Goal: Transaction & Acquisition: Purchase product/service

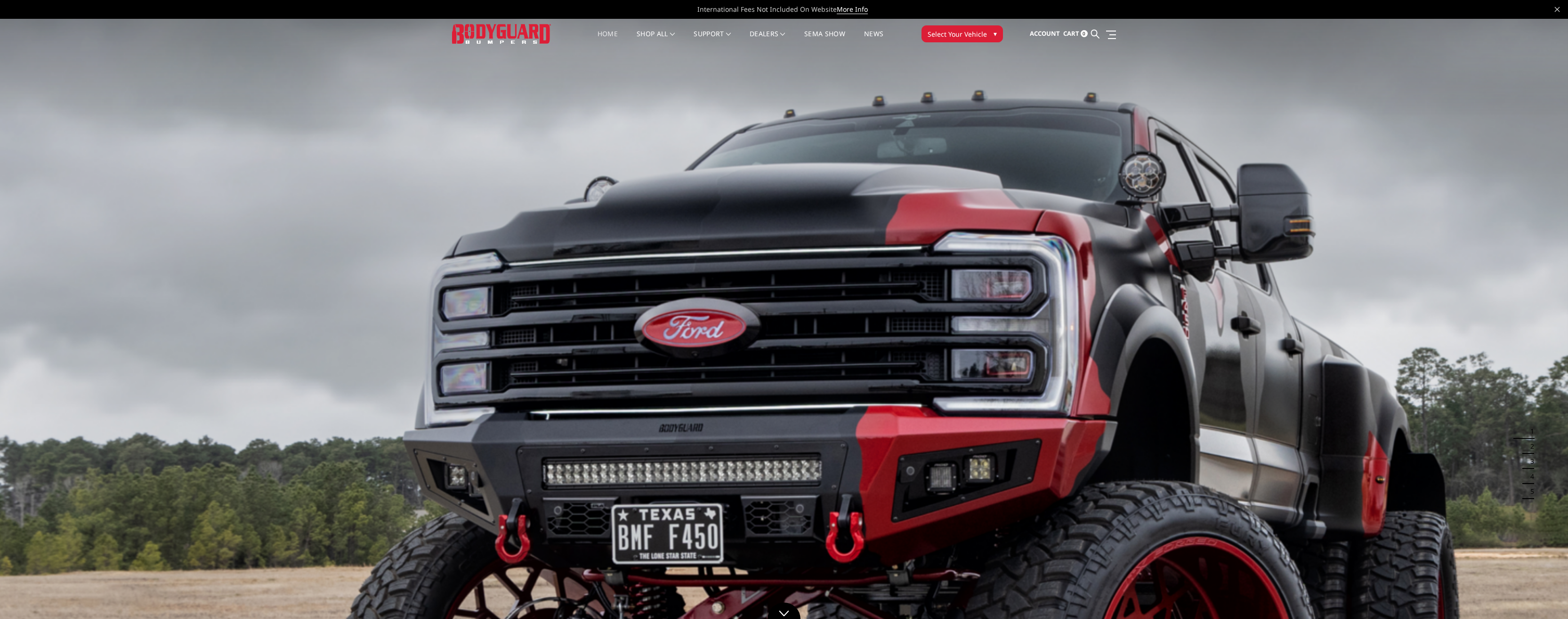
click at [972, 31] on span "Select Your Vehicle" at bounding box center [958, 33] width 59 height 10
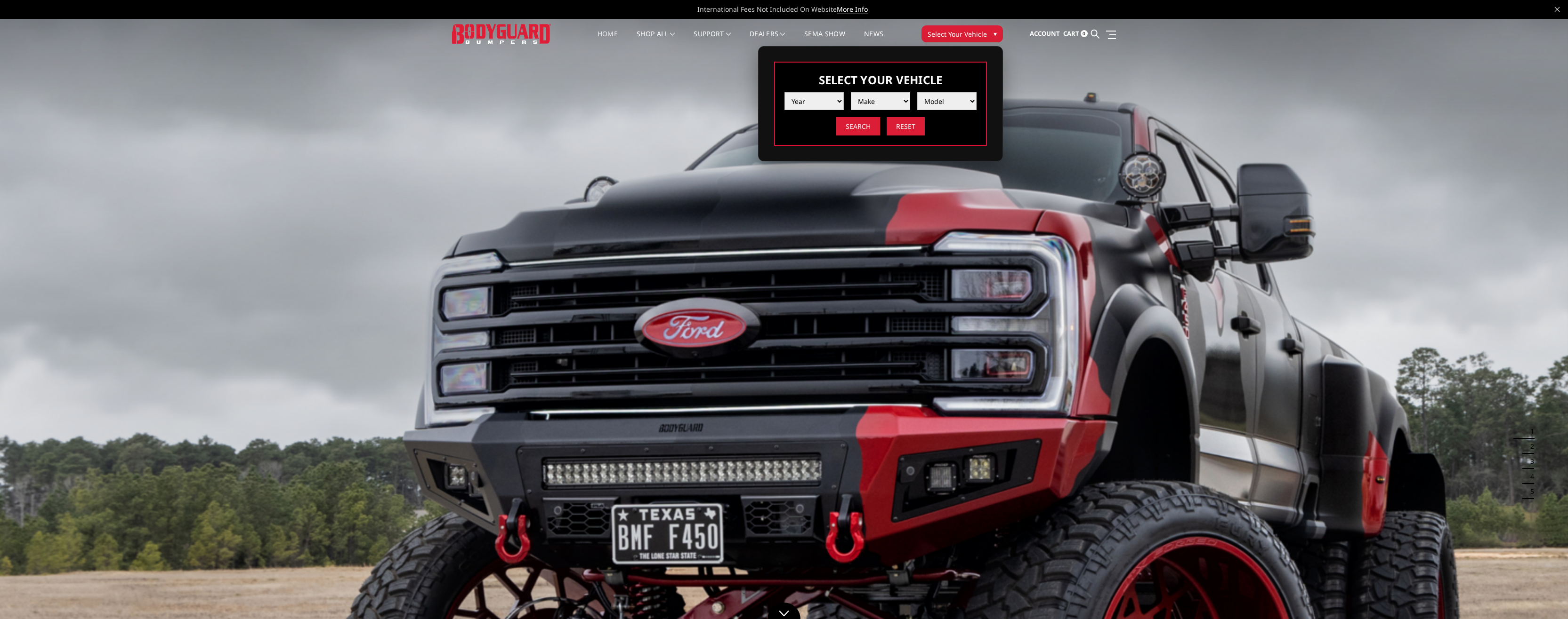
drag, startPoint x: 829, startPoint y: 100, endPoint x: 829, endPoint y: 111, distance: 11.0
click at [829, 100] on select "Year 2025 2024 2023 2022 2021 2020 2019 2018 2017 2016 2015 2014 2013 2012 2011…" at bounding box center [815, 102] width 59 height 18
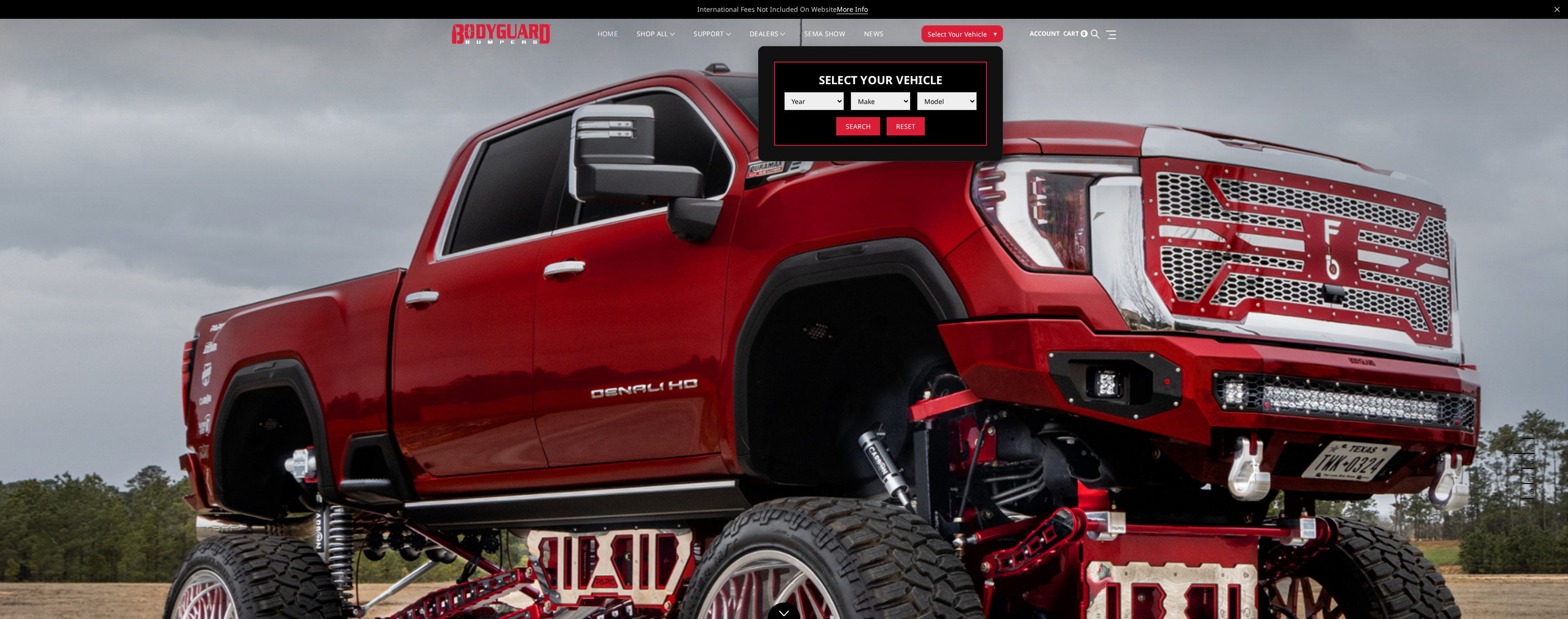
select select "yr_2021"
click at [785, 93] on select "Year 2025 2024 2023 2022 2021 2020 2019 2018 2017 2016 2015 2014 2013 2012 2011…" at bounding box center [815, 102] width 59 height 18
click at [895, 102] on select "Make Chevrolet Ford GMC Ram Toyota" at bounding box center [880, 102] width 59 height 18
select select "mk_ram"
click at [851, 93] on select "Make Chevrolet Ford GMC Ram Toyota" at bounding box center [880, 102] width 59 height 18
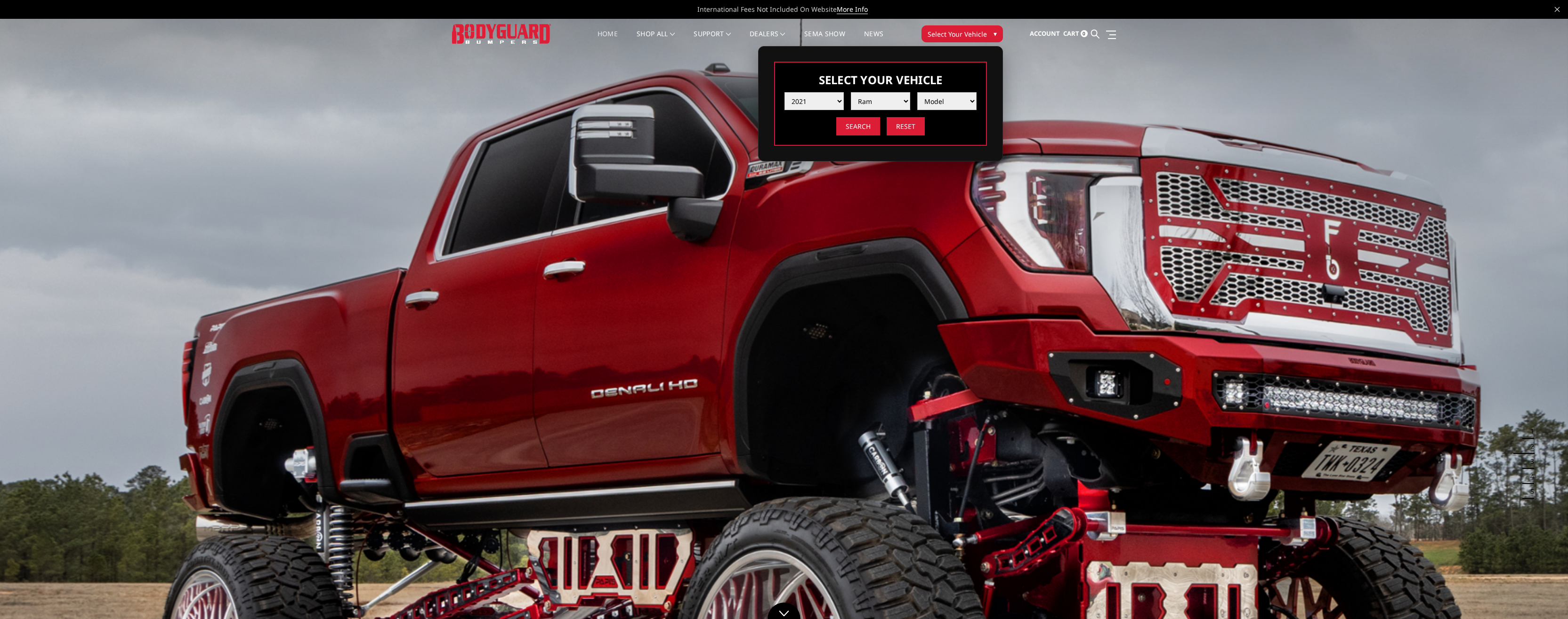
click at [946, 104] on select "Model 1500 6-Lug 1500 Rebel 2500 / 3500 4500 / 5500 TRX" at bounding box center [947, 102] width 59 height 18
select select "md_2500-3500"
click at [917, 93] on select "Model 1500 6-Lug 1500 Rebel 2500 / 3500 4500 / 5500 TRX" at bounding box center [947, 102] width 59 height 18
click at [867, 128] on input "Search" at bounding box center [858, 126] width 44 height 18
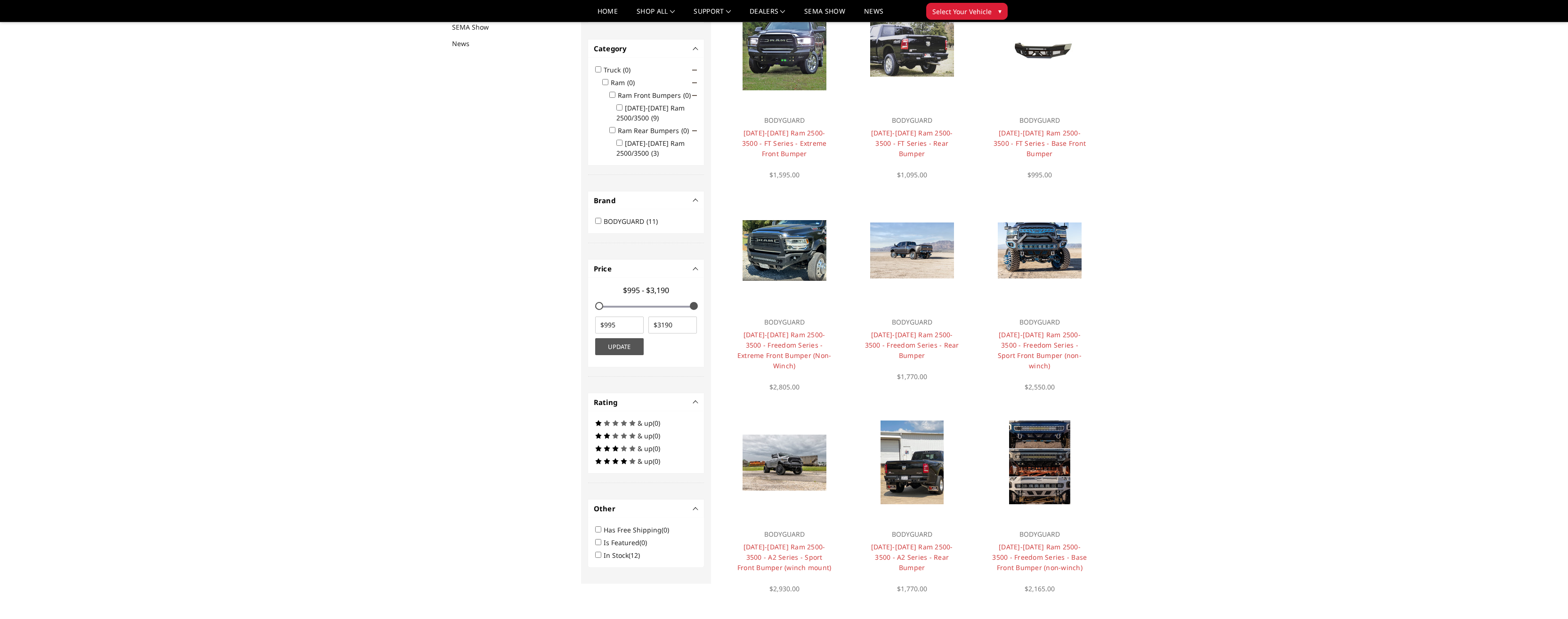
scroll to position [122, 0]
click at [916, 57] on link "Choose Options" at bounding box center [912, 57] width 63 height 25
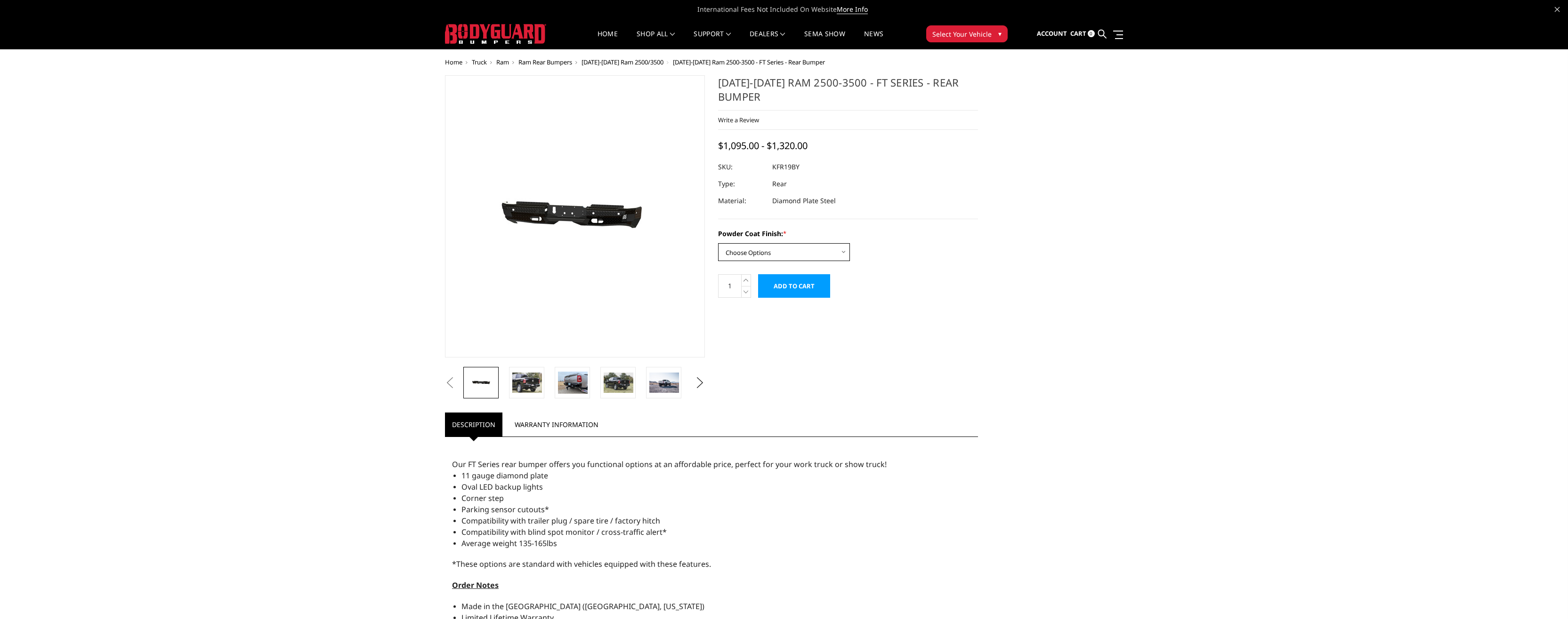
drag, startPoint x: 780, startPoint y: 249, endPoint x: 777, endPoint y: 255, distance: 6.7
click at [780, 249] on select "Choose Options Bare Metal Gloss Black Powder Coat Textured Black Powder Coat" at bounding box center [784, 252] width 132 height 18
select select "3415"
click at [718, 243] on select "Choose Options Bare Metal Gloss Black Powder Coat Textured Black Powder Coat" at bounding box center [784, 252] width 132 height 18
click at [794, 284] on input "Add to Cart" at bounding box center [794, 286] width 72 height 23
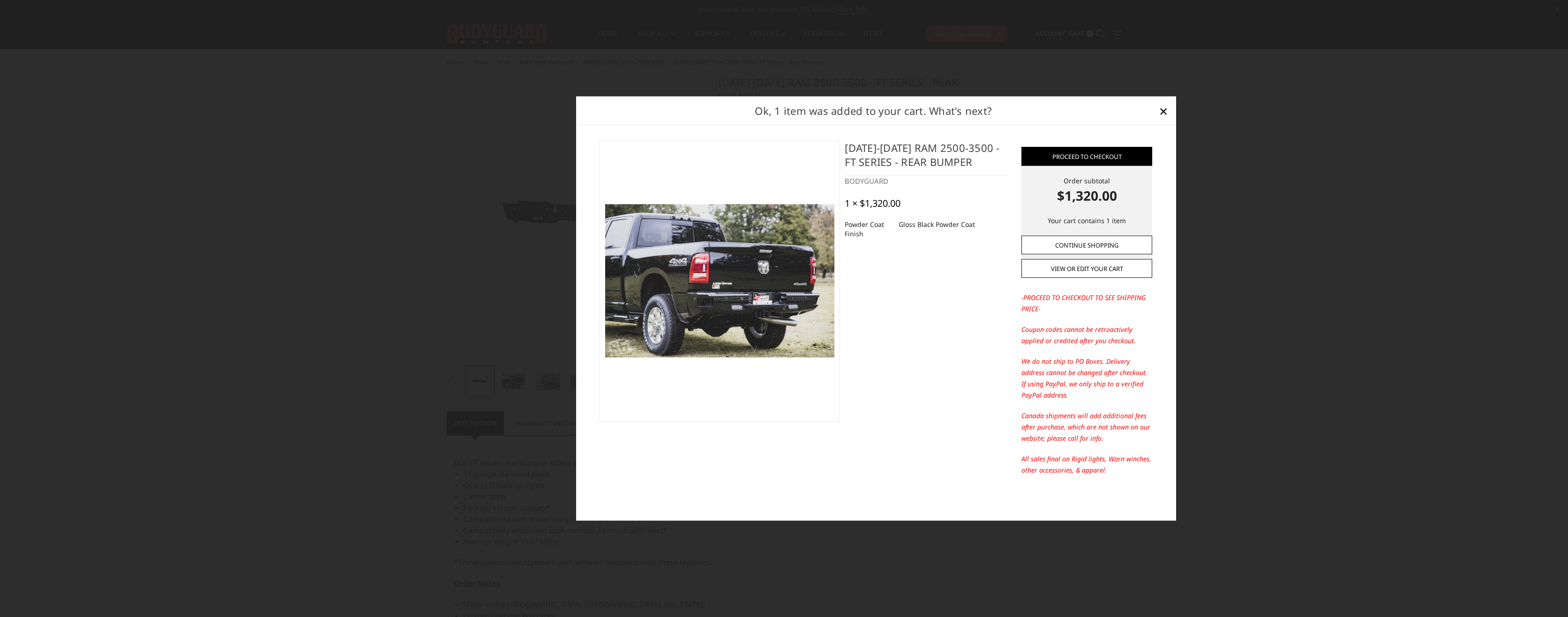
click at [1118, 246] on link "Continue Shopping" at bounding box center [1087, 244] width 131 height 19
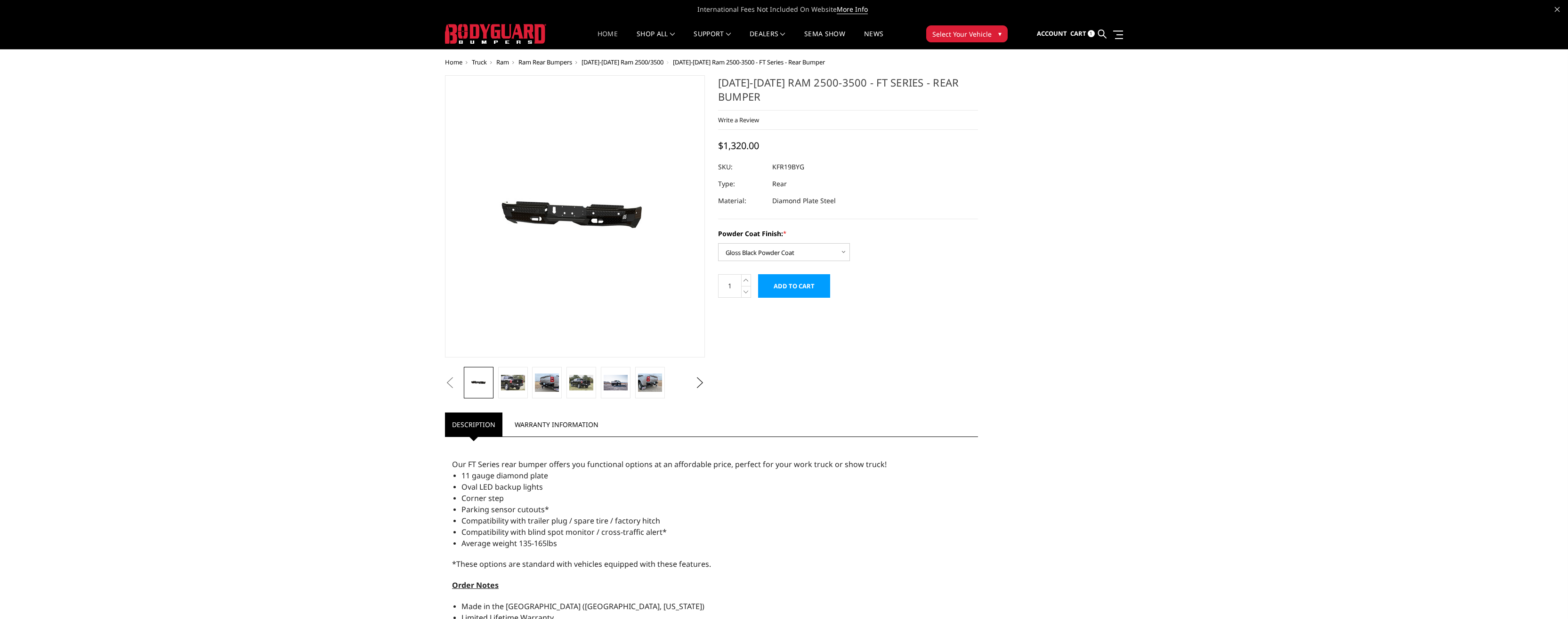
click at [603, 34] on link "Home" at bounding box center [608, 40] width 21 height 18
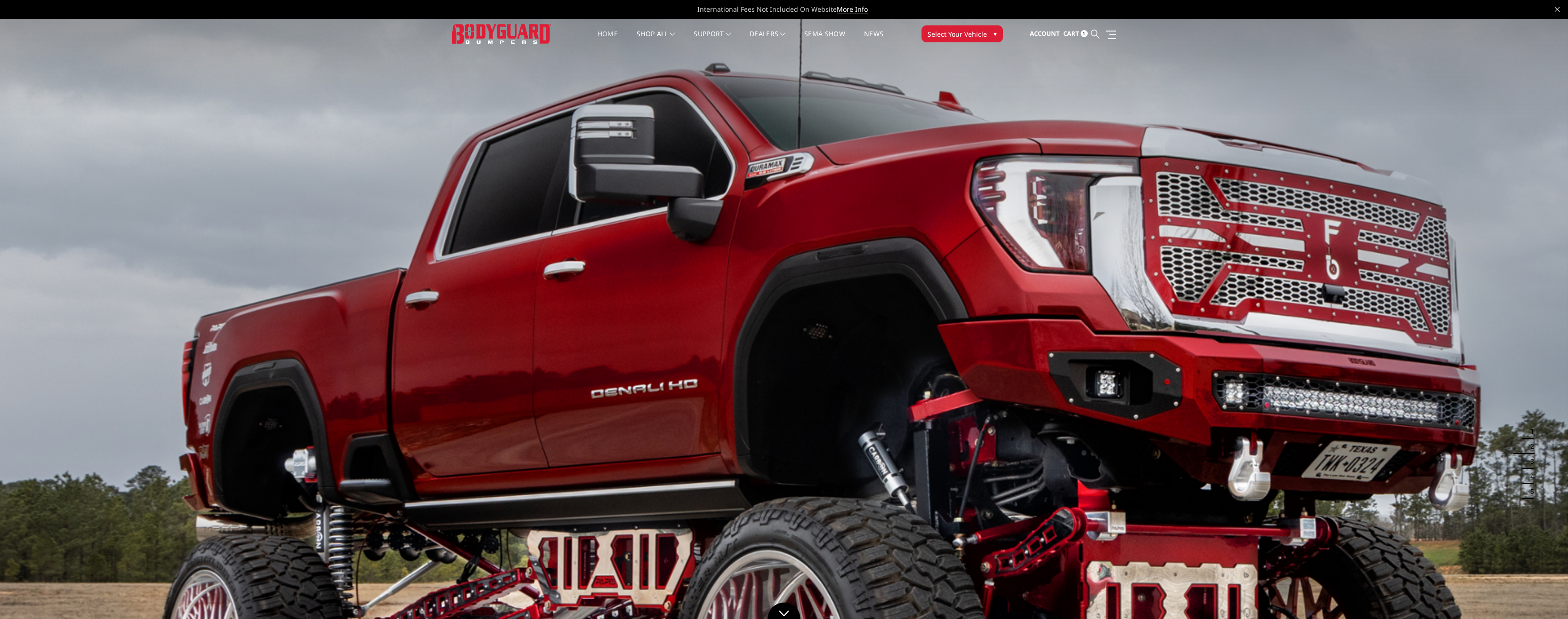
click at [1097, 33] on icon at bounding box center [1095, 33] width 8 height 8
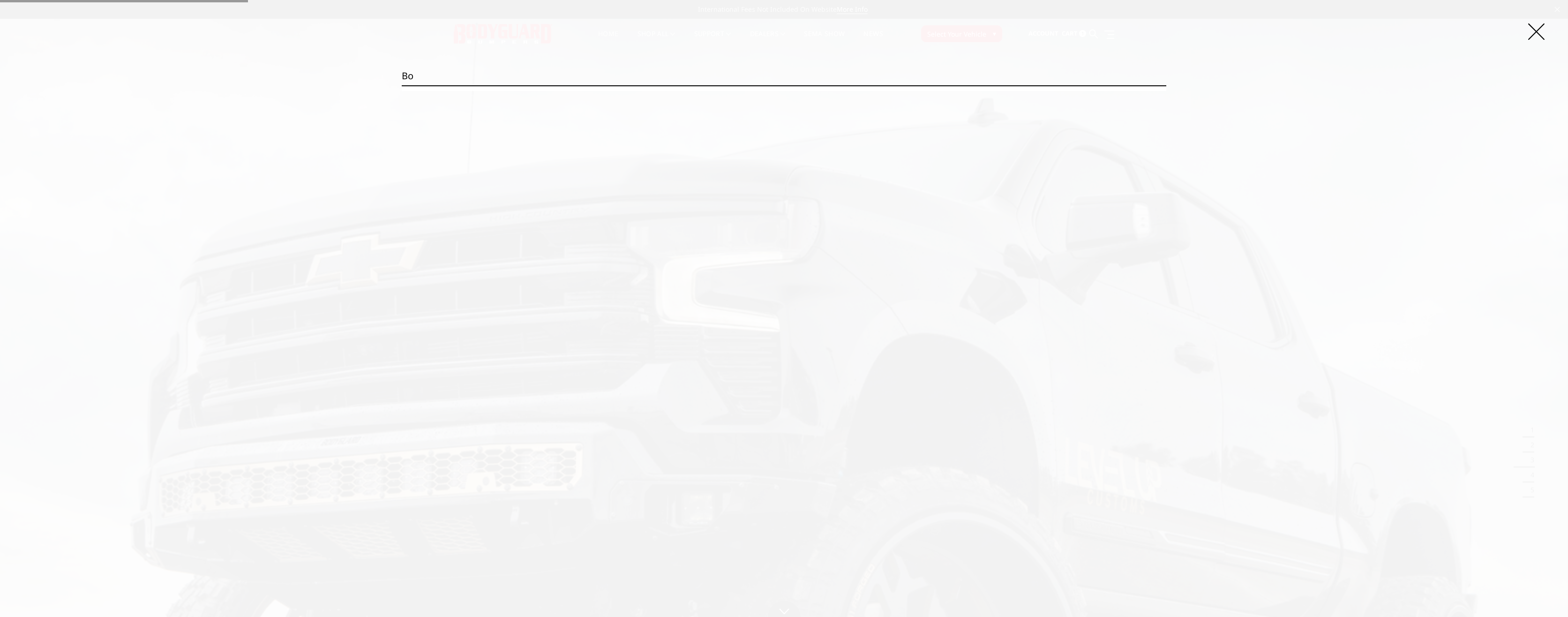
type input "b"
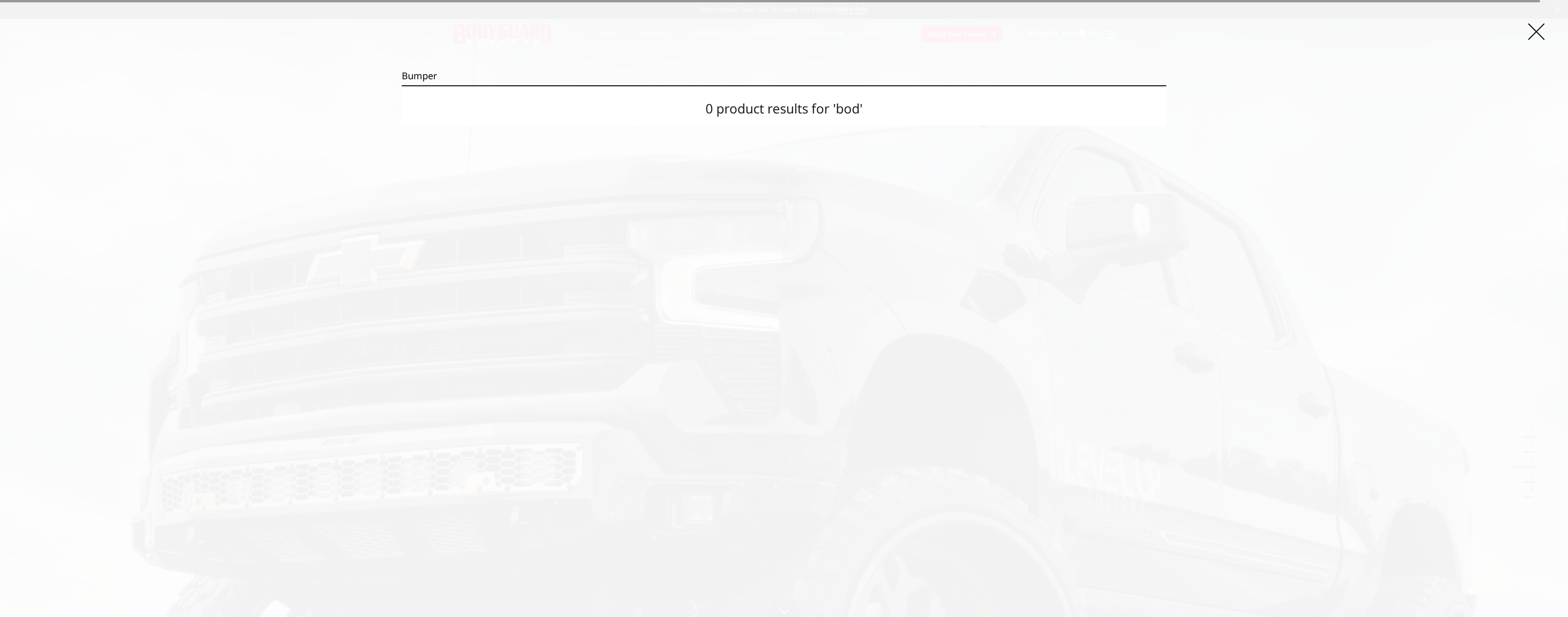
type input "bumper"
click at [1166, 85] on input "Search" at bounding box center [1166, 85] width 1 height 1
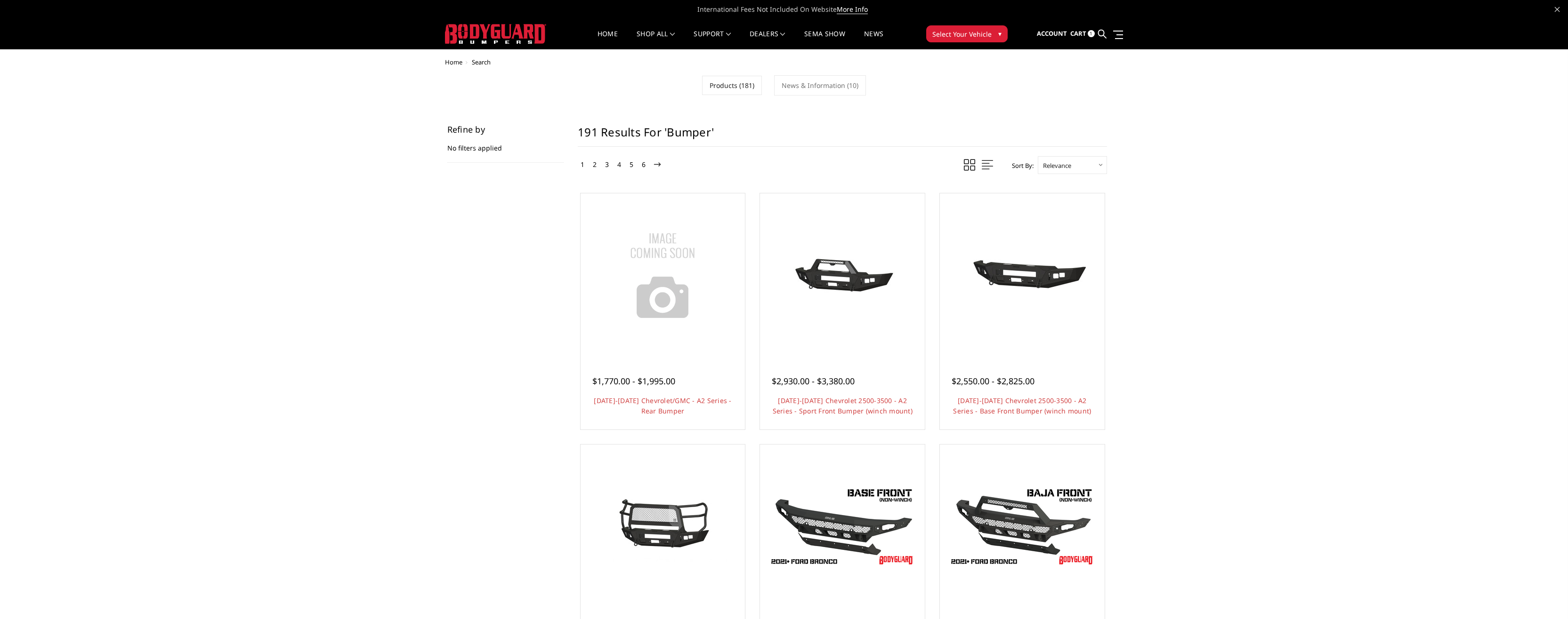
click at [980, 38] on span "Select Your Vehicle" at bounding box center [962, 33] width 59 height 10
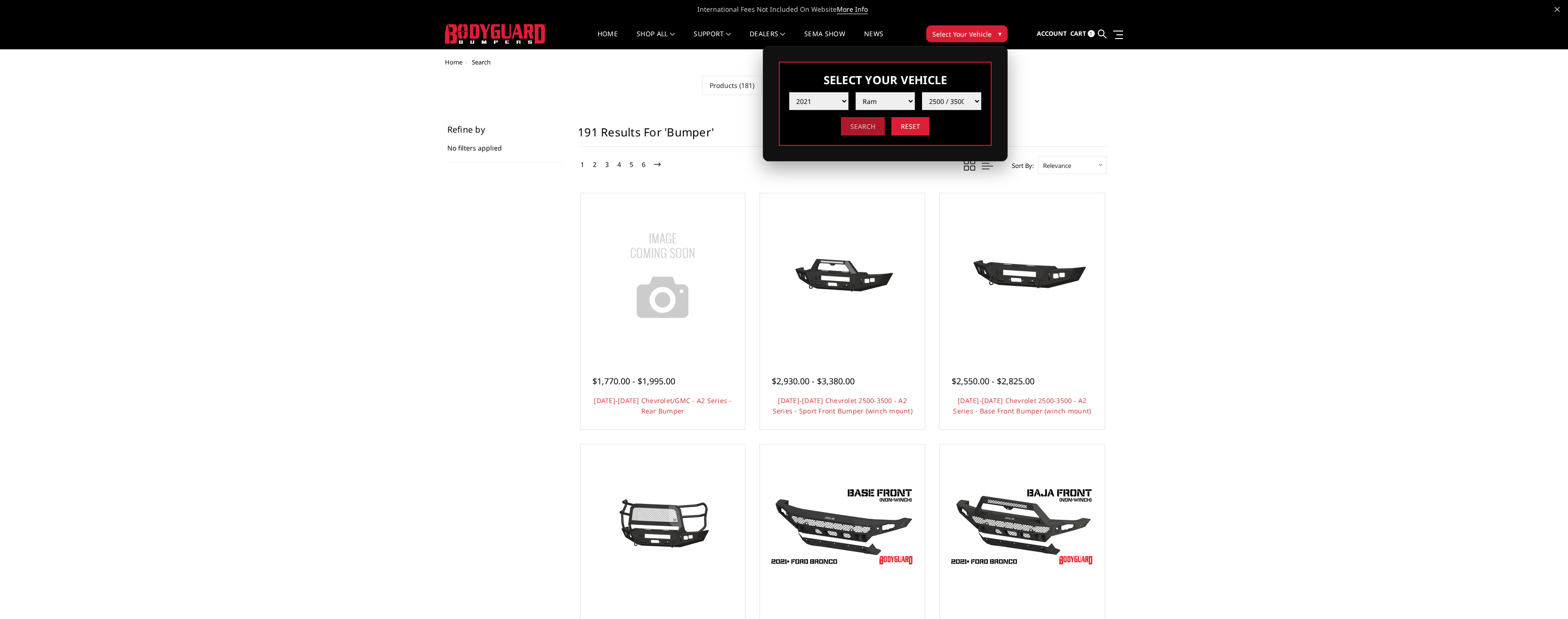
click at [867, 132] on input "Search" at bounding box center [862, 126] width 44 height 18
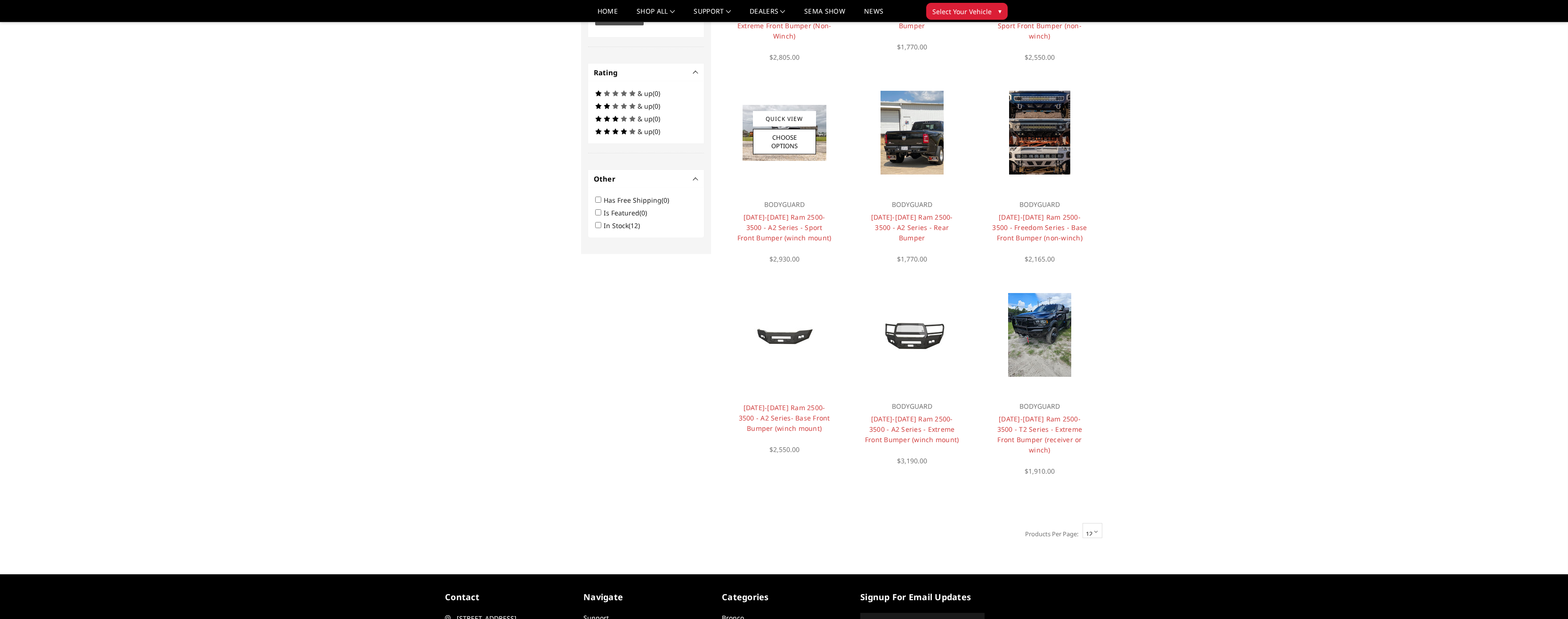
scroll to position [452, 0]
click at [1040, 332] on link "Choose Options" at bounding box center [1039, 343] width 63 height 25
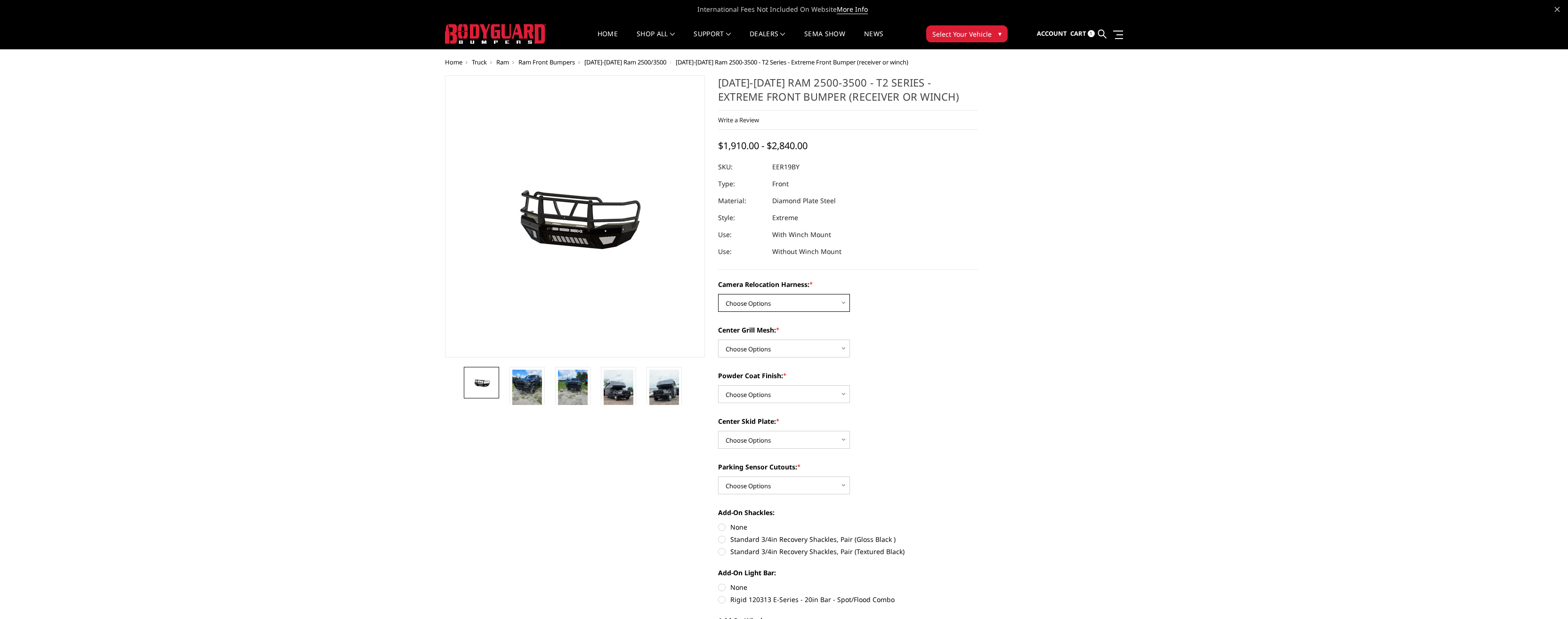
click at [768, 298] on select "Choose Options Without camera harness With camera harness" at bounding box center [784, 303] width 132 height 18
select select "3820"
click at [718, 294] on select "Choose Options Without camera harness With camera harness" at bounding box center [784, 303] width 132 height 18
click at [775, 352] on select "Choose Options Without expanded metal With expanded metal" at bounding box center [784, 349] width 132 height 18
select select "3818"
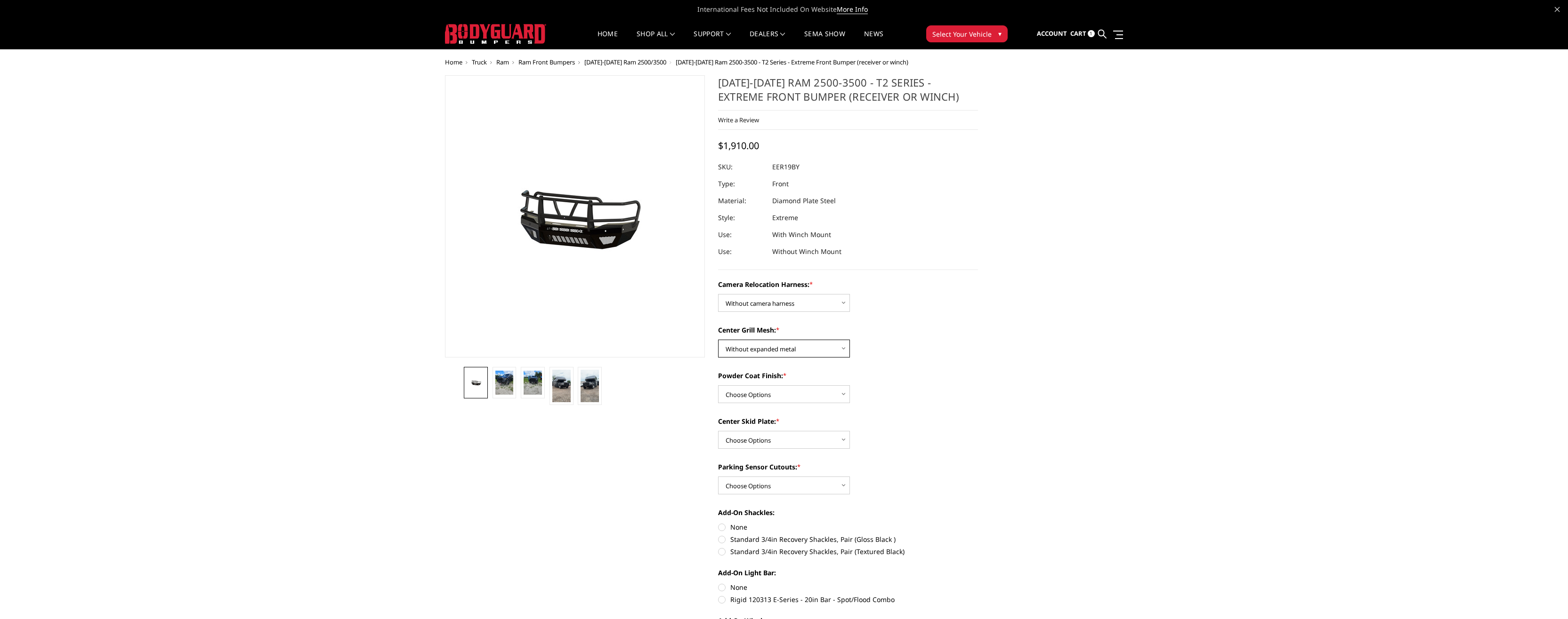
click at [718, 340] on select "Choose Options Without expanded metal With expanded metal" at bounding box center [784, 349] width 132 height 18
click at [759, 398] on select "Choose Options Textured Black Powder Coat Gloss Black Powder Coat Bare Metal" at bounding box center [784, 394] width 132 height 18
select select "3815"
click at [718, 385] on select "Choose Options Textured Black Powder Coat Gloss Black Powder Coat Bare Metal" at bounding box center [784, 394] width 132 height 18
click at [750, 437] on select "Choose Options Winch Mount Skid Plate Standard Skid Plate (included) 2" Receive…" at bounding box center [784, 440] width 132 height 18
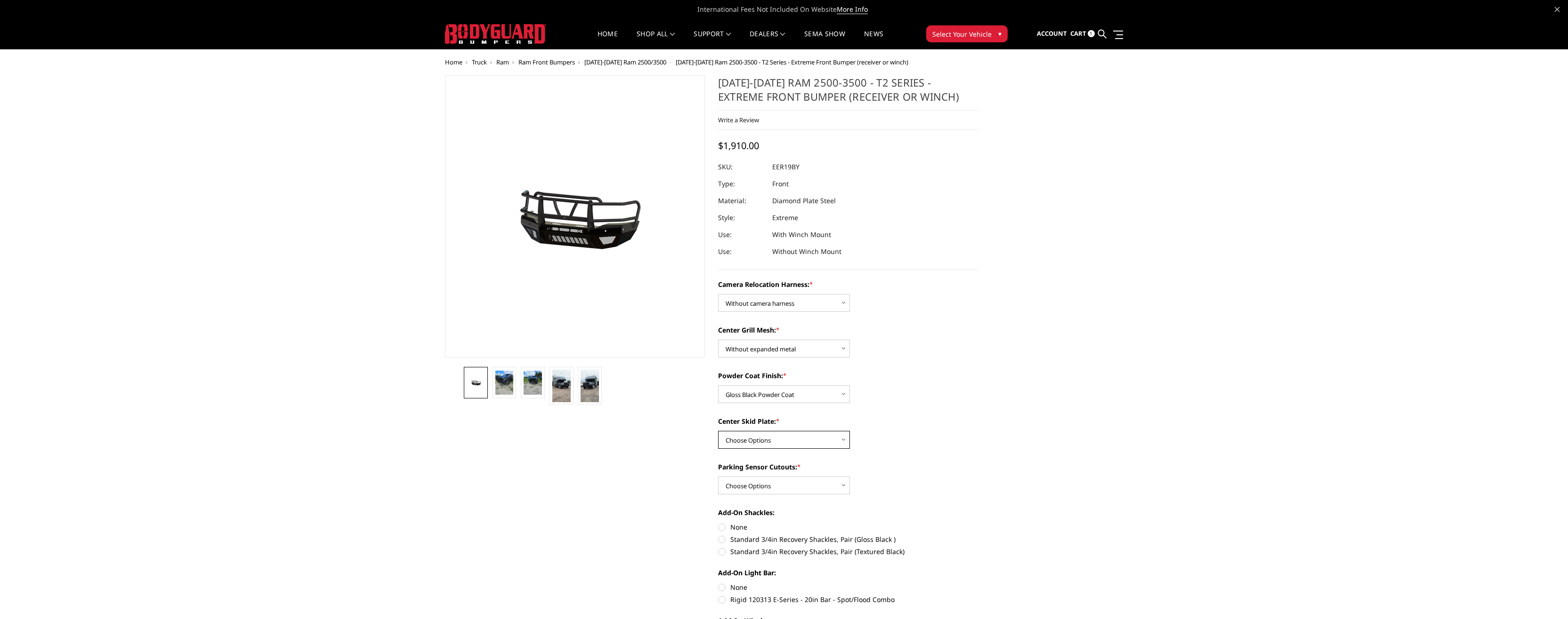
select select "3812"
click at [718, 431] on select "Choose Options Winch Mount Skid Plate Standard Skid Plate (included) 2" Receive…" at bounding box center [784, 440] width 132 height 18
click at [739, 484] on select "Choose Options Yes - With Parking Sensor Cutouts" at bounding box center [784, 486] width 132 height 18
select select "3810"
click at [718, 477] on select "Choose Options Yes - With Parking Sensor Cutouts" at bounding box center [784, 486] width 132 height 18
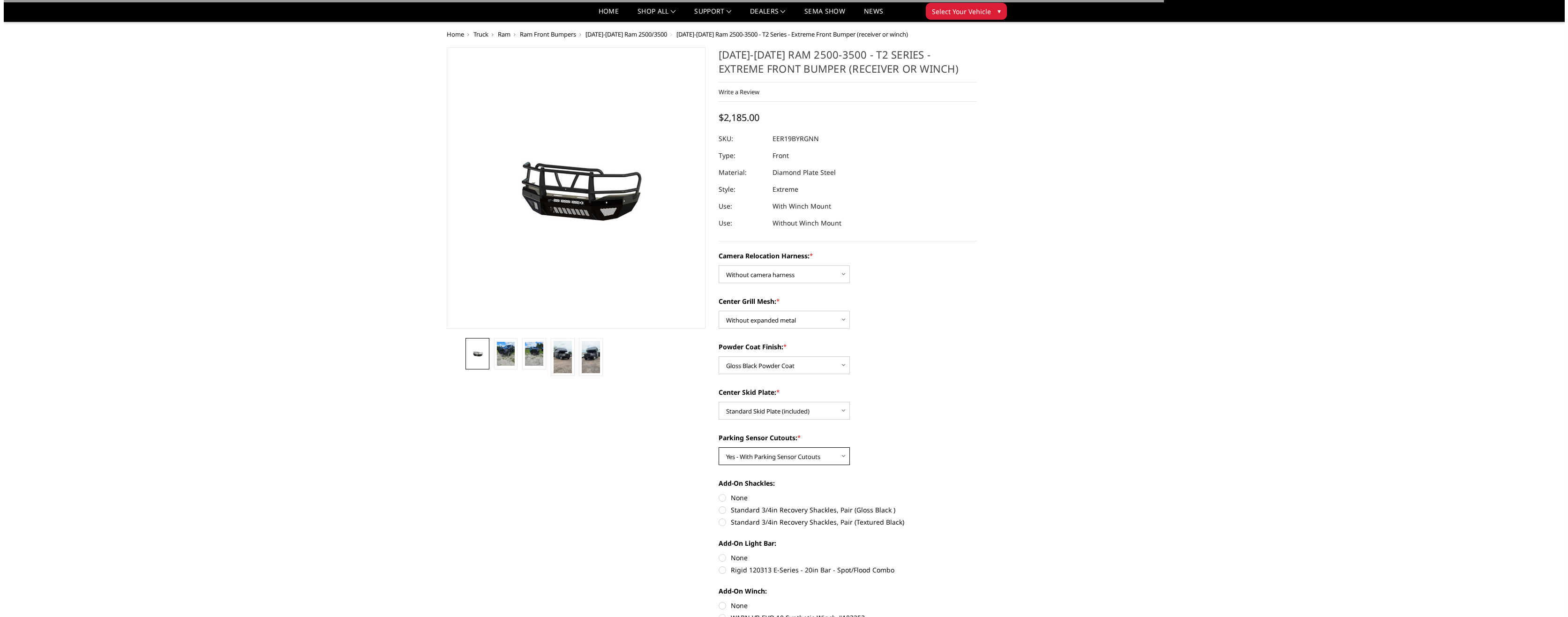
scroll to position [187, 0]
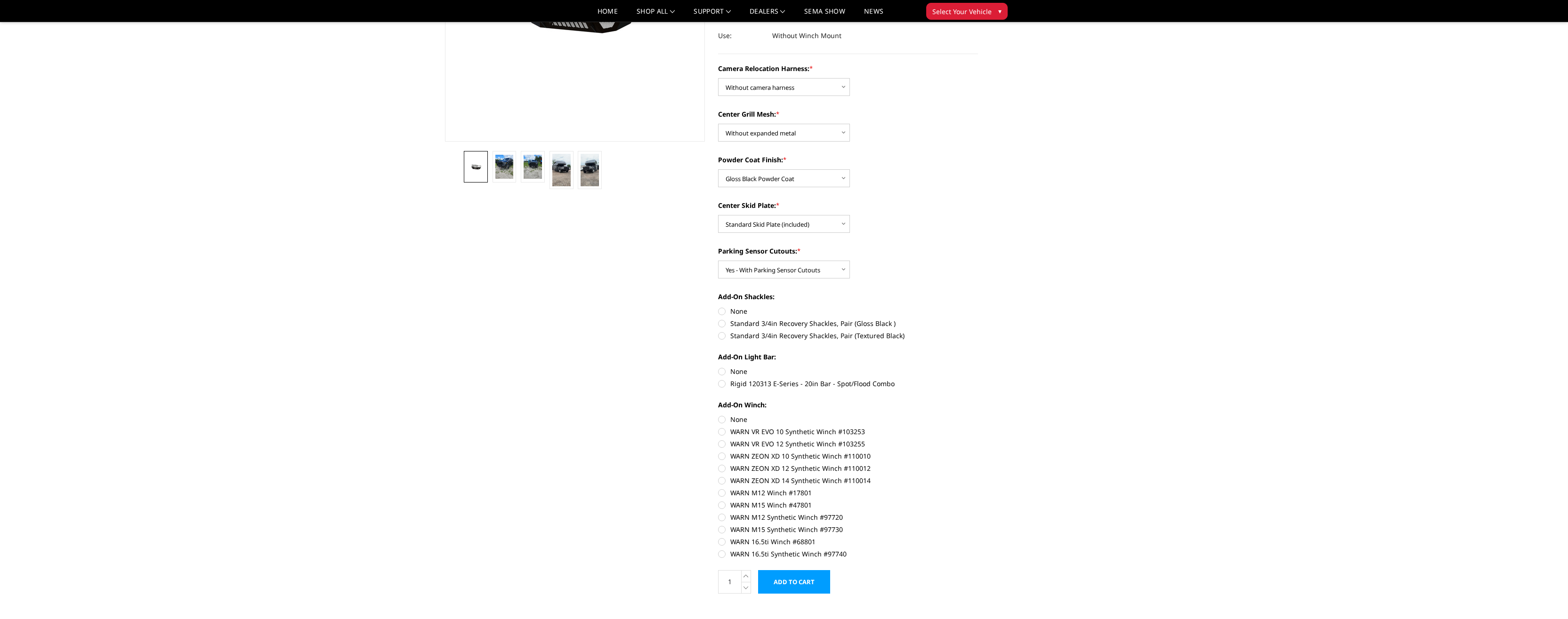
click at [715, 305] on section "2019-2025 Ram 2500-3500 - T2 Series - Extreme Front Bumper (receiver or winch) …" at bounding box center [848, 231] width 273 height 745
click at [723, 313] on label "None" at bounding box center [848, 311] width 260 height 10
click at [718, 306] on input "None" at bounding box center [718, 306] width 1 height 1
radio input "true"
click at [722, 374] on label "None" at bounding box center [848, 371] width 260 height 10
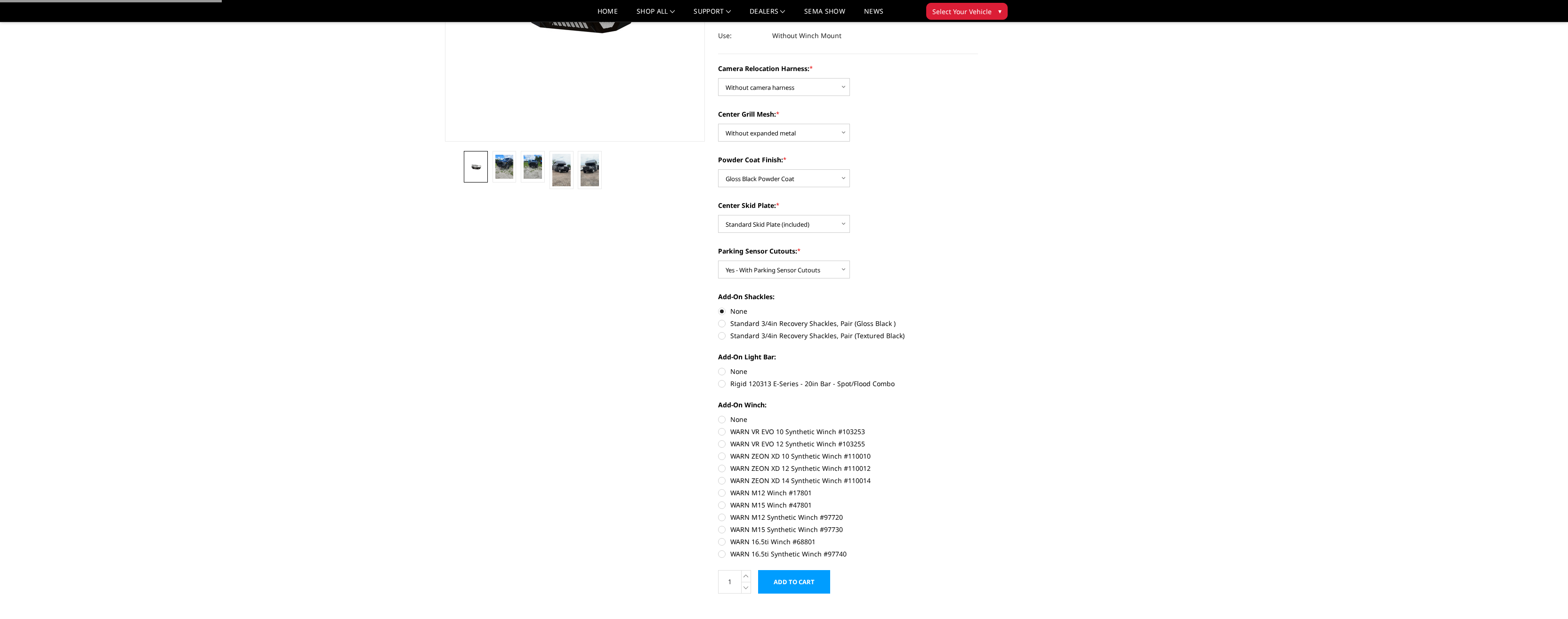
click at [718, 367] on input "None" at bounding box center [718, 367] width 1 height 1
radio input "true"
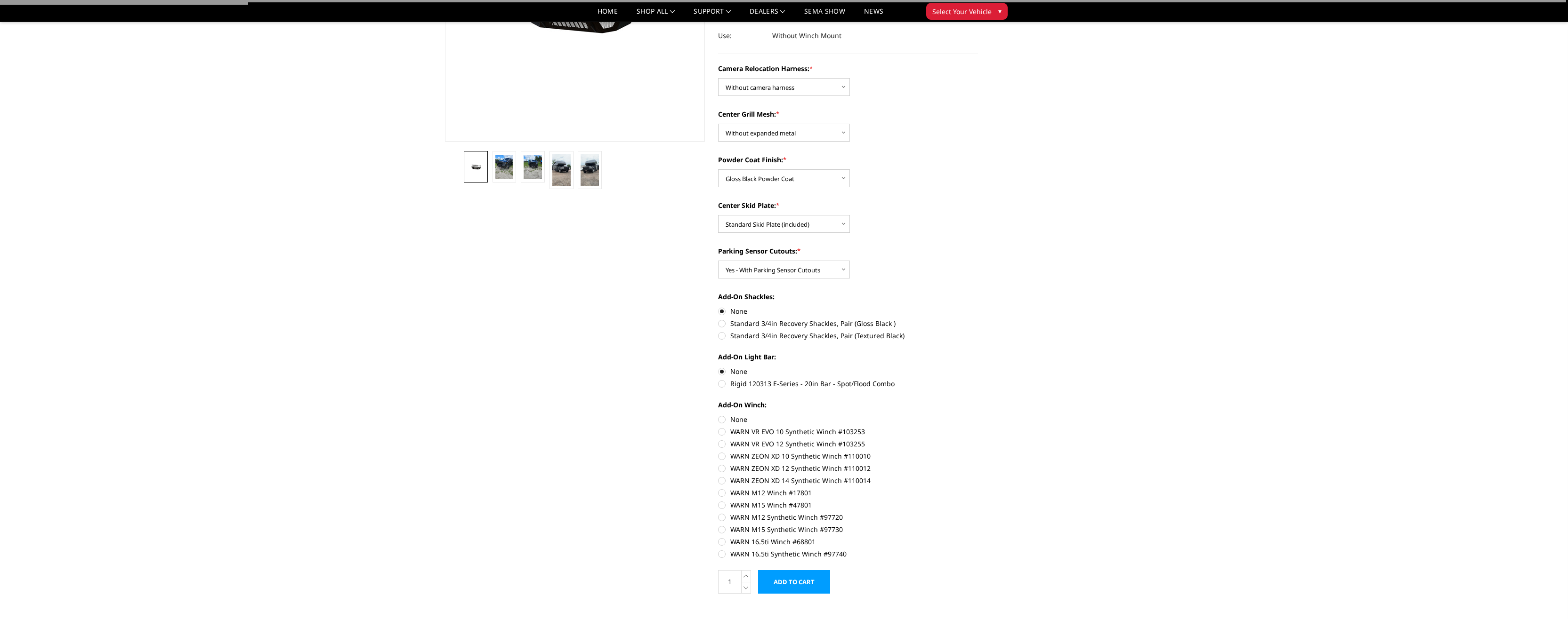
click at [721, 420] on label "None" at bounding box center [848, 419] width 260 height 10
click at [718, 415] on input "None" at bounding box center [718, 414] width 1 height 1
radio input "true"
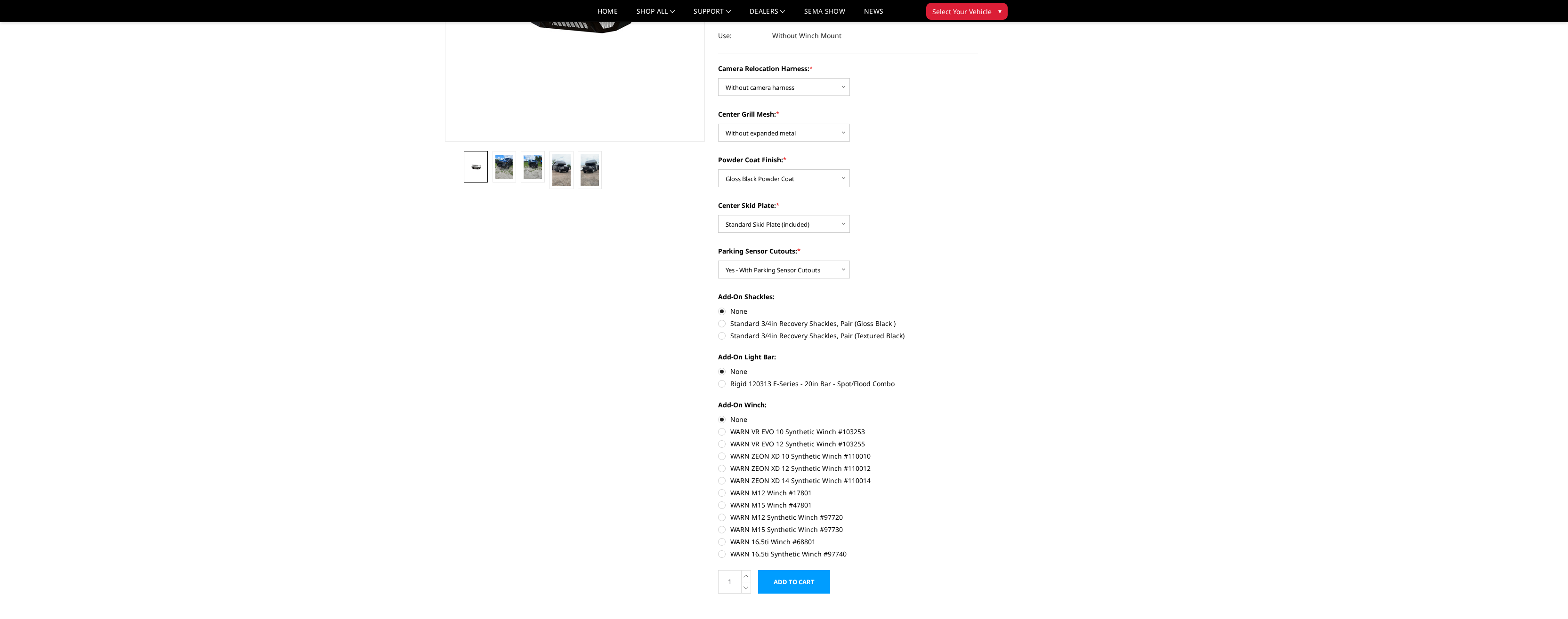
click at [808, 584] on input "Add to Cart" at bounding box center [794, 582] width 72 height 23
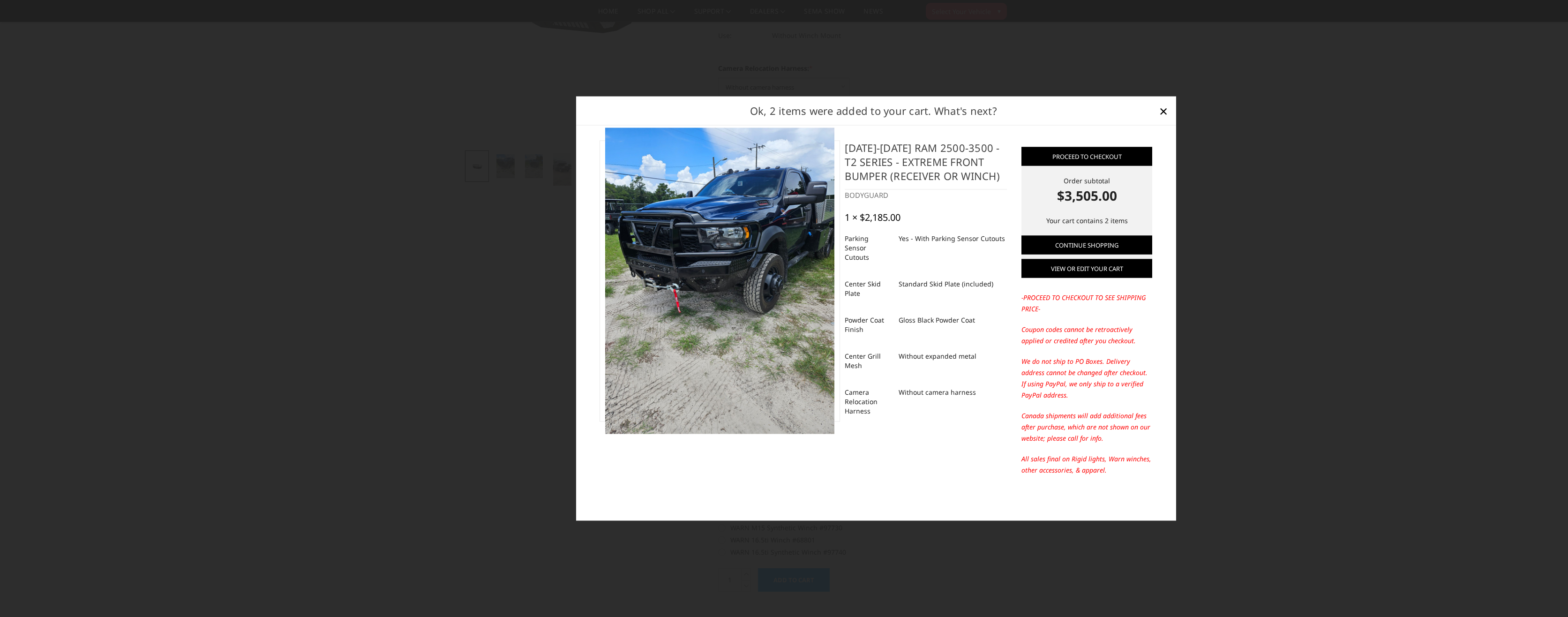
click at [1087, 272] on link "View or edit your cart" at bounding box center [1087, 269] width 131 height 19
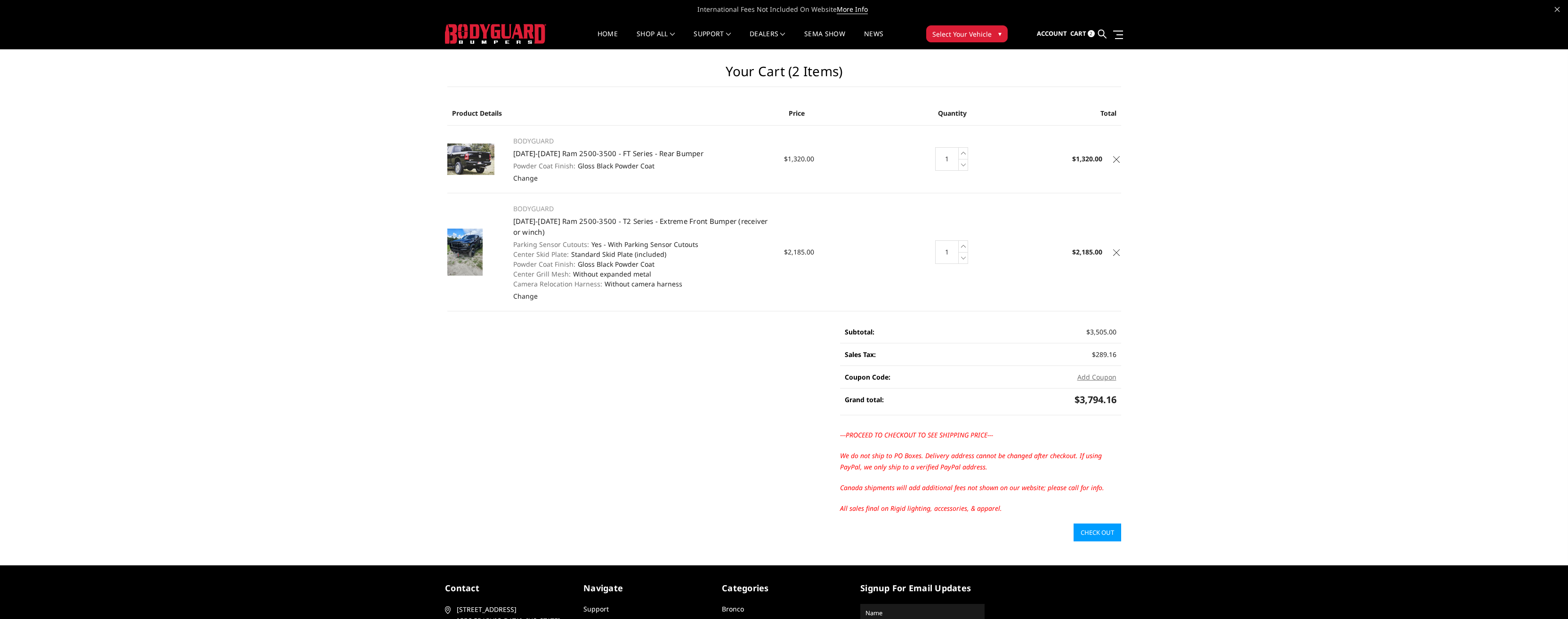
click at [1100, 377] on button "Add Coupon" at bounding box center [1096, 376] width 39 height 10
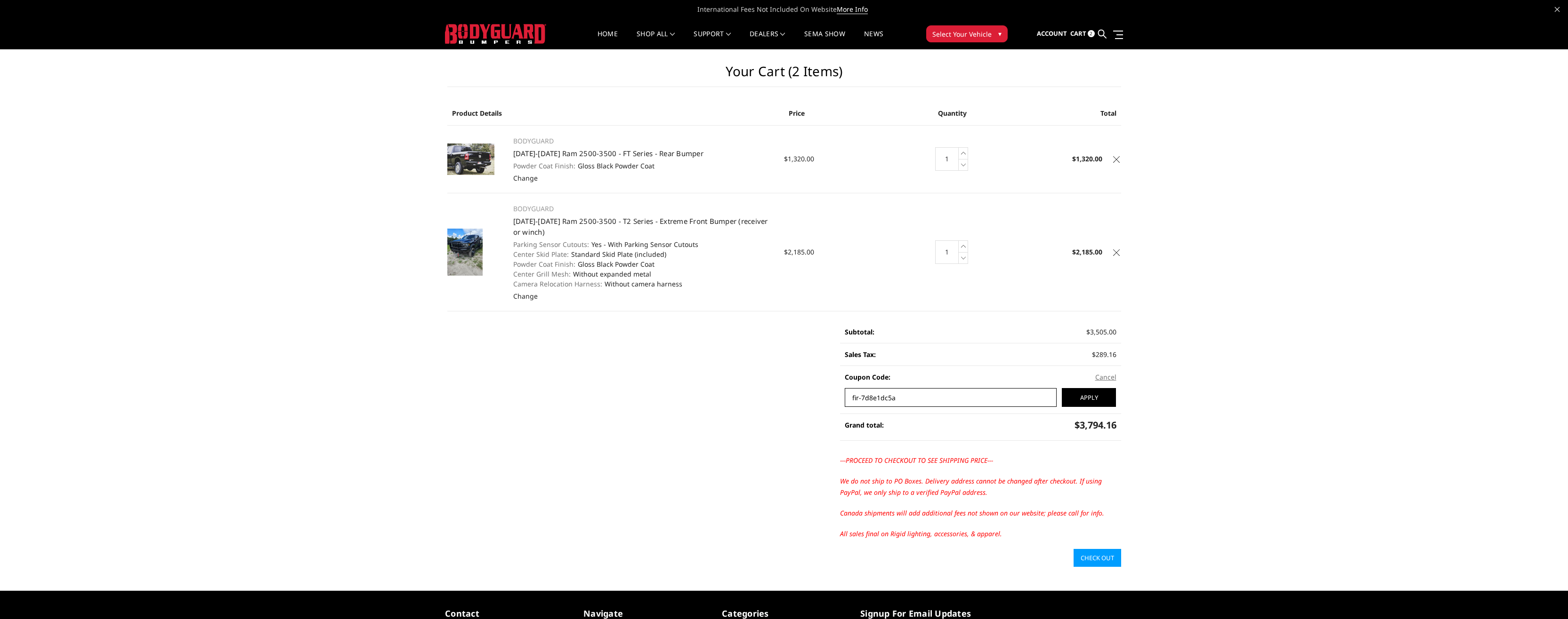
type input "fir-7d8e1dc5a"
click at [1062, 388] on input "Apply" at bounding box center [1089, 397] width 54 height 19
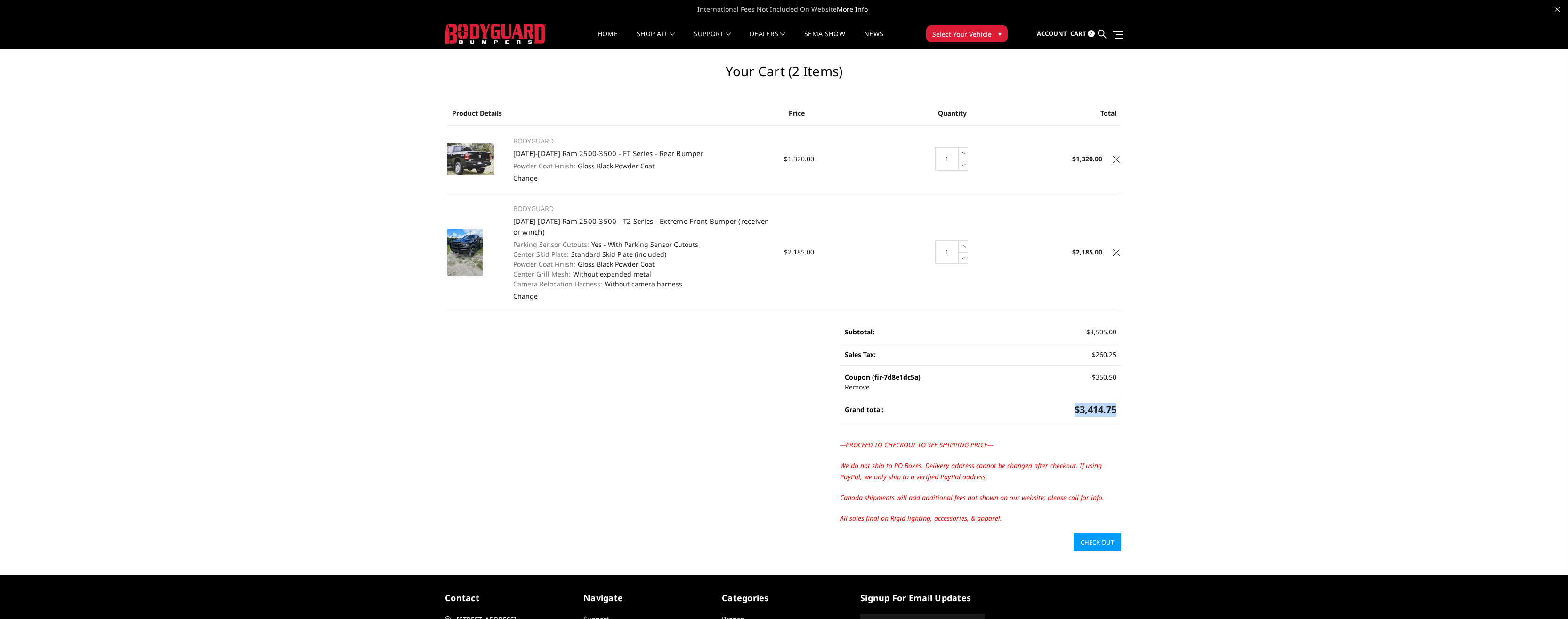
drag, startPoint x: 1070, startPoint y: 410, endPoint x: 1118, endPoint y: 423, distance: 49.7
click at [1118, 423] on li "Grand total: $3,414.75" at bounding box center [980, 412] width 281 height 27
drag, startPoint x: 1118, startPoint y: 423, endPoint x: 1093, endPoint y: 410, distance: 28.2
copy span "$3,414.75"
click at [1100, 544] on link "Check out" at bounding box center [1097, 543] width 48 height 18
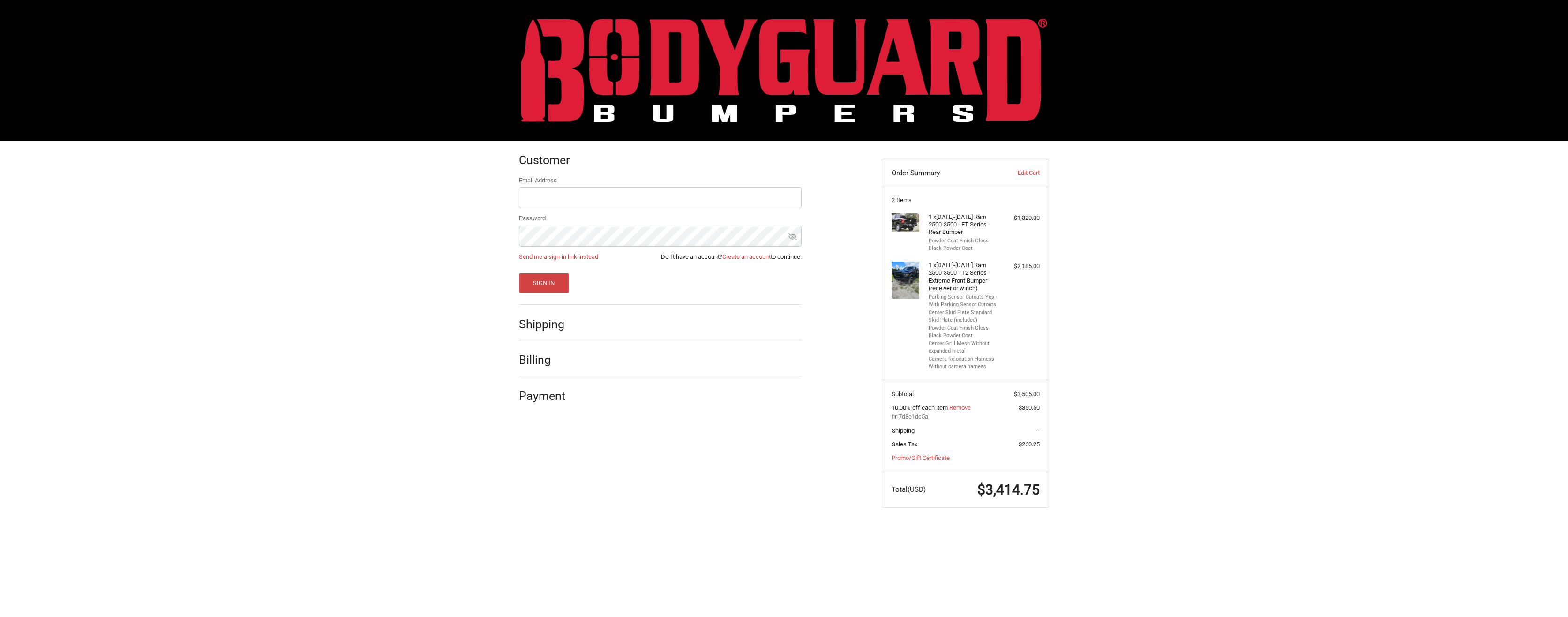
drag, startPoint x: 540, startPoint y: 334, endPoint x: 537, endPoint y: 328, distance: 6.7
click at [540, 333] on div "Shipping" at bounding box center [660, 325] width 283 height 32
click at [538, 323] on h2 "Shipping" at bounding box center [546, 324] width 55 height 14
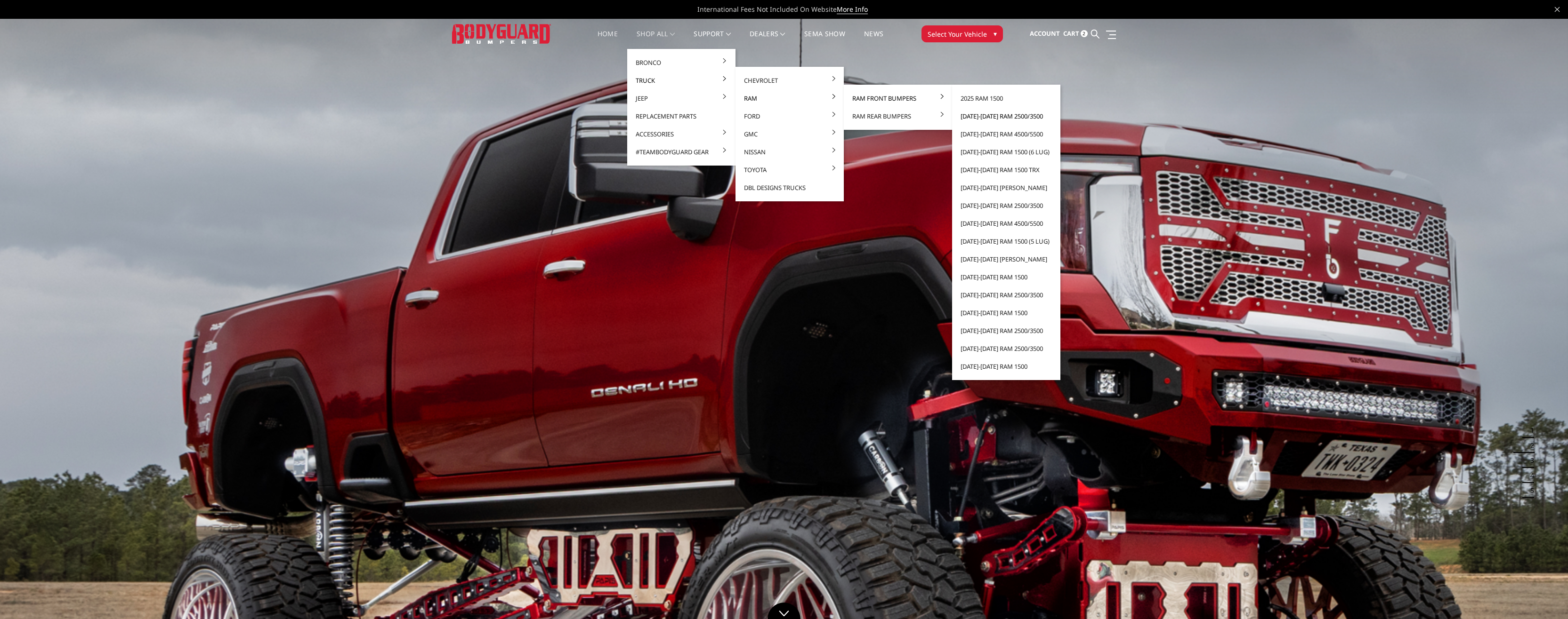
click at [976, 115] on link "[DATE]-[DATE] Ram 2500/3500" at bounding box center [1006, 116] width 101 height 18
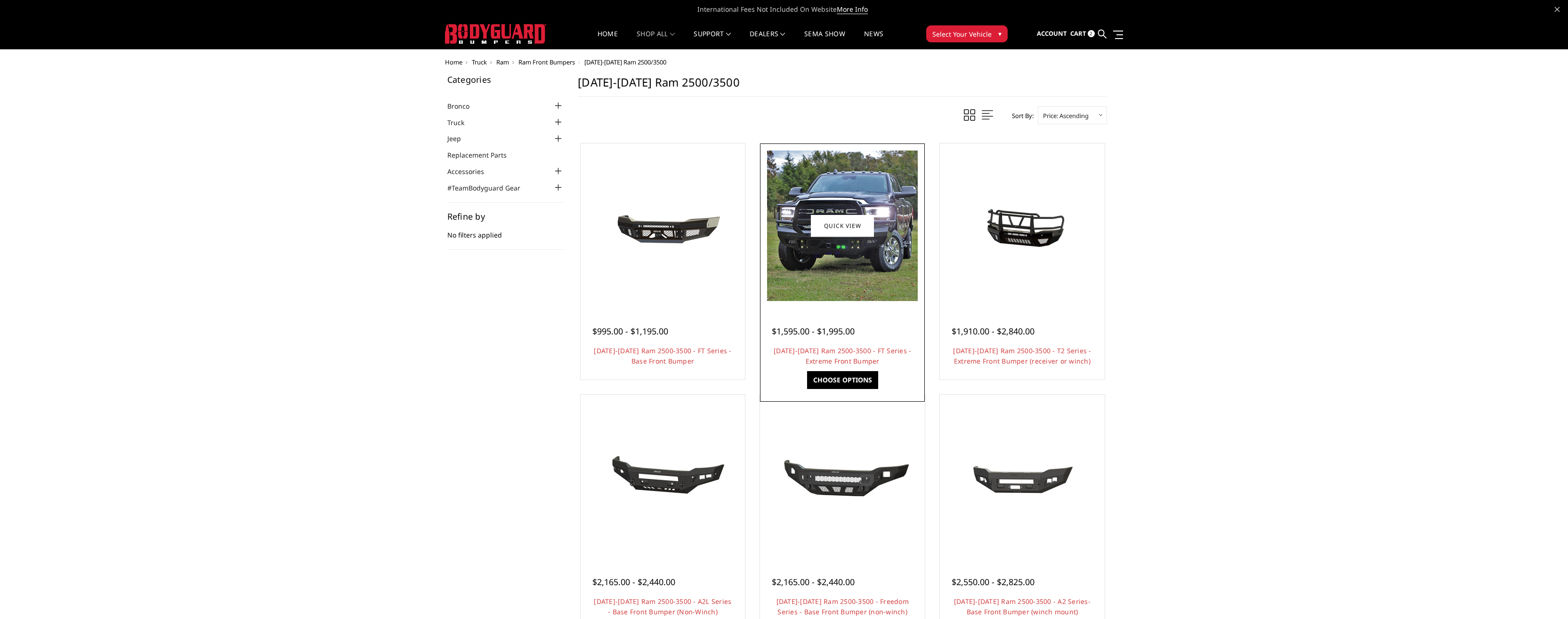
click at [827, 252] on img at bounding box center [842, 226] width 151 height 151
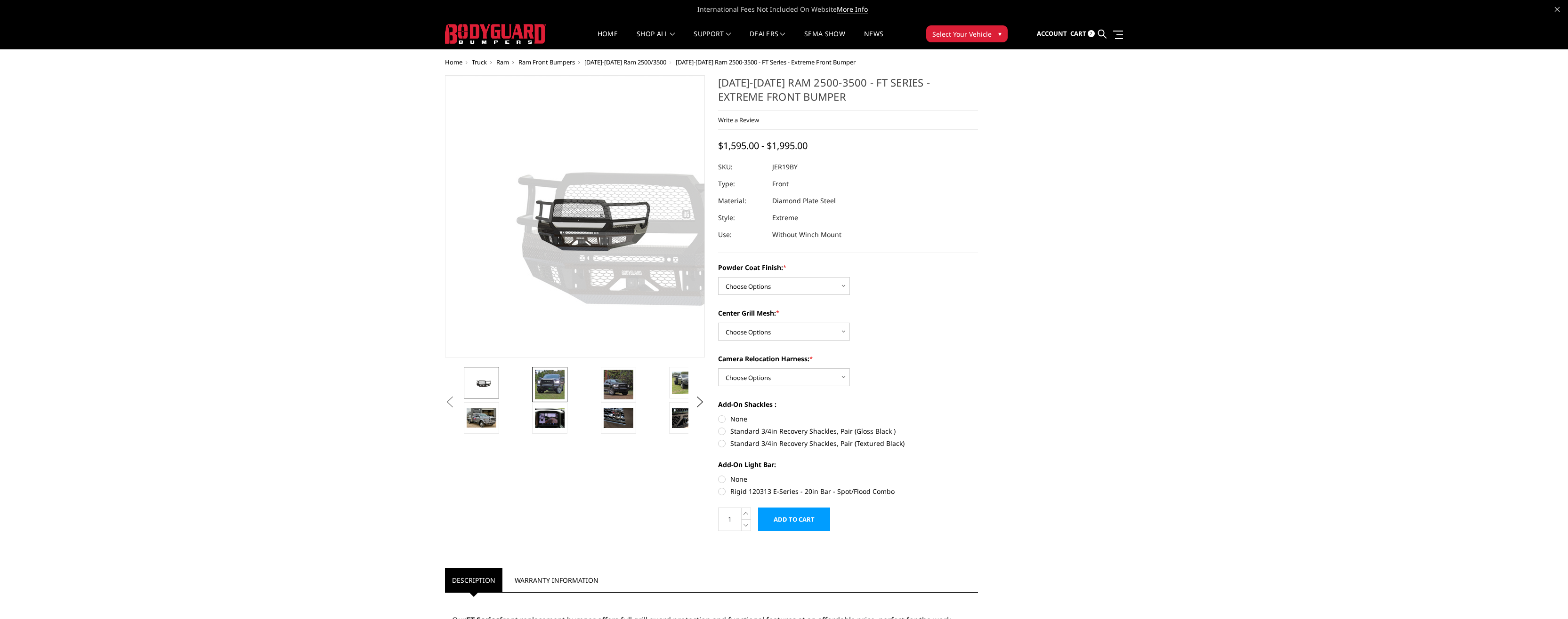
click at [543, 375] on img at bounding box center [549, 385] width 30 height 30
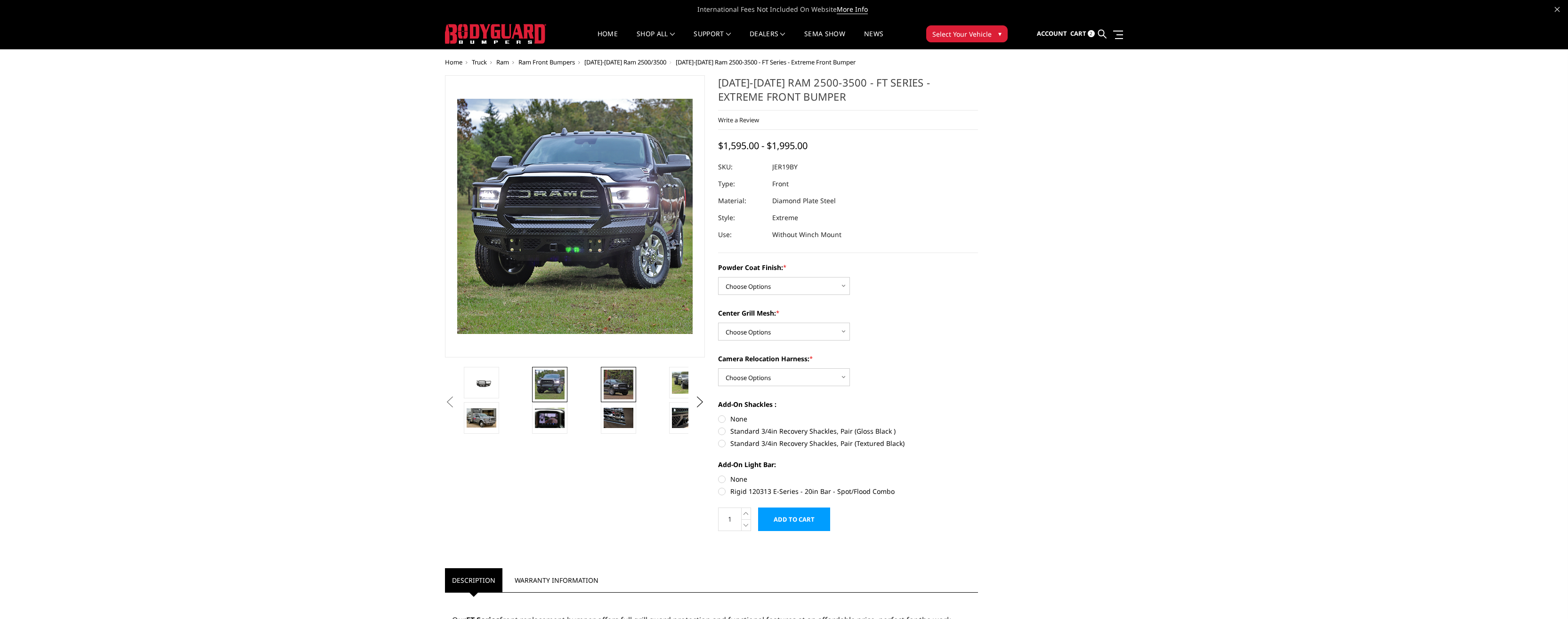
click at [614, 389] on img at bounding box center [618, 385] width 30 height 30
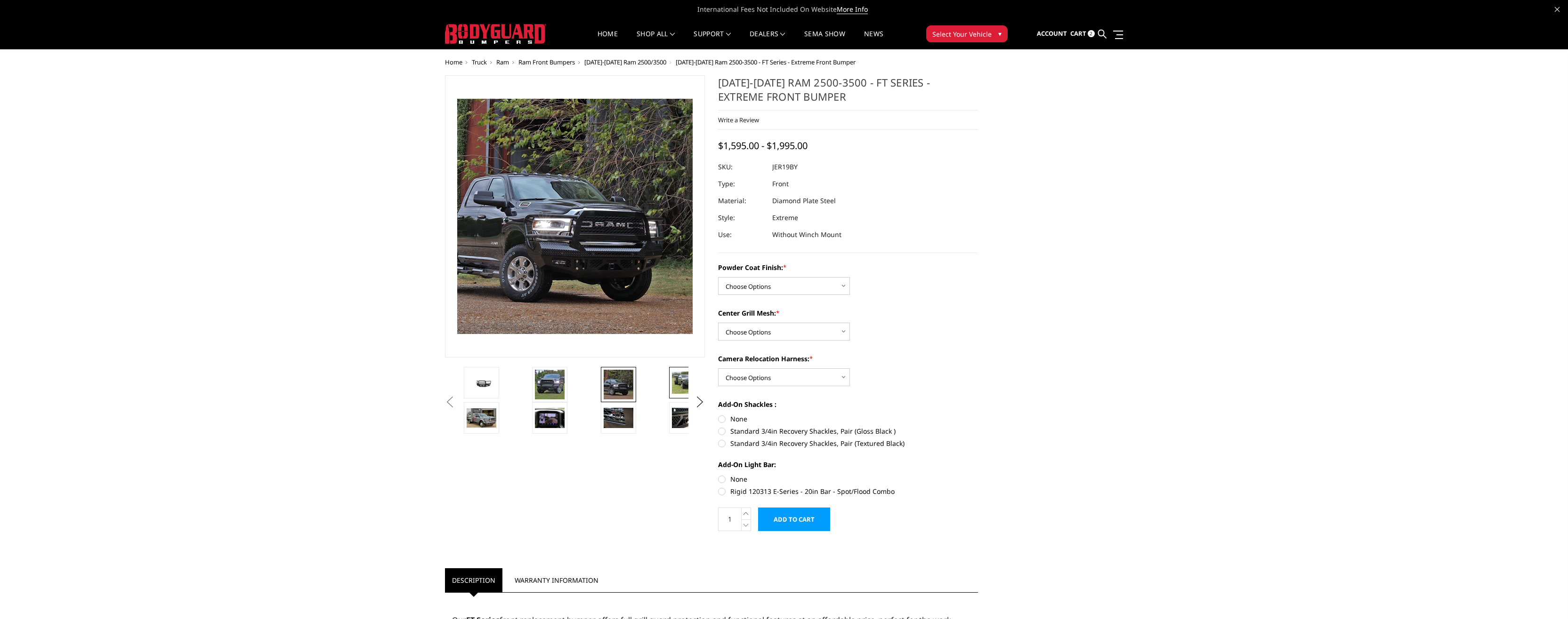
click at [676, 384] on img at bounding box center [686, 383] width 30 height 22
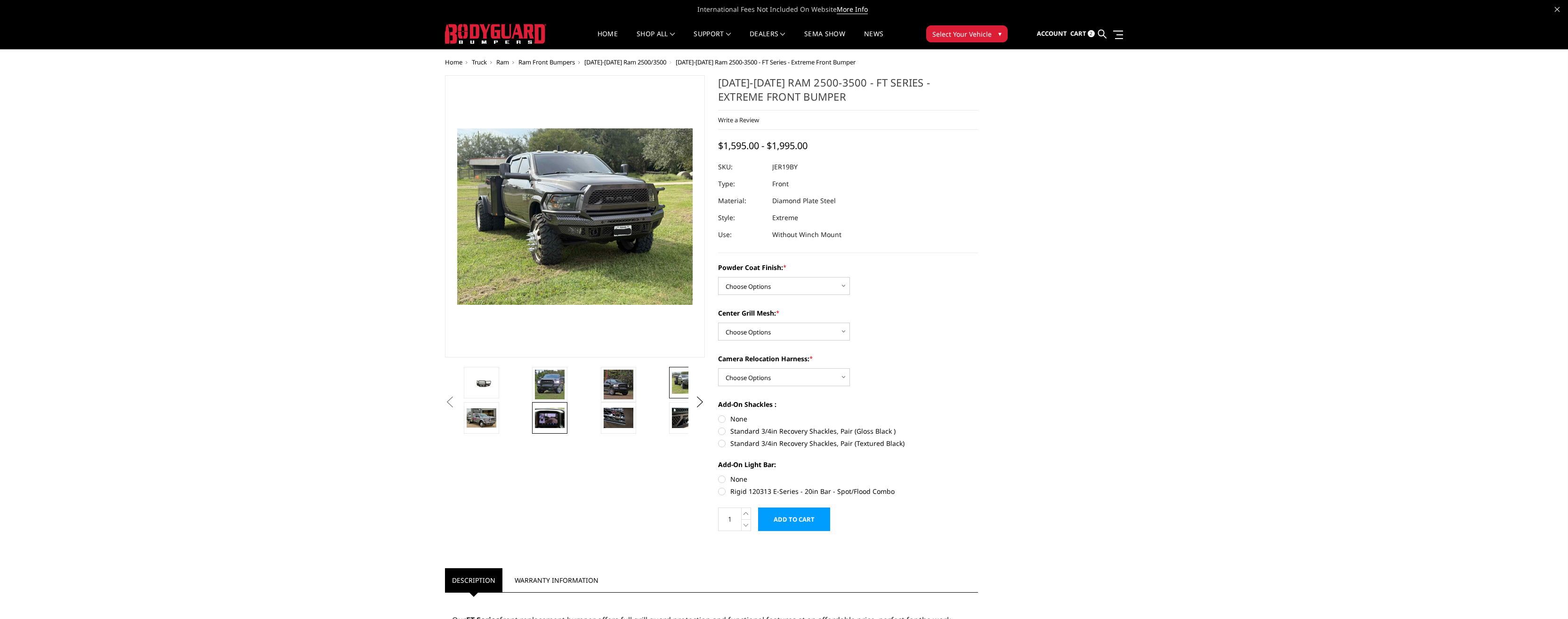
click at [540, 411] on img at bounding box center [549, 418] width 30 height 20
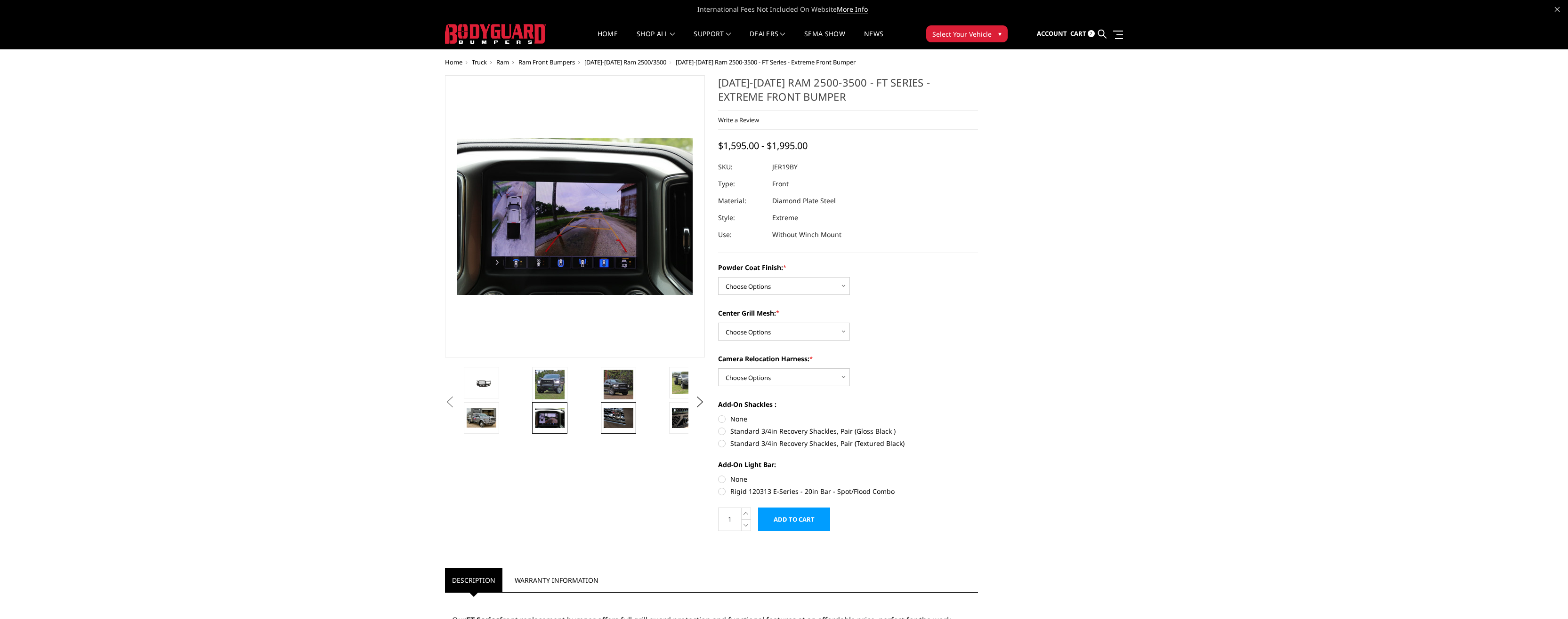
click at [619, 420] on img at bounding box center [618, 418] width 30 height 20
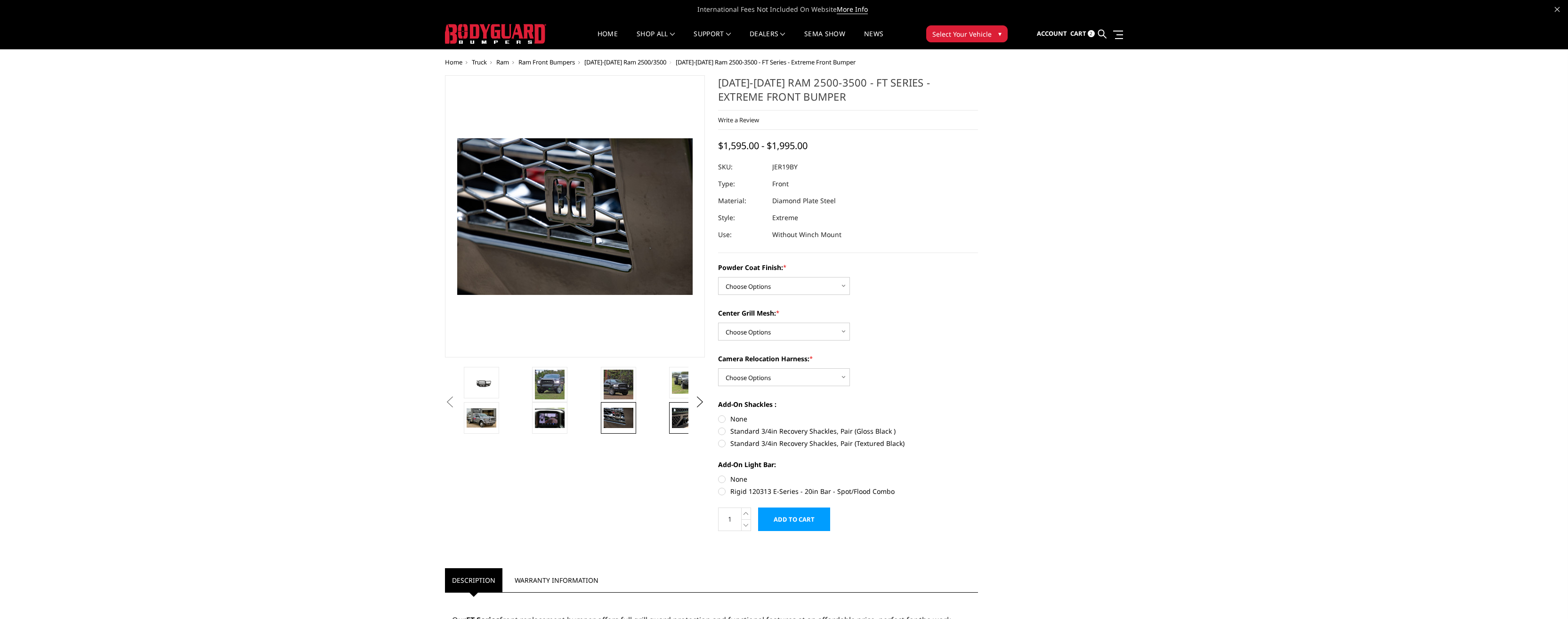
click at [674, 413] on img at bounding box center [686, 418] width 30 height 20
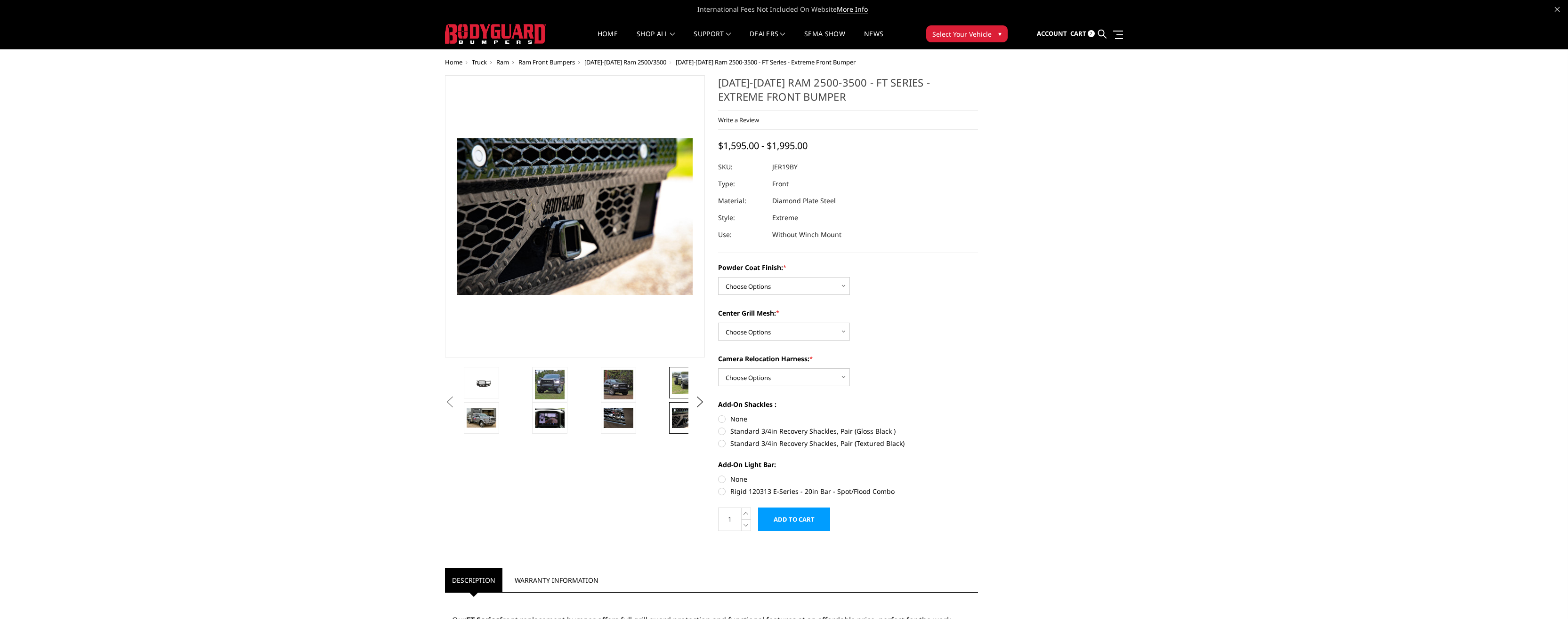
click at [680, 377] on img at bounding box center [686, 383] width 30 height 22
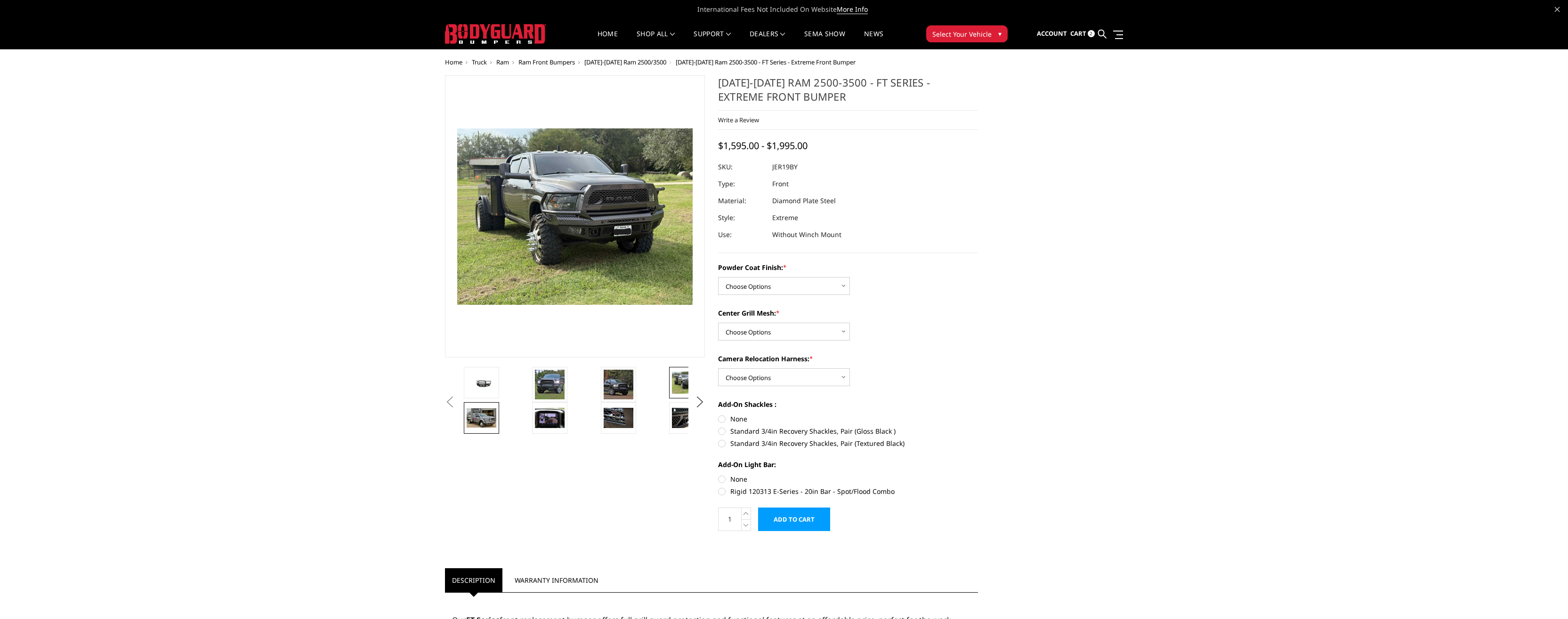
click at [473, 411] on img at bounding box center [481, 418] width 30 height 19
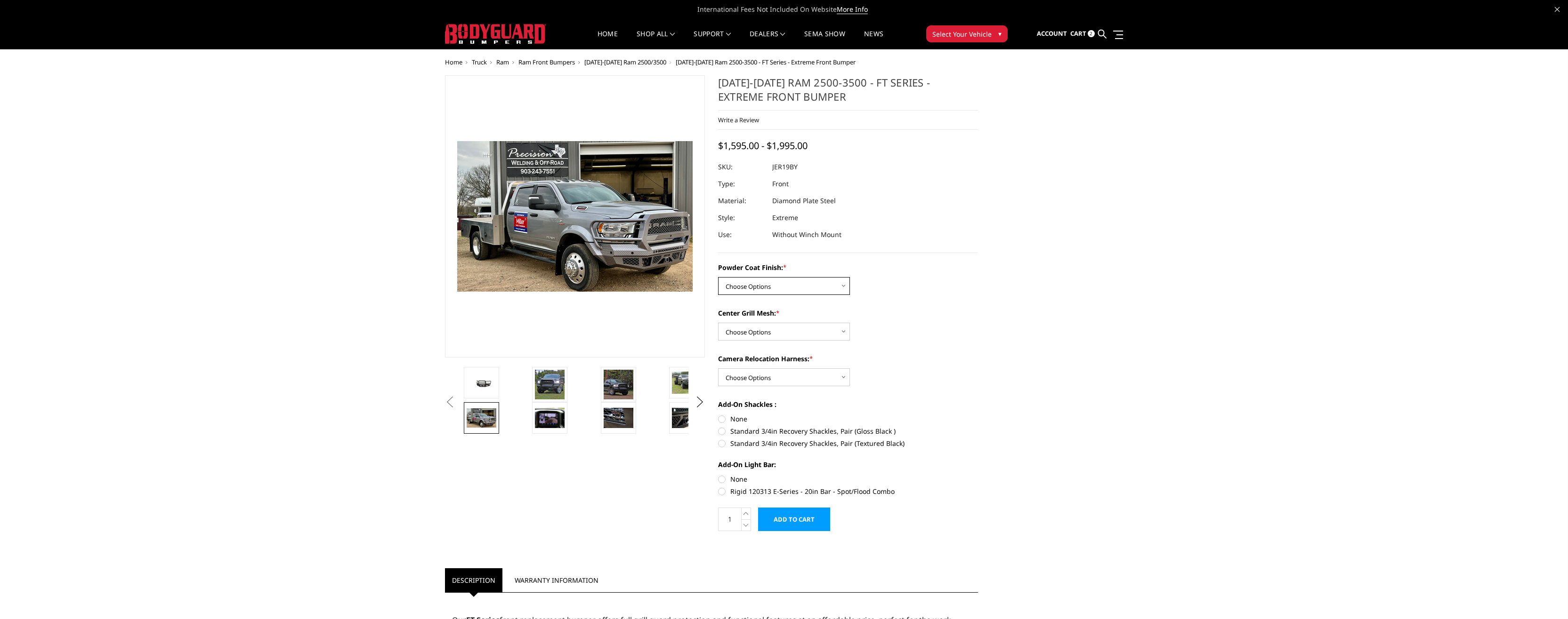
click at [780, 292] on select "Choose Options Bare Metal Gloss Black Powder Coat Textured Black Powder Coat" at bounding box center [784, 286] width 132 height 18
select select "3215"
click at [718, 277] on select "Choose Options Bare Metal Gloss Black Powder Coat Textured Black Powder Coat" at bounding box center [784, 286] width 132 height 18
click at [769, 331] on select "Choose Options WITH Expanded Metal in Center Grill WITHOUT Expanded Metal in Ce…" at bounding box center [784, 332] width 132 height 18
select select "3218"
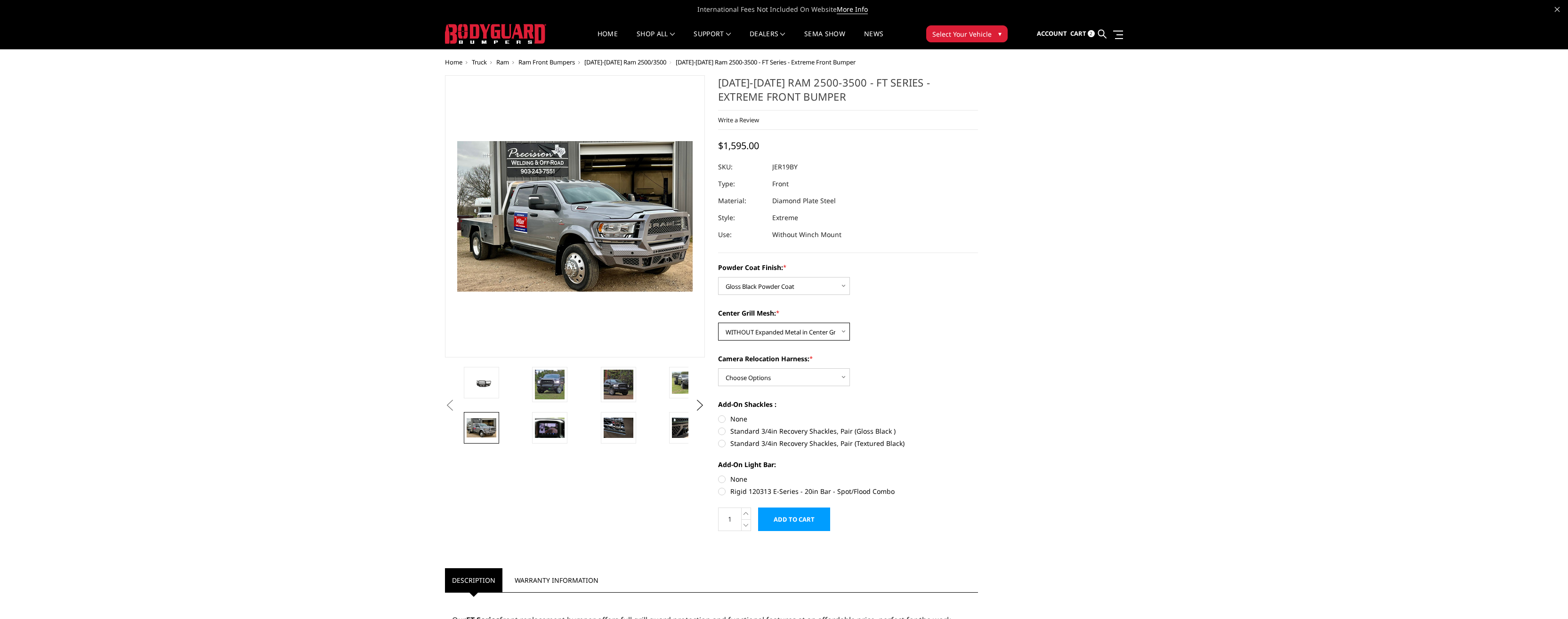
click at [718, 323] on select "Choose Options WITH Expanded Metal in Center Grill WITHOUT Expanded Metal in Ce…" at bounding box center [784, 332] width 132 height 18
click at [679, 389] on img at bounding box center [686, 383] width 30 height 22
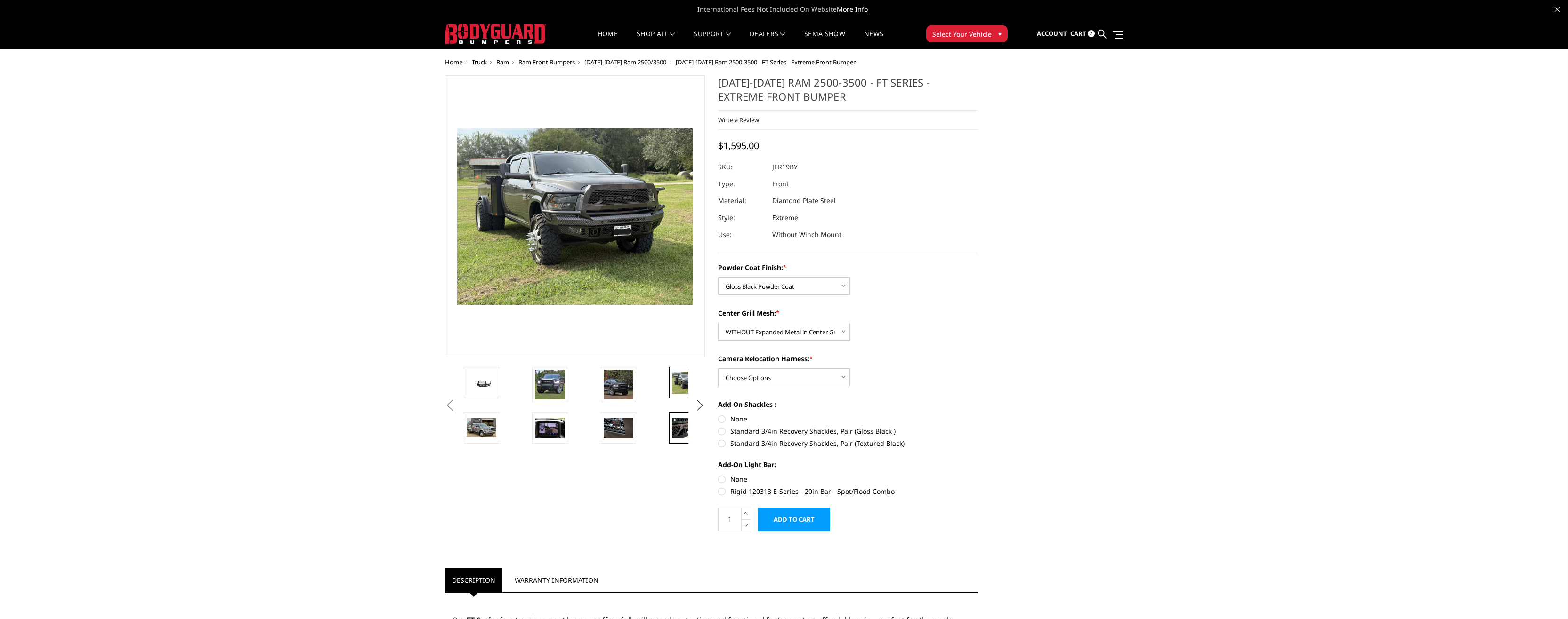
click at [681, 421] on img at bounding box center [686, 428] width 30 height 20
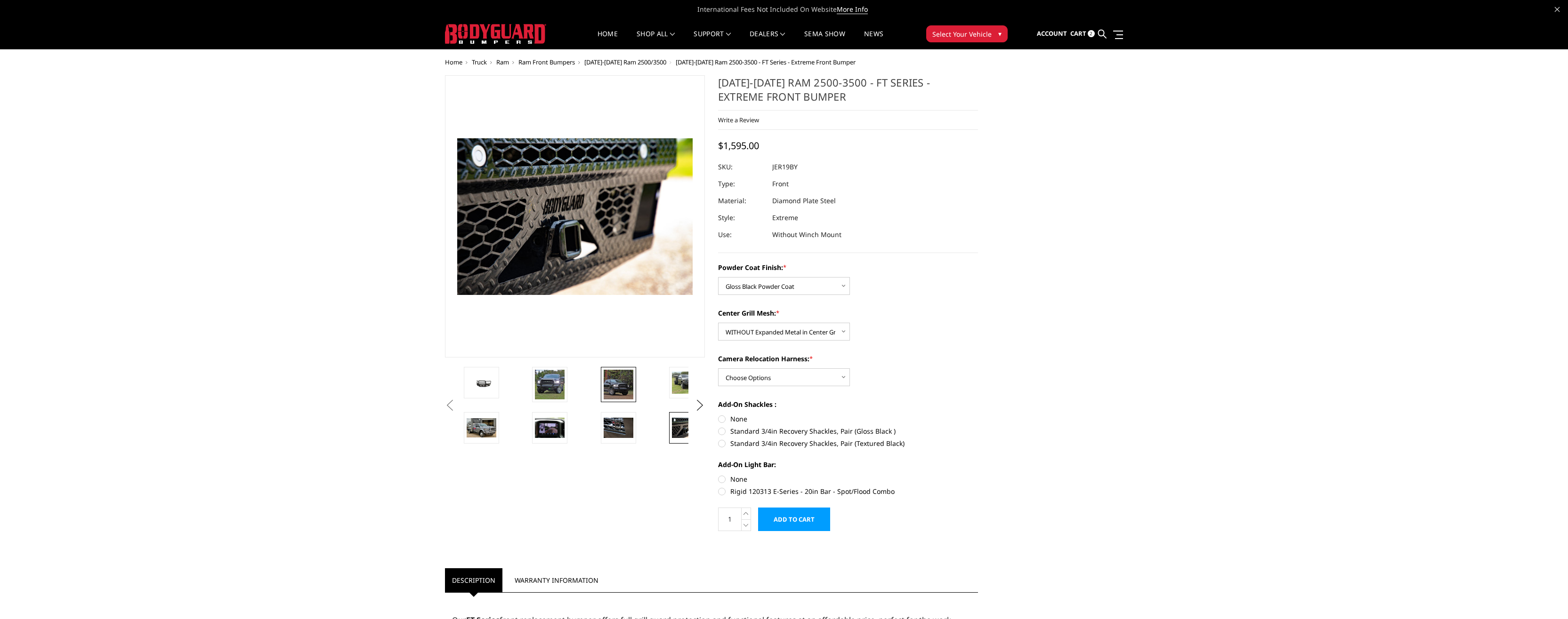
click at [618, 378] on img at bounding box center [618, 385] width 30 height 30
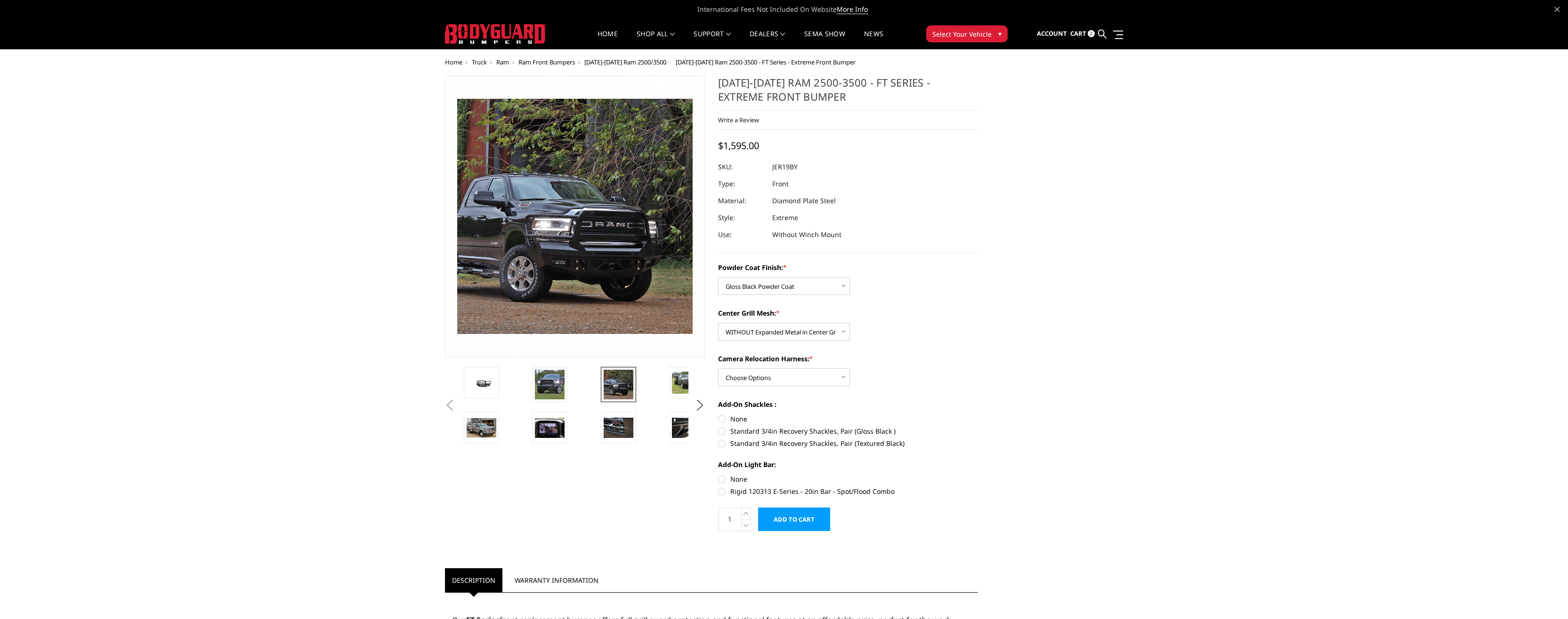
click at [305, 327] on div "Home Truck Ram Ram Front Bumpers 2019-2025 Ram 2500/3500 2019-2025 Ram 2500-350…" at bounding box center [784, 581] width 1568 height 1046
click at [678, 433] on img at bounding box center [686, 428] width 30 height 20
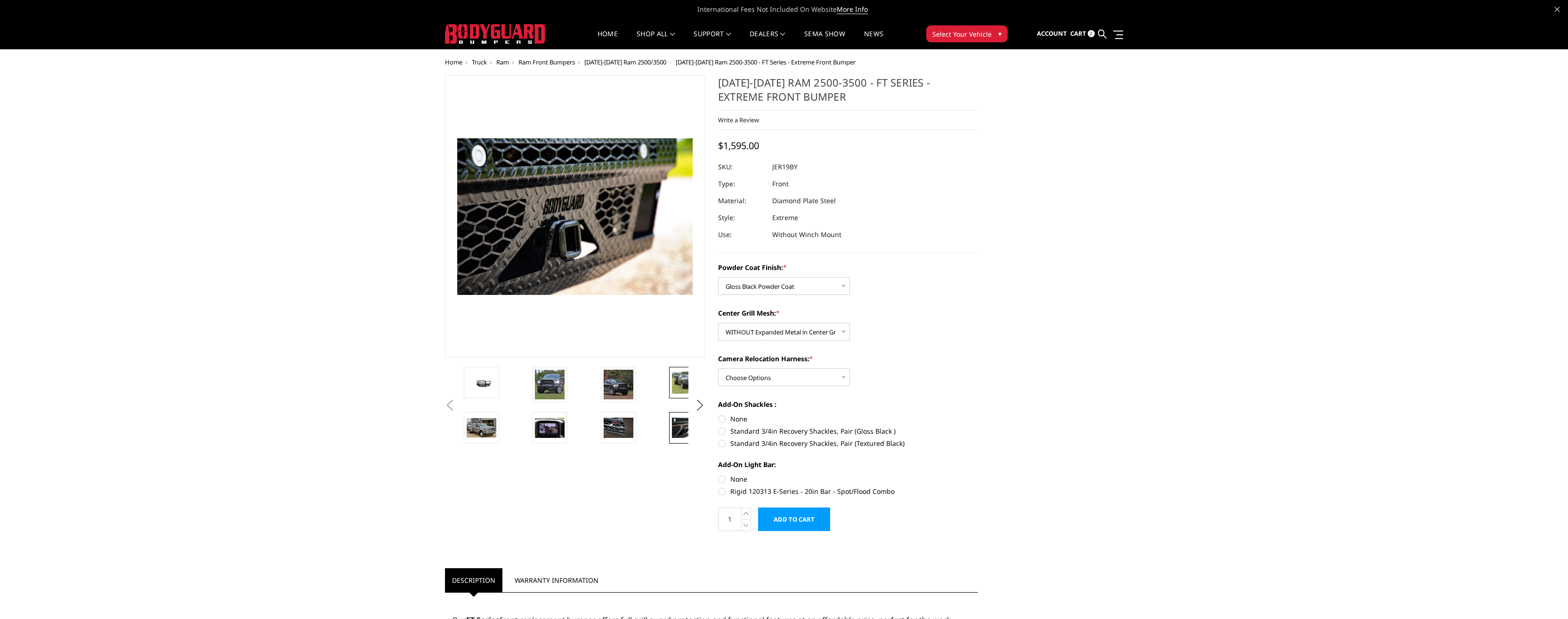
click at [678, 379] on img at bounding box center [686, 383] width 30 height 22
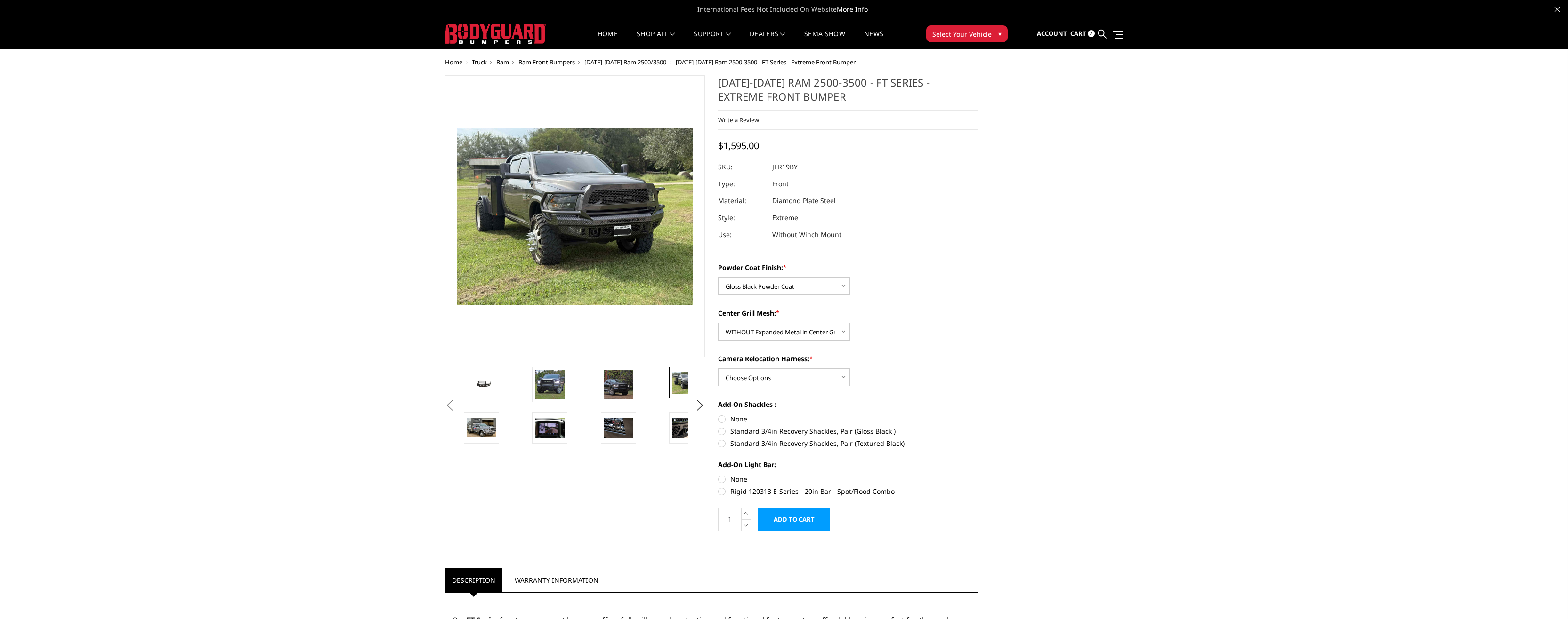
drag, startPoint x: 611, startPoint y: 378, endPoint x: 590, endPoint y: 376, distance: 21.1
click at [611, 378] on img at bounding box center [618, 385] width 30 height 30
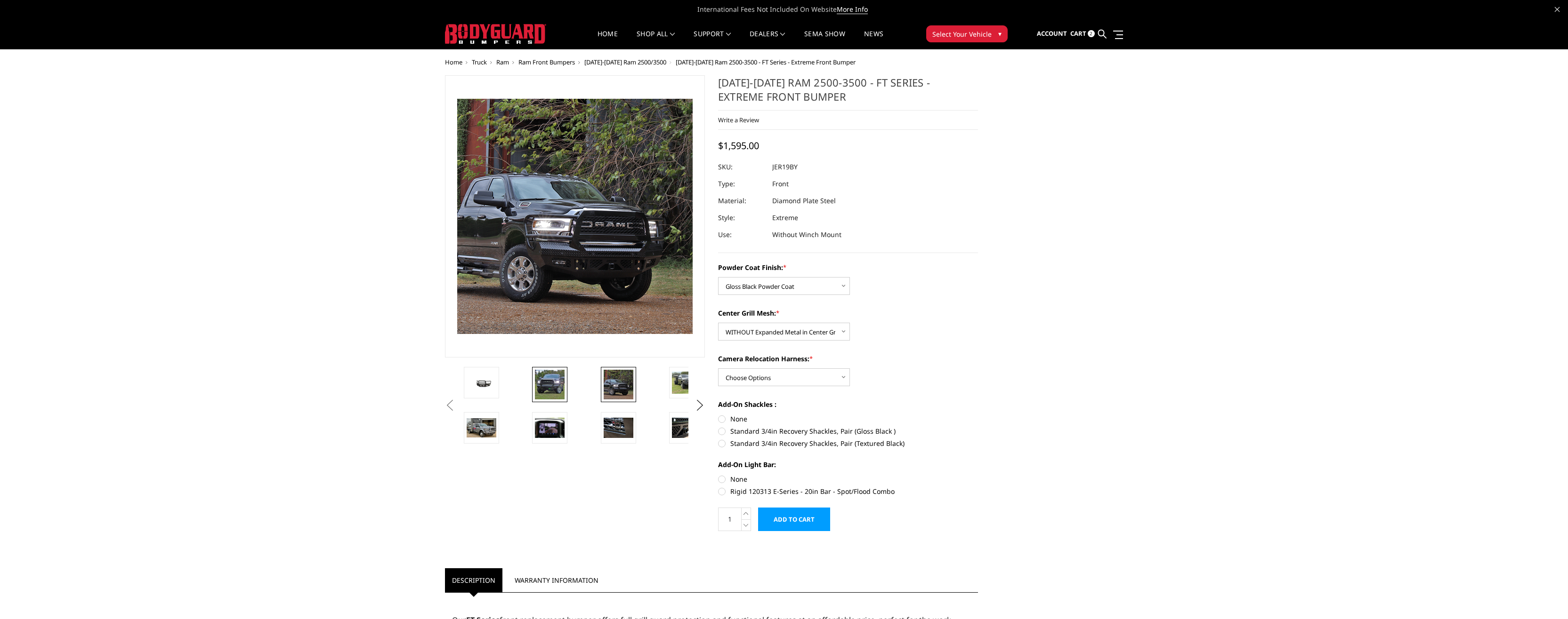
click at [543, 379] on img at bounding box center [549, 385] width 30 height 30
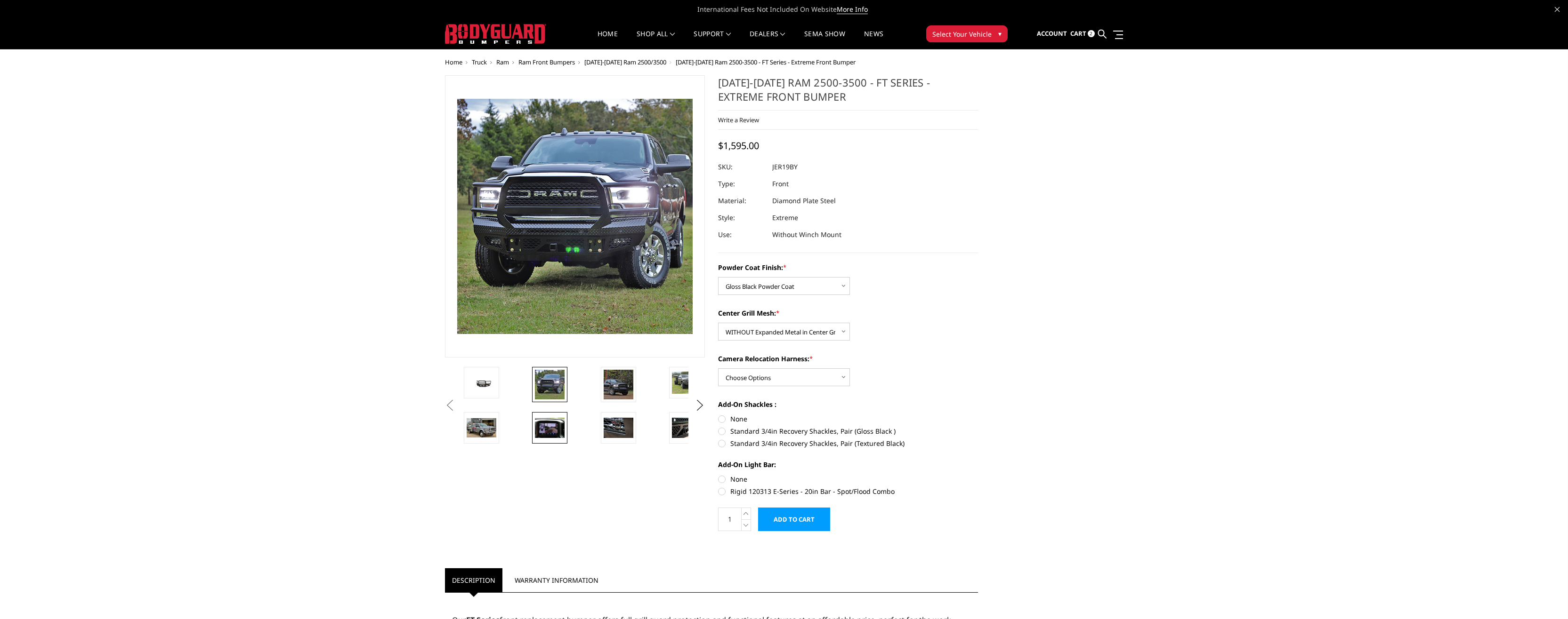
drag, startPoint x: 551, startPoint y: 420, endPoint x: 547, endPoint y: 421, distance: 4.1
click at [551, 420] on img at bounding box center [549, 428] width 30 height 20
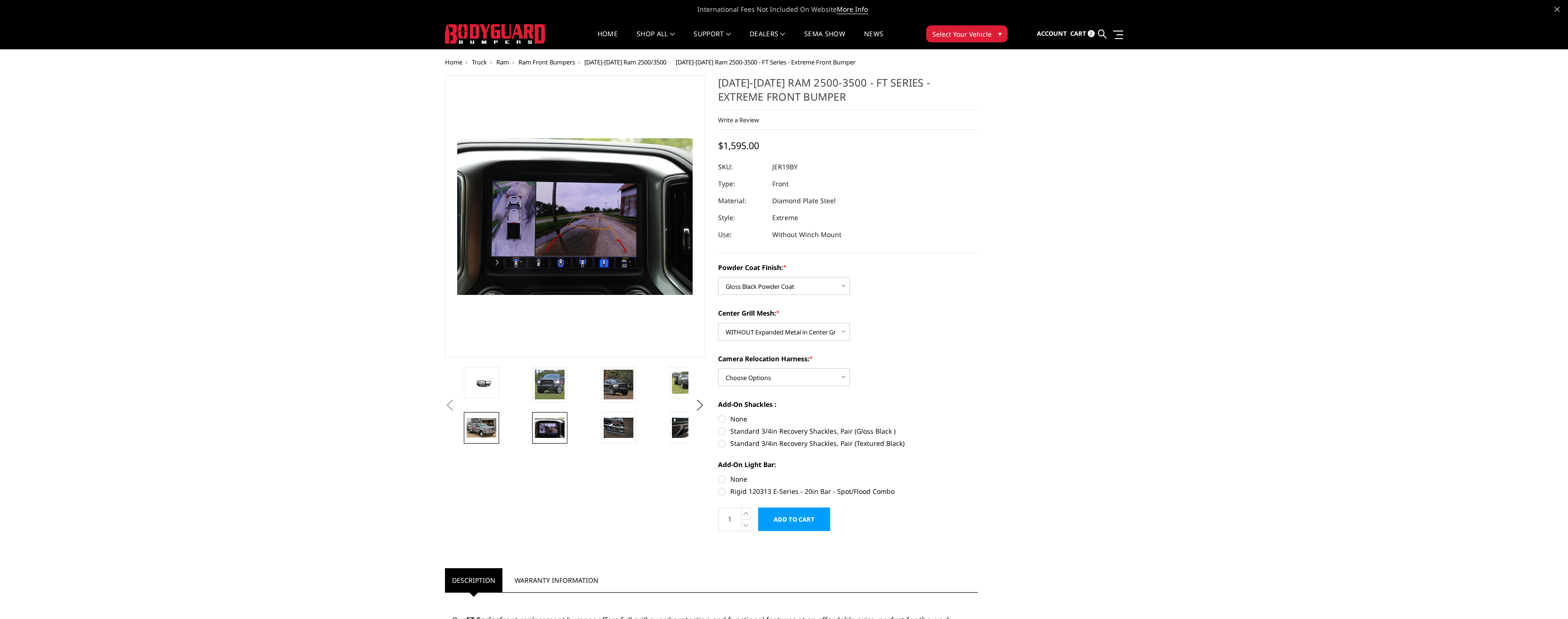
click at [474, 417] on link at bounding box center [481, 428] width 35 height 31
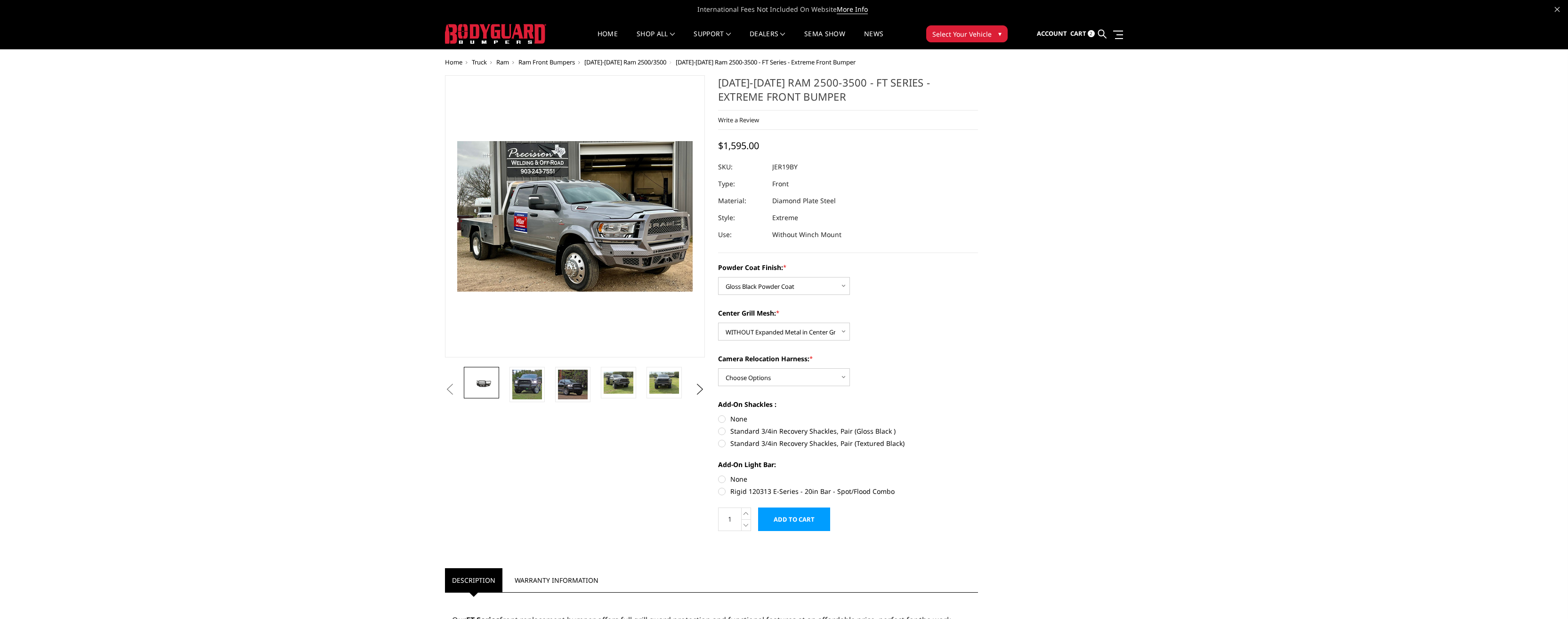
click at [486, 376] on img at bounding box center [481, 382] width 30 height 13
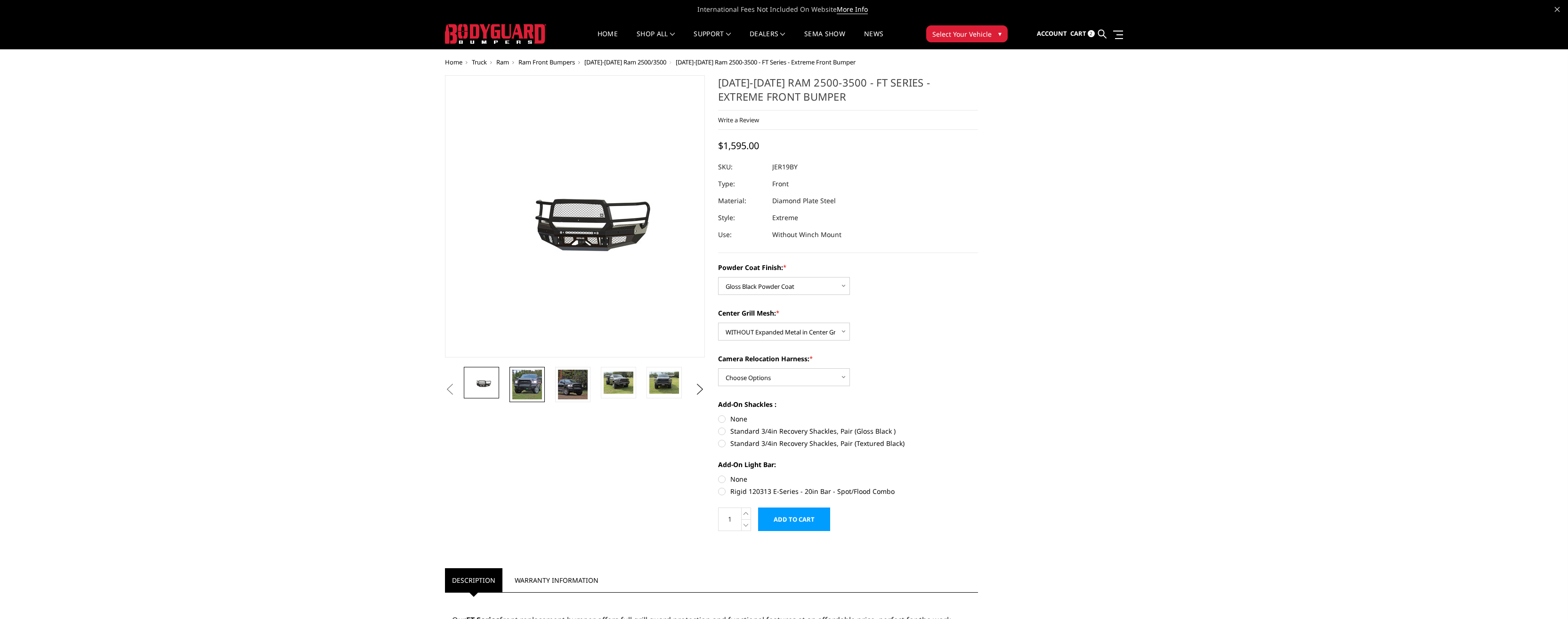
click at [538, 379] on img at bounding box center [527, 385] width 30 height 30
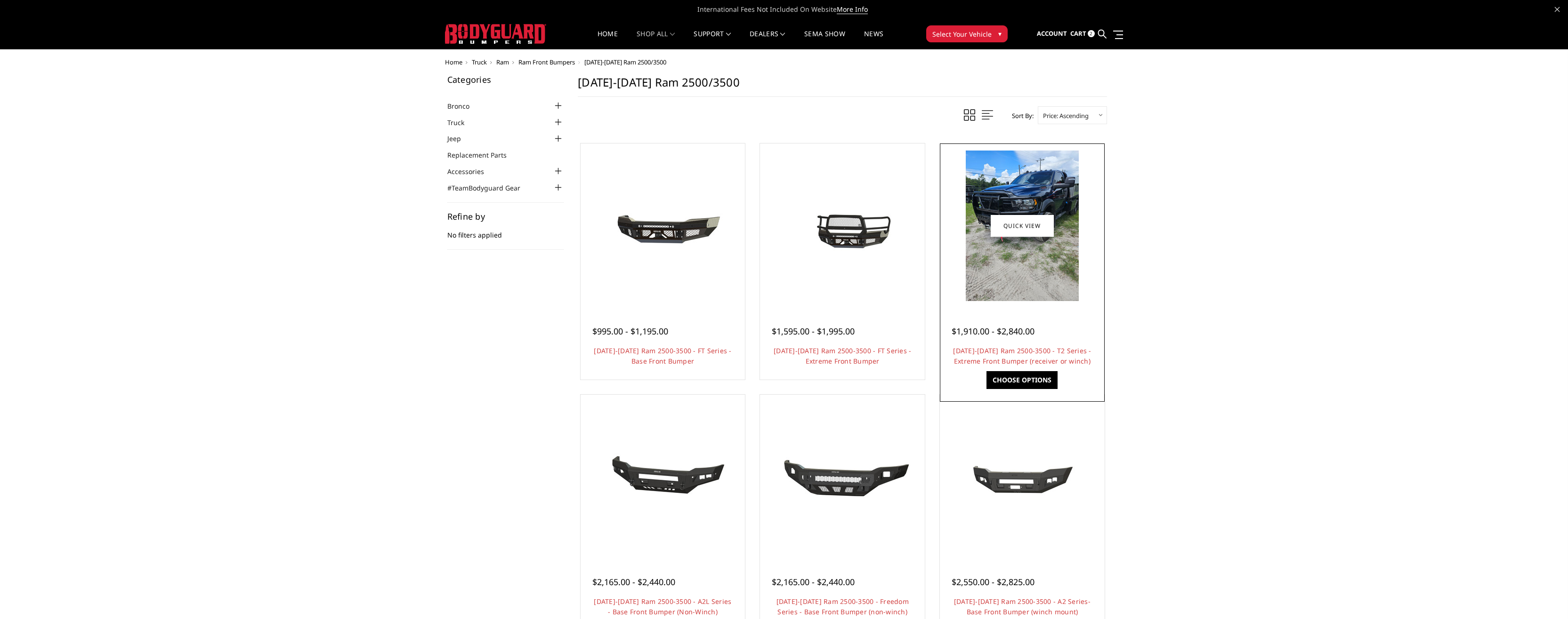
click at [1035, 262] on img at bounding box center [1022, 226] width 113 height 151
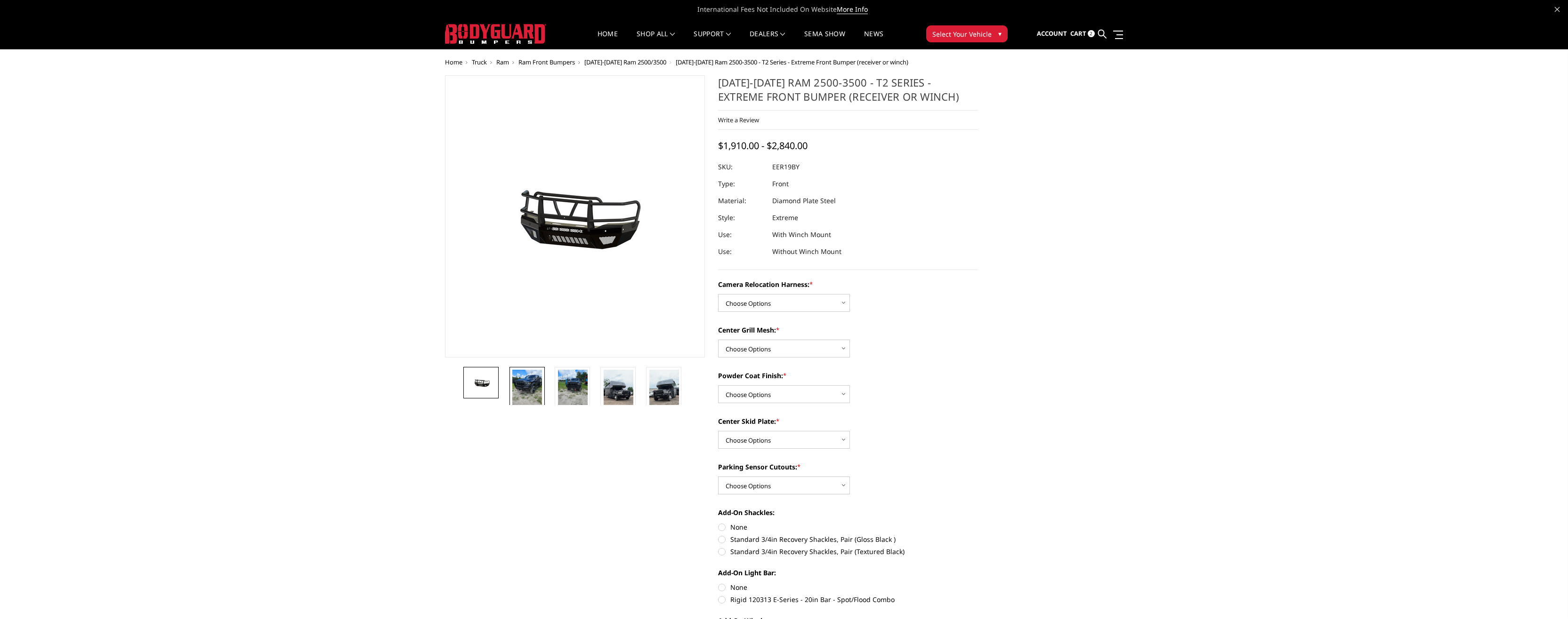
click at [530, 385] on img at bounding box center [527, 390] width 30 height 40
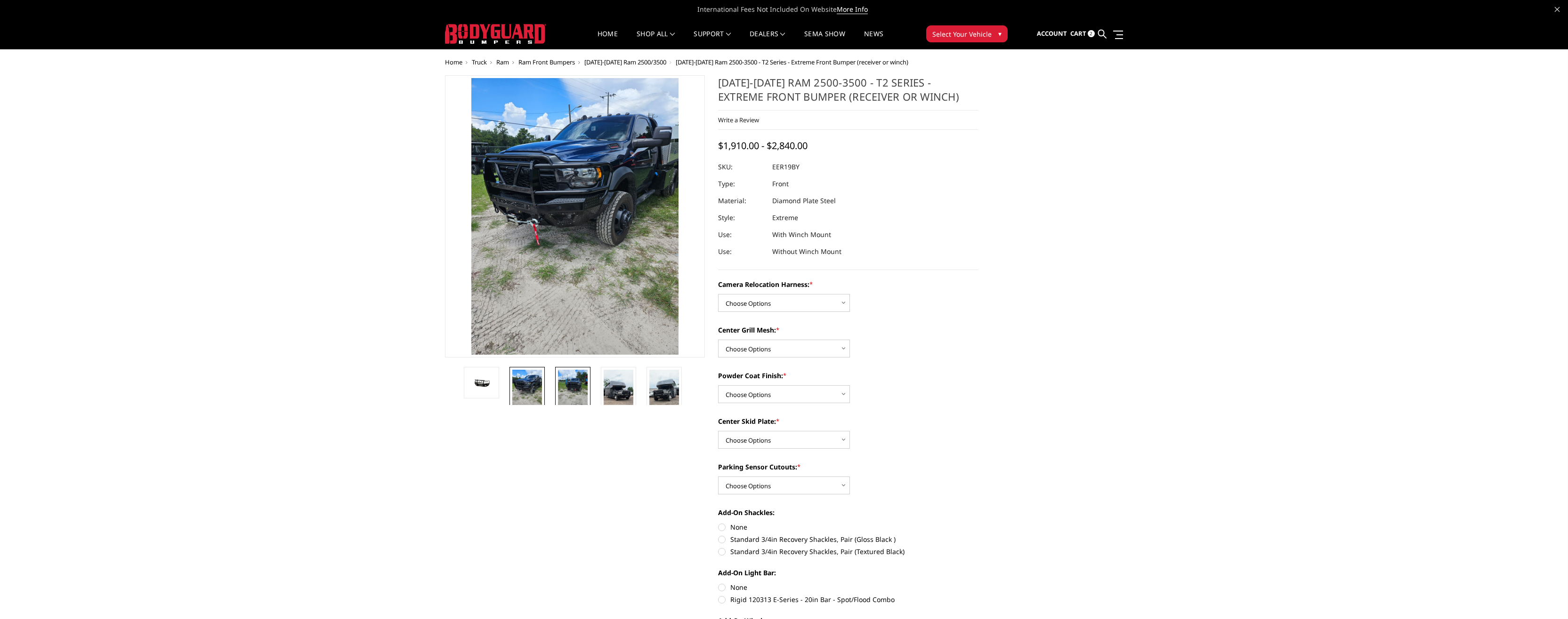
click at [566, 385] on img at bounding box center [573, 390] width 30 height 40
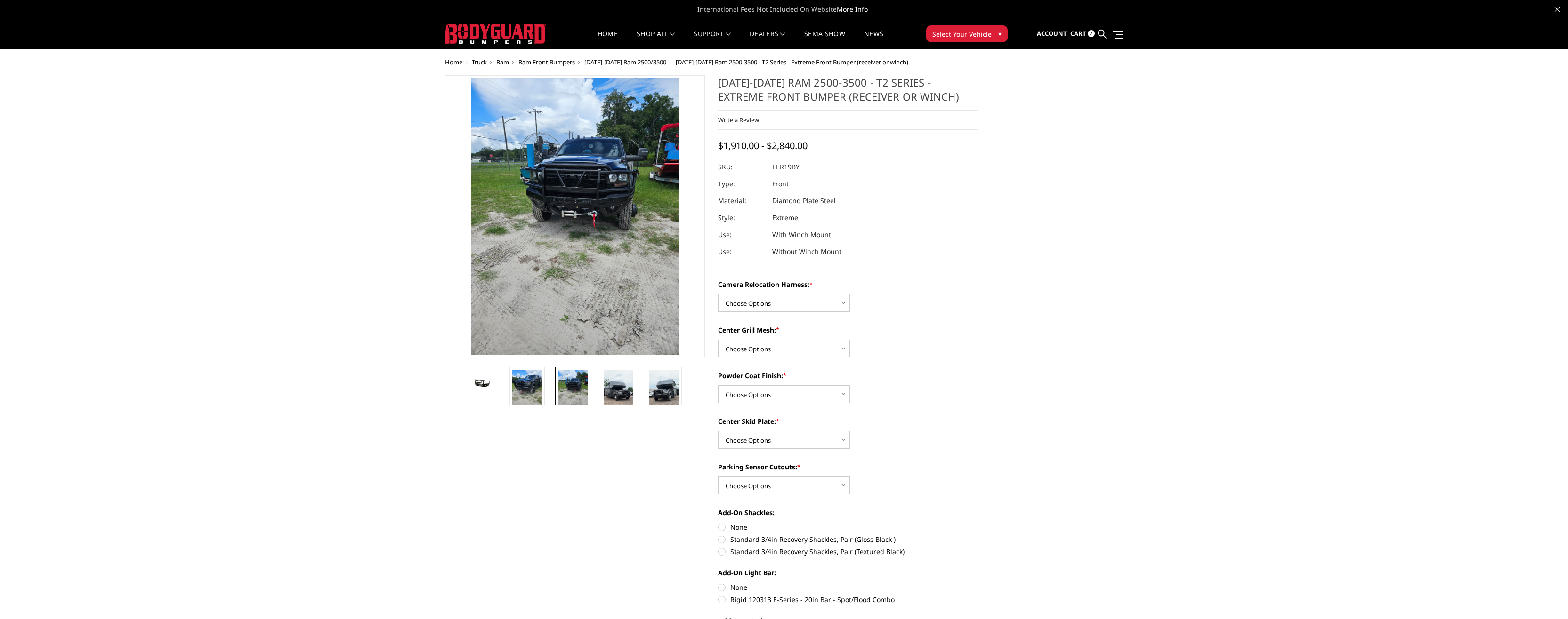
click at [612, 385] on img at bounding box center [618, 396] width 30 height 53
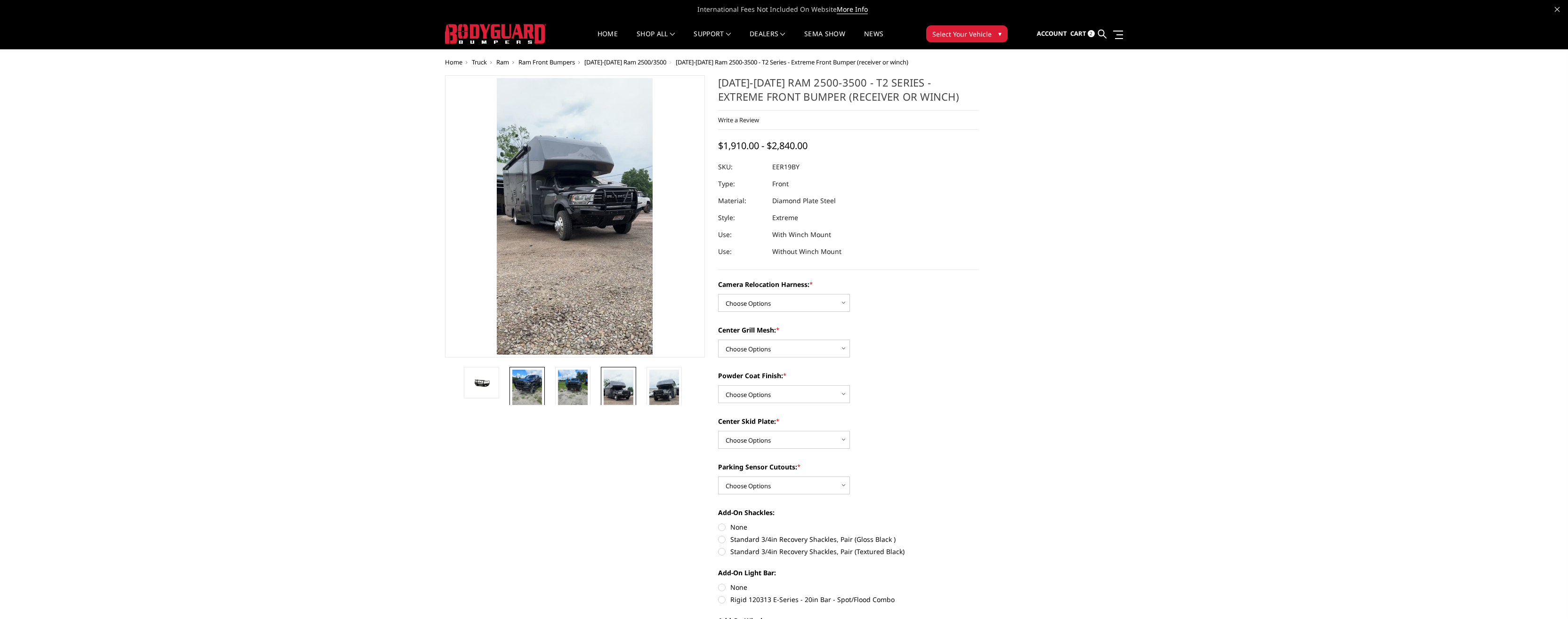
click at [524, 392] on img at bounding box center [527, 390] width 30 height 40
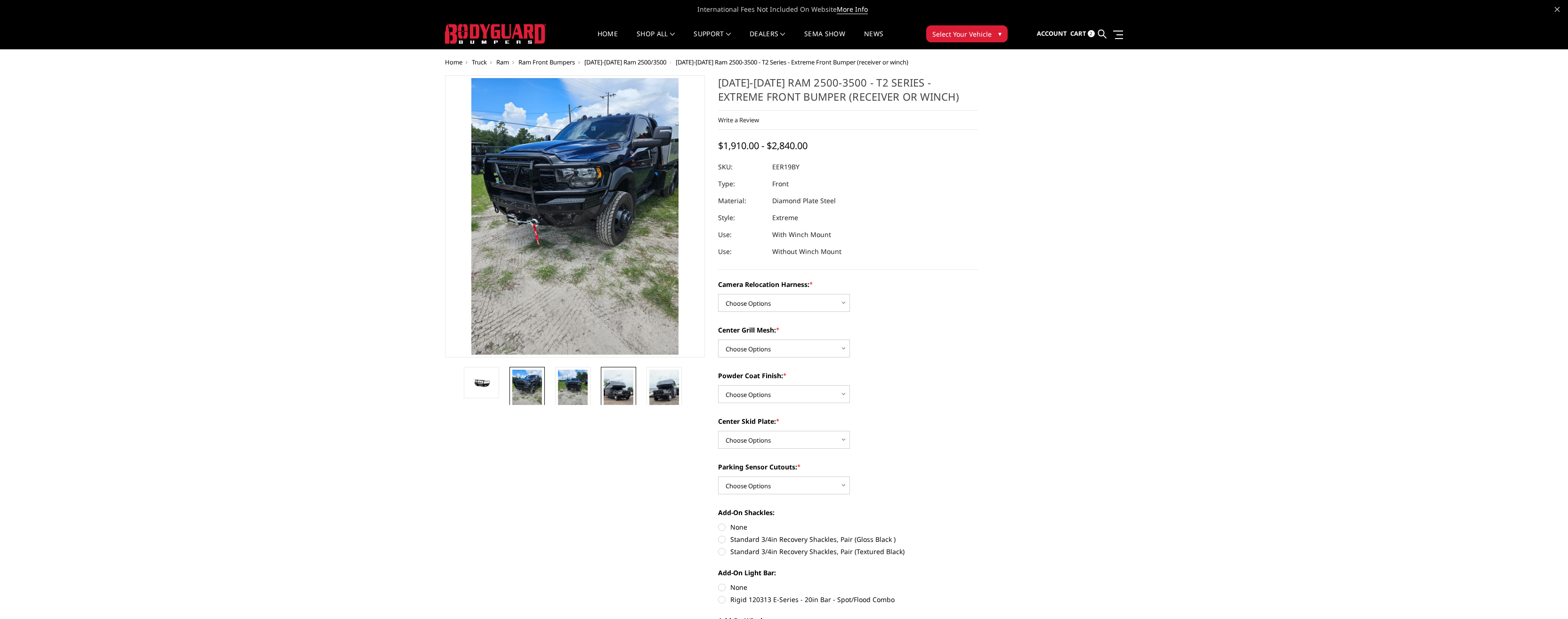
click at [603, 385] on link at bounding box center [618, 396] width 35 height 58
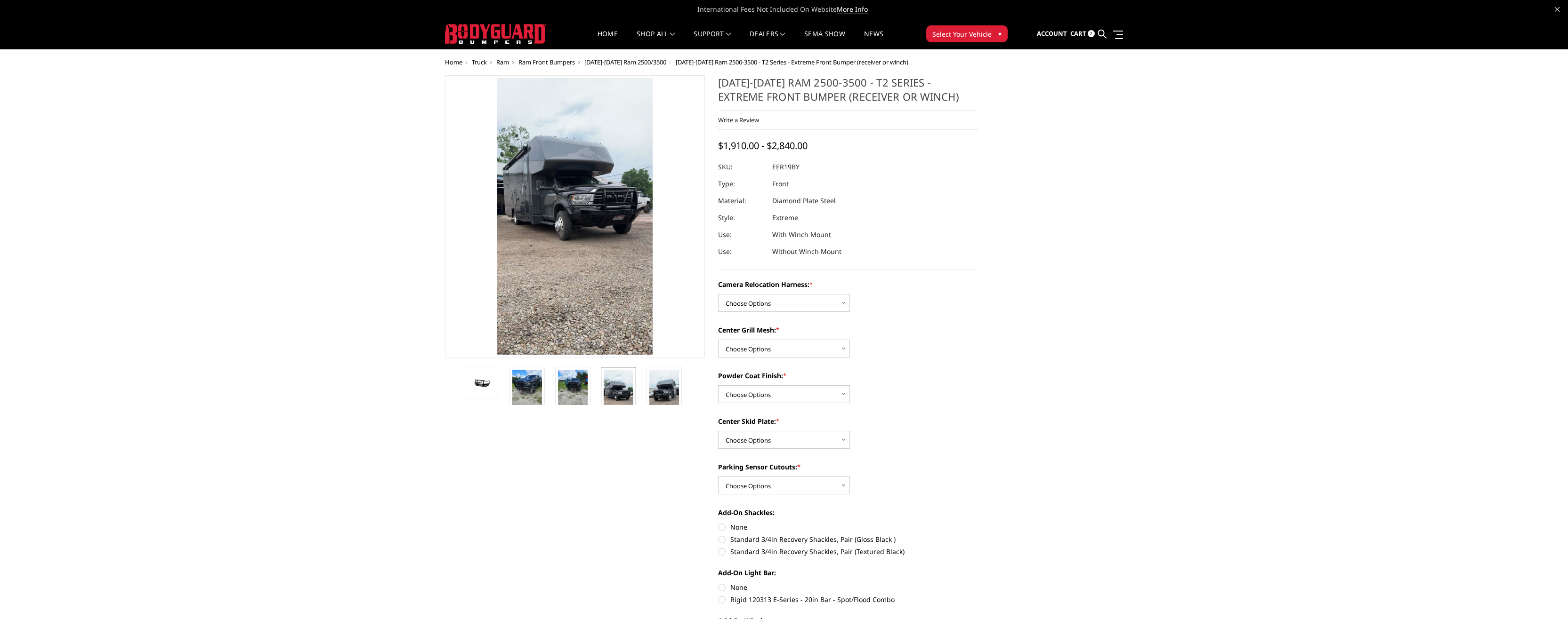
drag, startPoint x: 561, startPoint y: 392, endPoint x: 548, endPoint y: 392, distance: 13.0
click at [561, 392] on img at bounding box center [573, 390] width 30 height 40
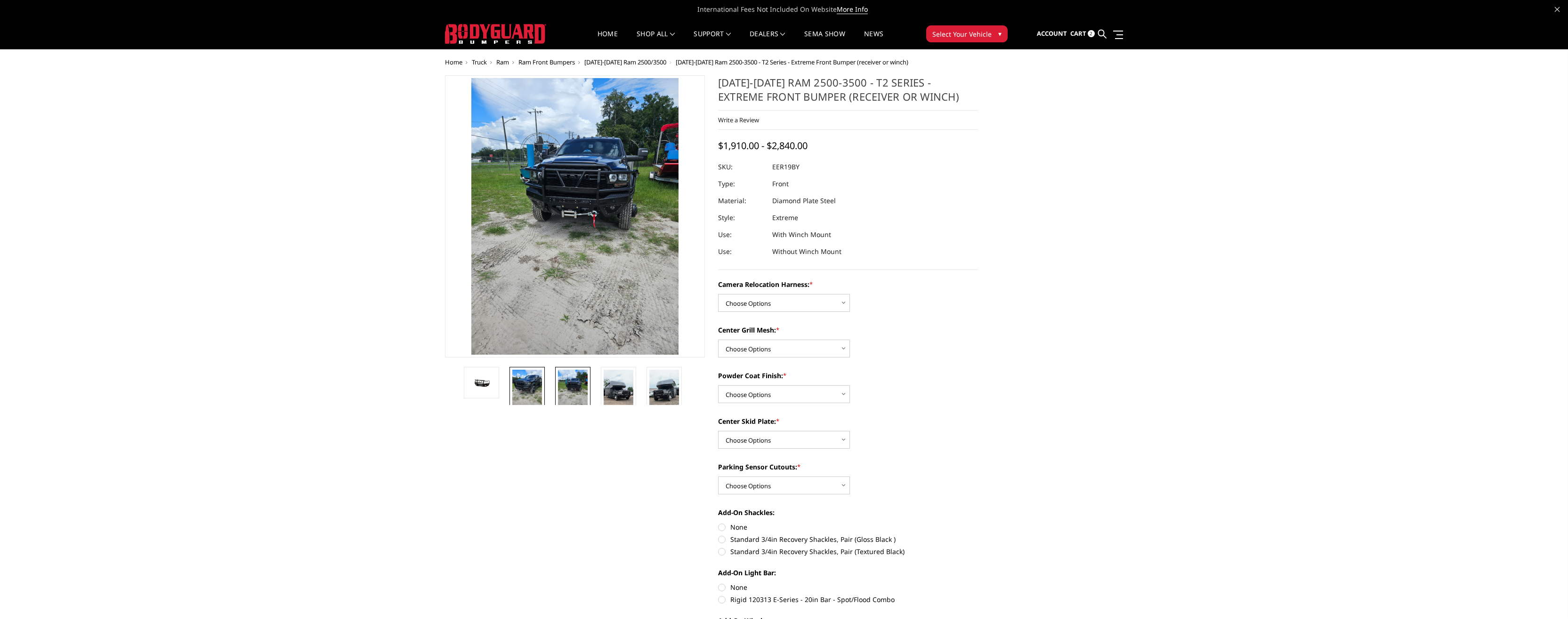
click at [514, 385] on img at bounding box center [527, 390] width 30 height 40
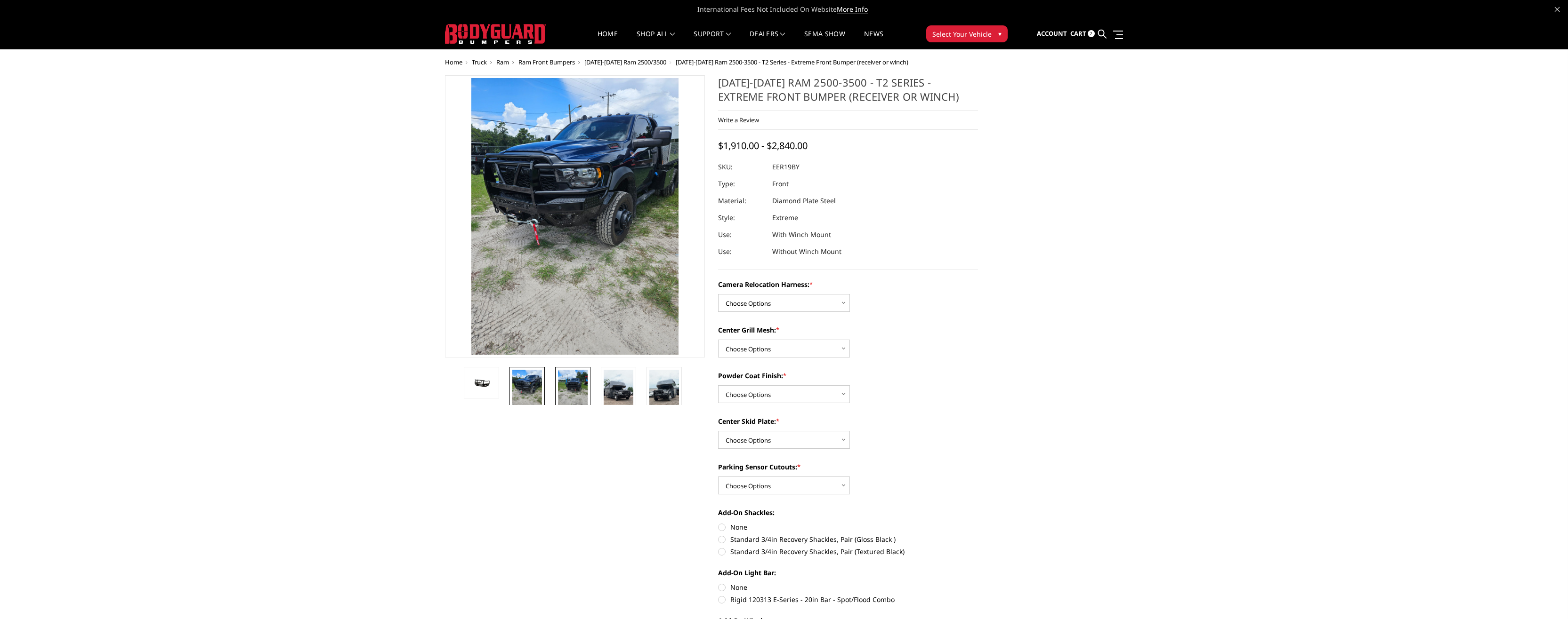
click at [554, 385] on li at bounding box center [575, 386] width 46 height 38
drag, startPoint x: 588, startPoint y: 385, endPoint x: 593, endPoint y: 385, distance: 5.0
click at [591, 385] on li at bounding box center [575, 386] width 46 height 38
click at [631, 385] on img at bounding box center [618, 396] width 30 height 53
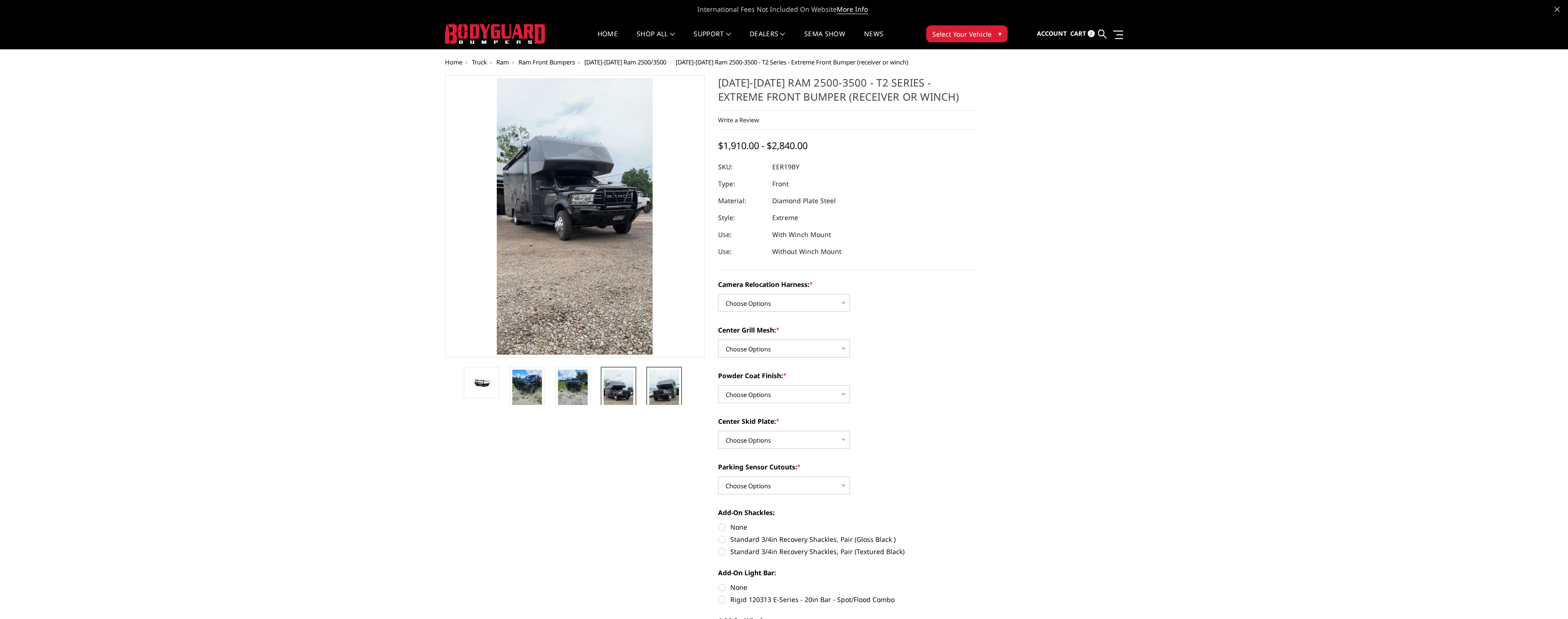
click at [662, 391] on img at bounding box center [664, 396] width 30 height 53
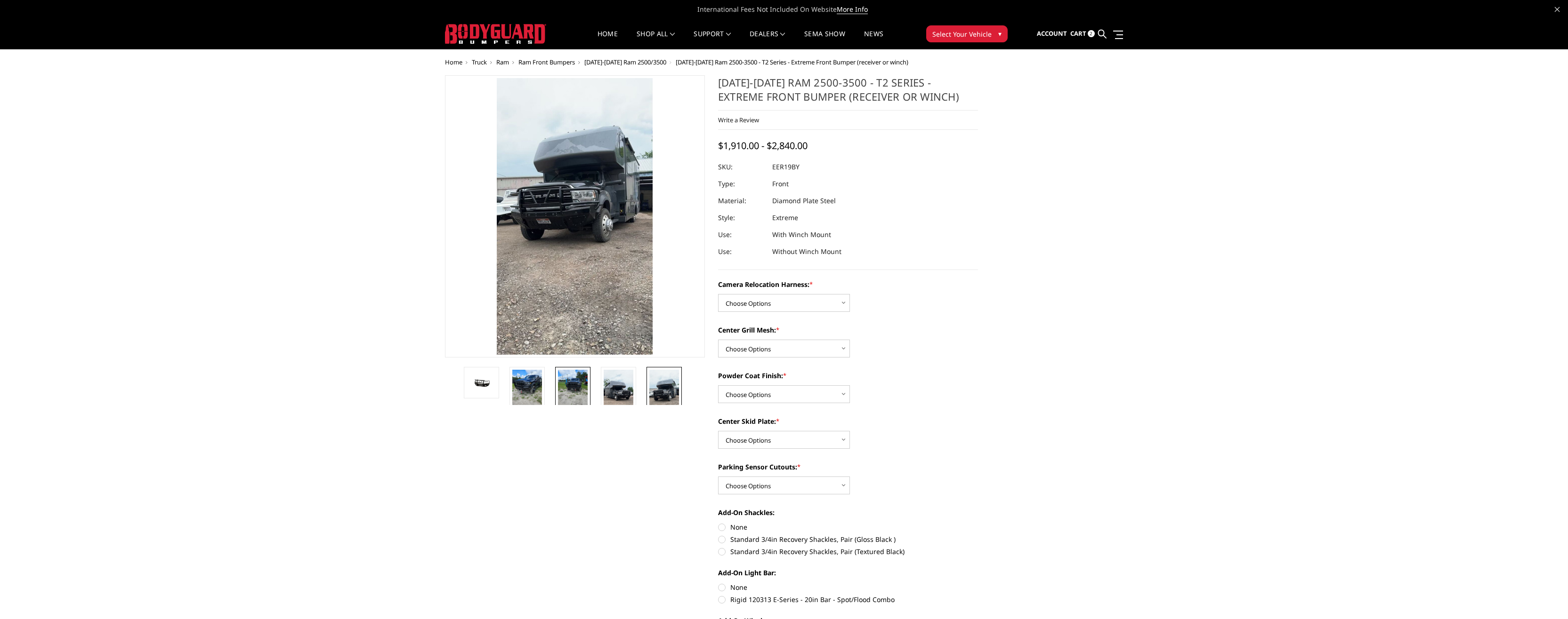
click at [583, 385] on img at bounding box center [573, 390] width 30 height 40
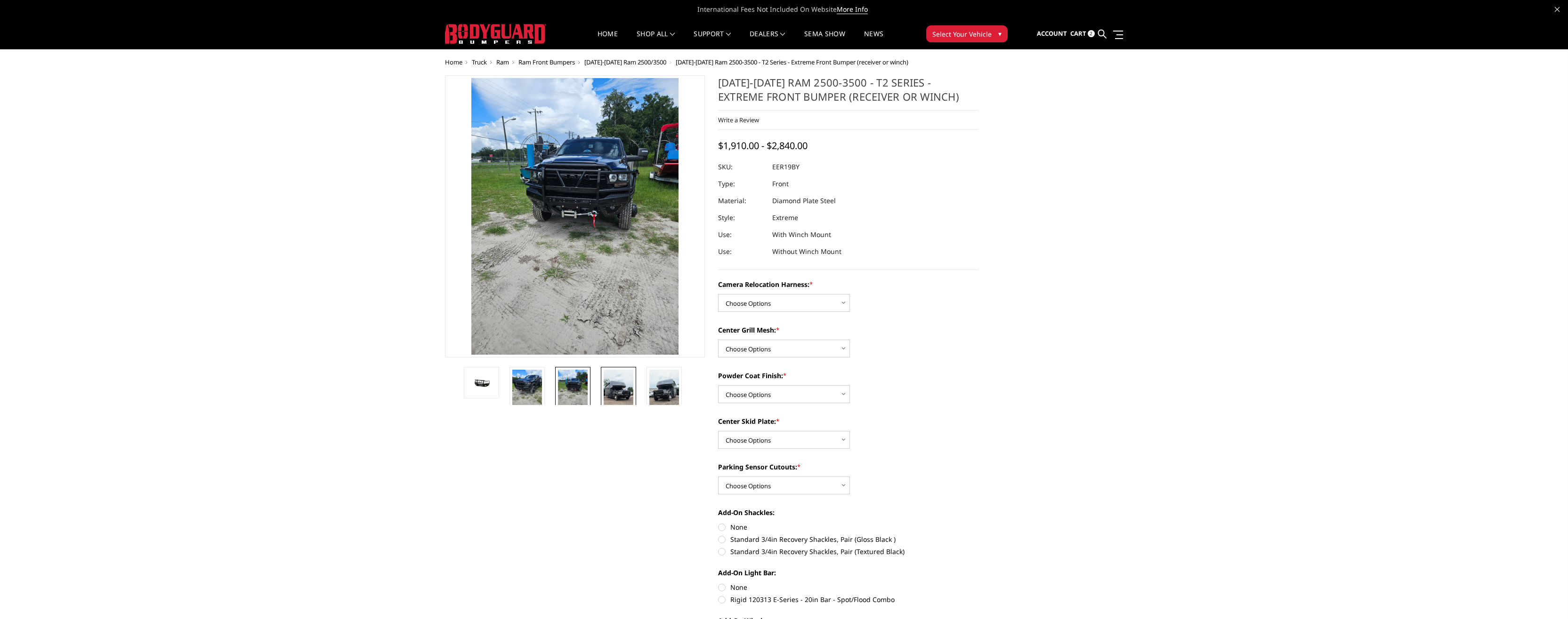
click at [627, 390] on img at bounding box center [618, 396] width 30 height 53
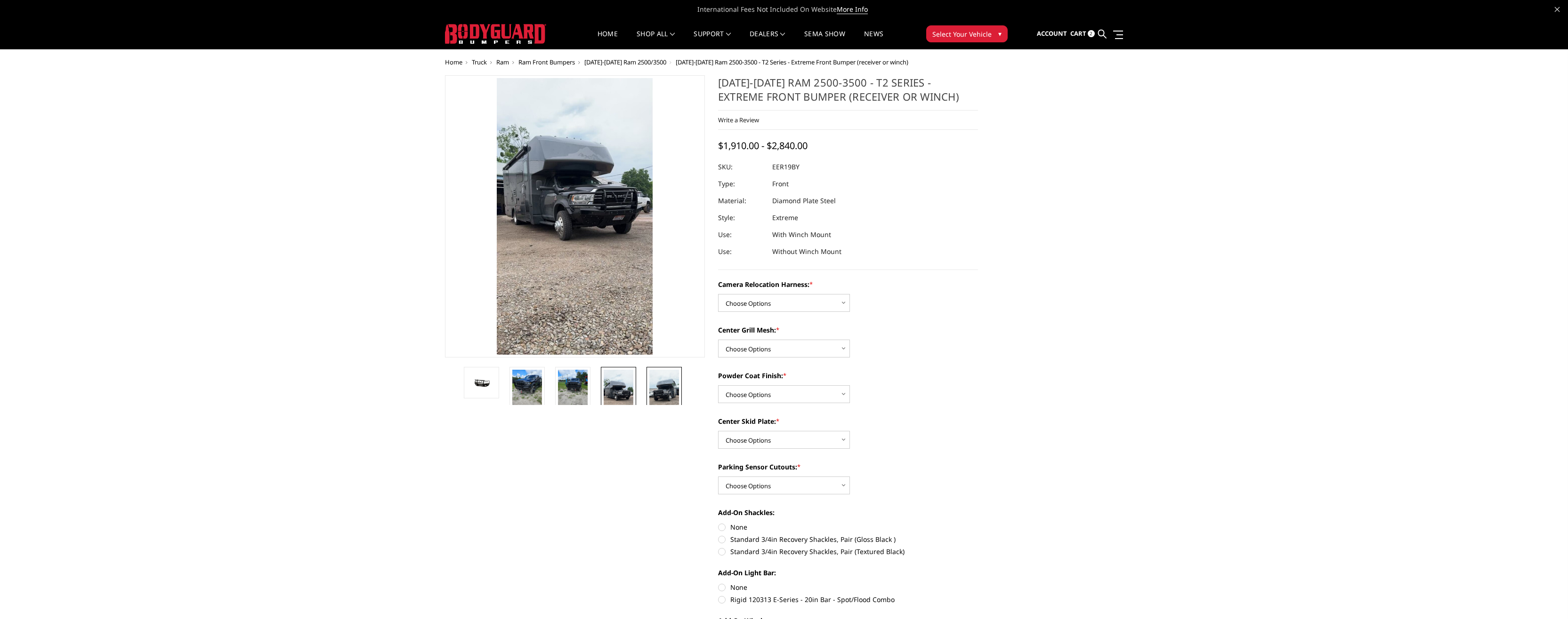
click at [665, 391] on img at bounding box center [664, 396] width 30 height 53
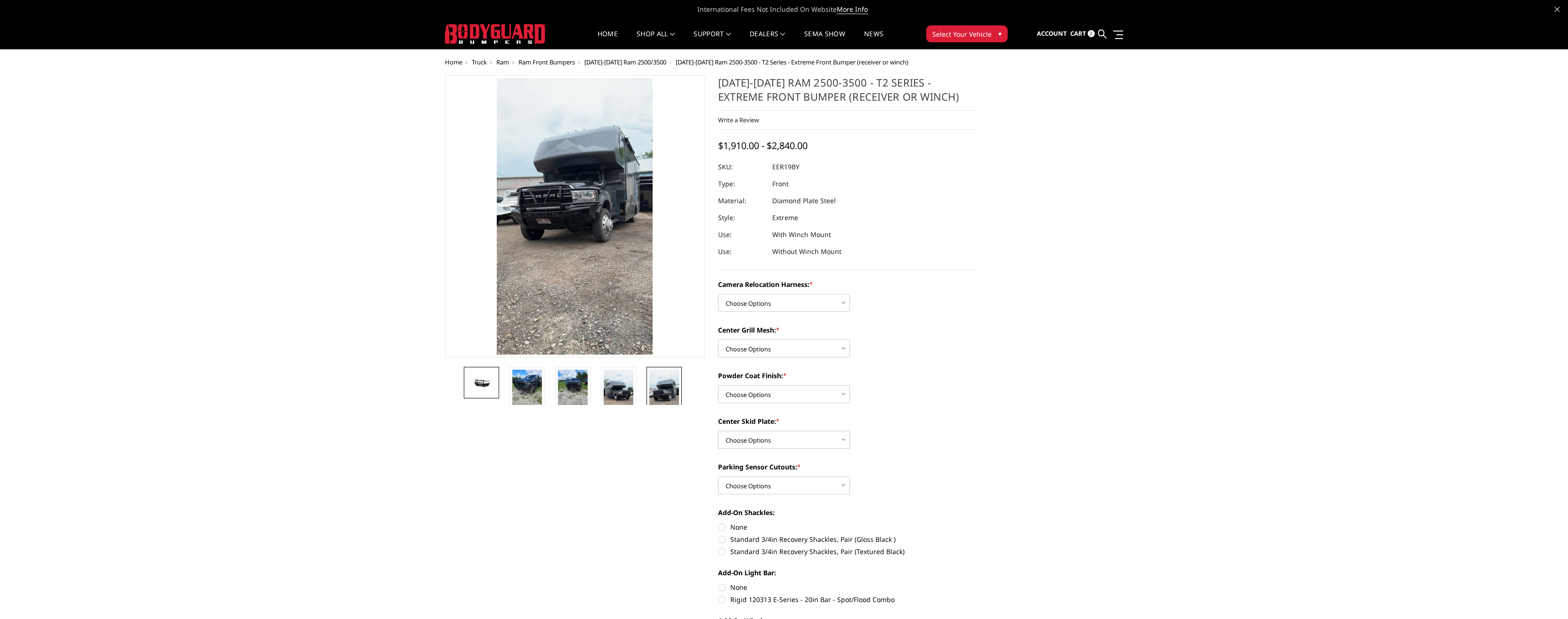
click at [482, 390] on img at bounding box center [481, 382] width 30 height 13
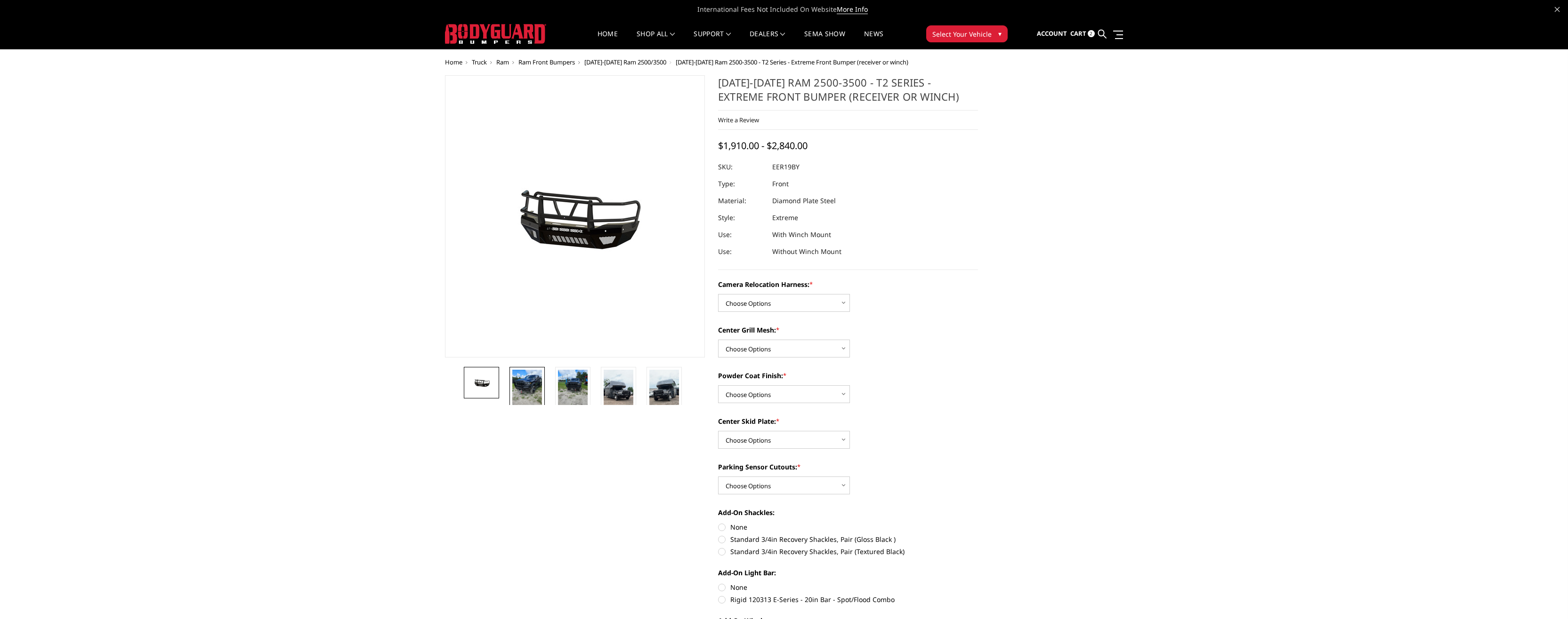
click at [517, 385] on img at bounding box center [527, 390] width 30 height 40
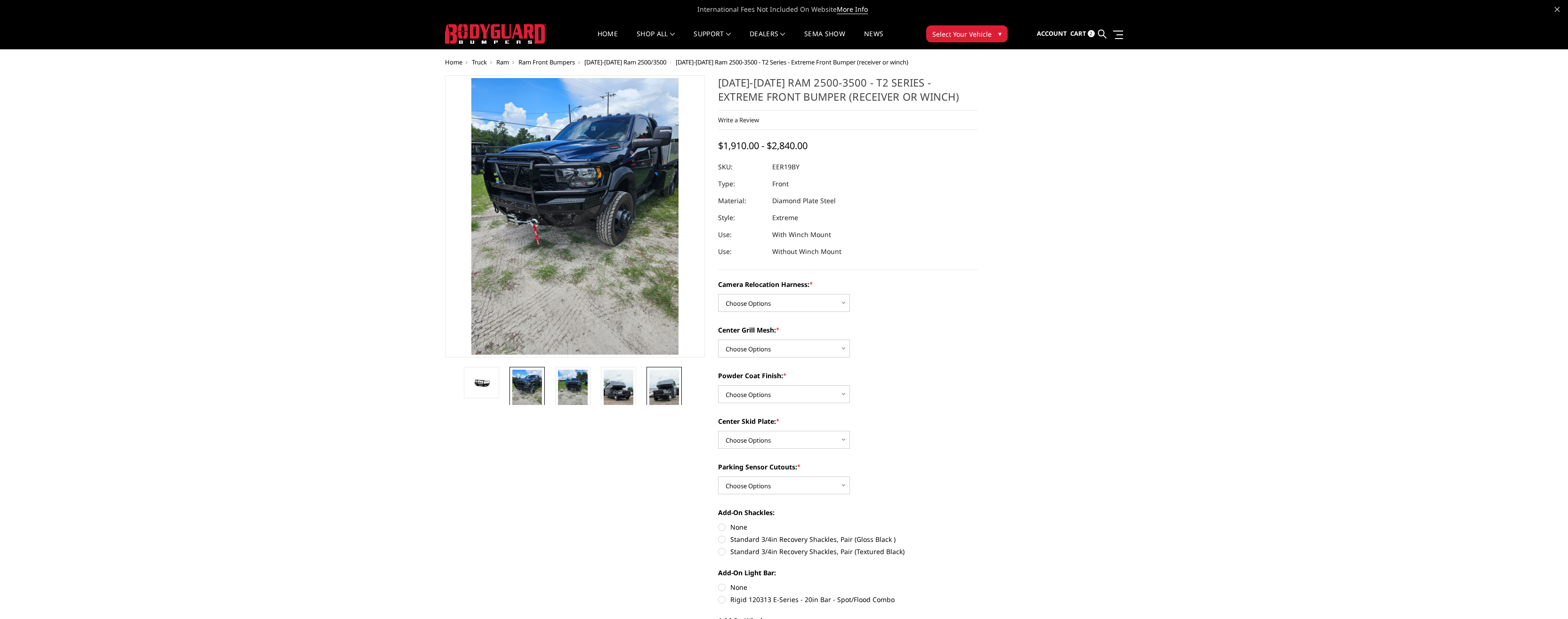
click at [659, 387] on img at bounding box center [664, 396] width 30 height 53
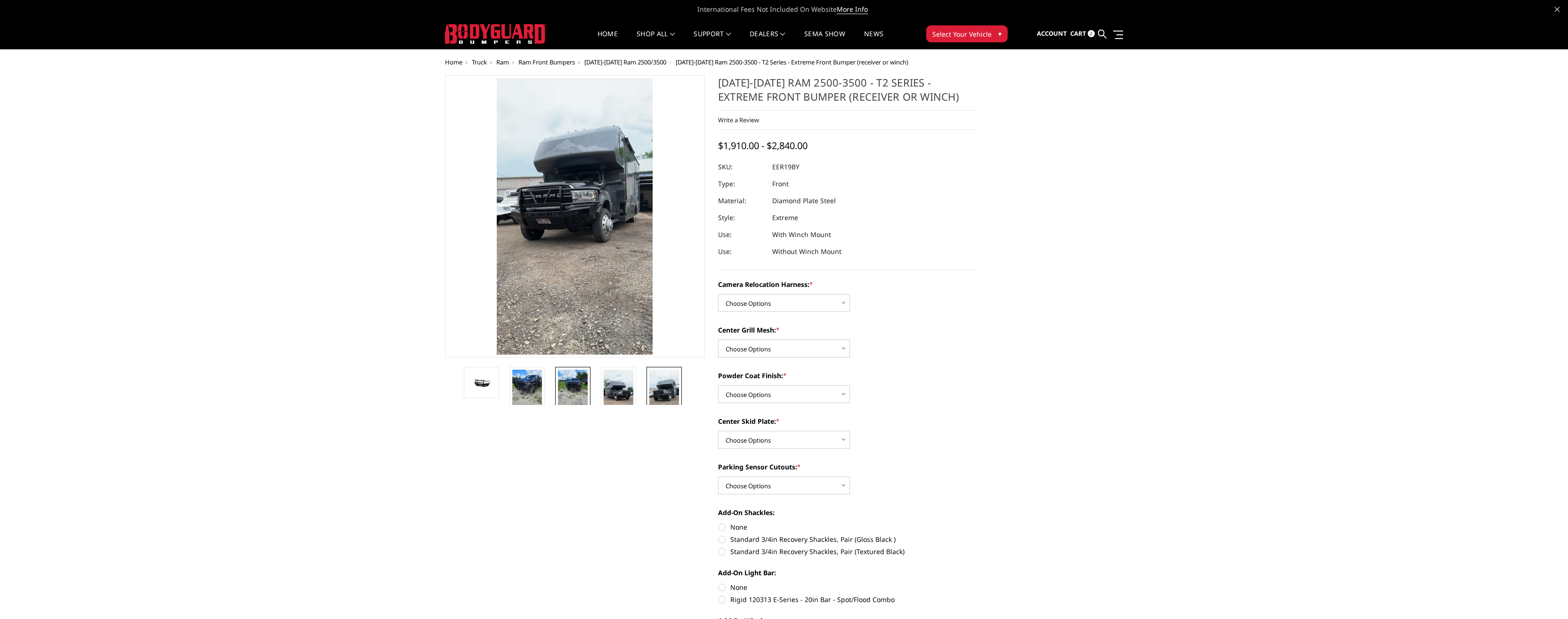
click at [570, 387] on img at bounding box center [573, 390] width 30 height 40
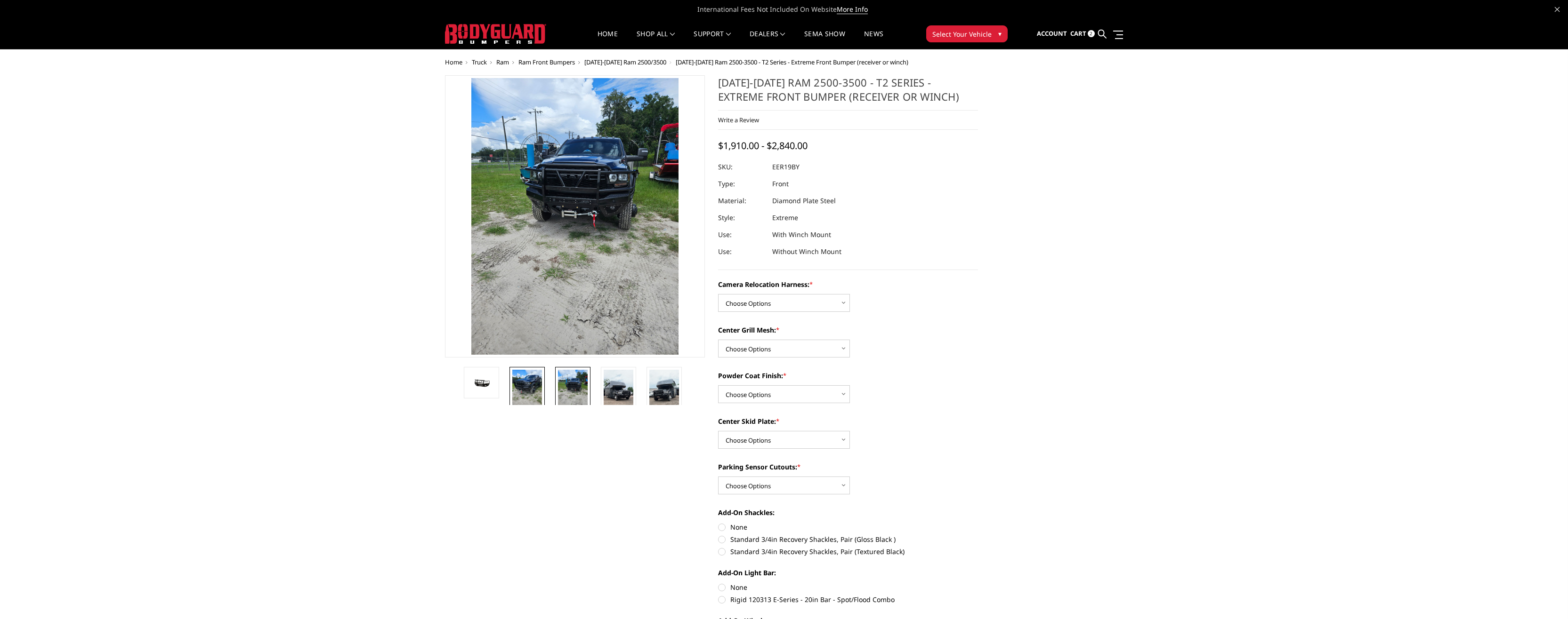
click at [517, 383] on img at bounding box center [527, 390] width 30 height 40
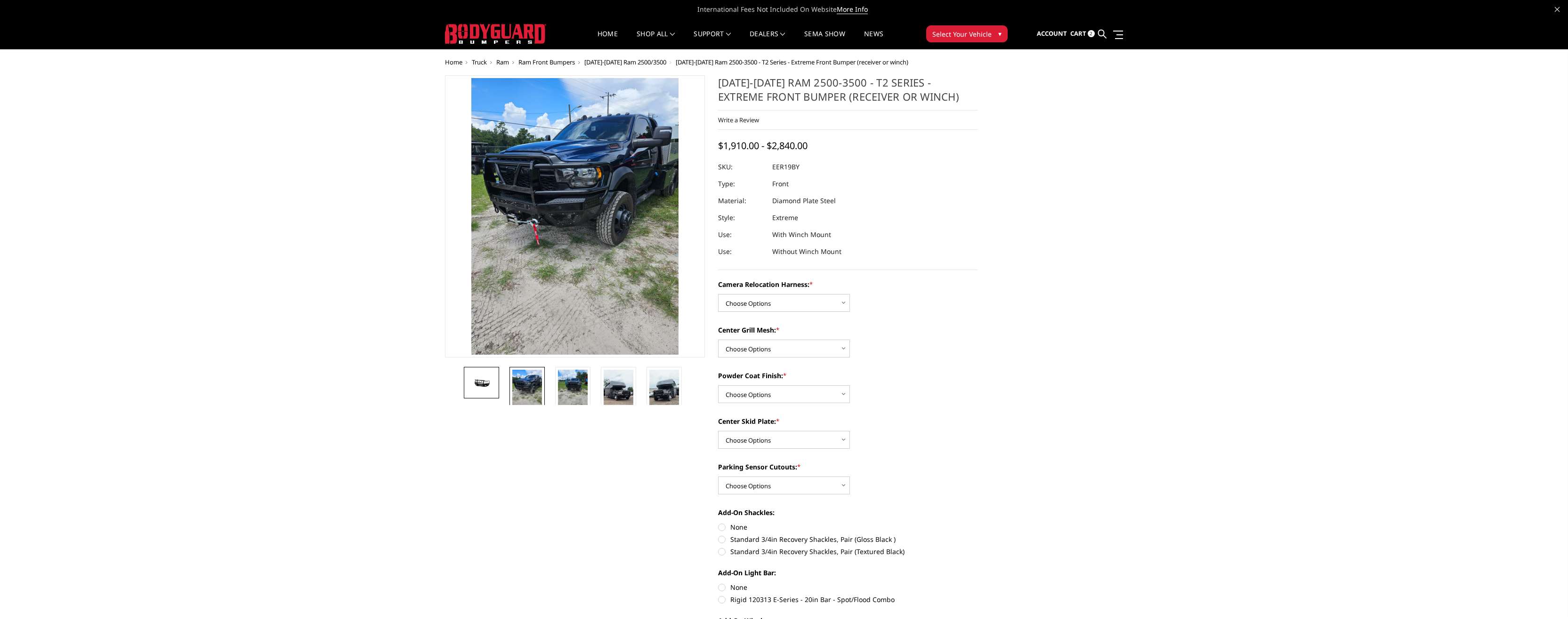
click at [486, 388] on img at bounding box center [481, 382] width 30 height 13
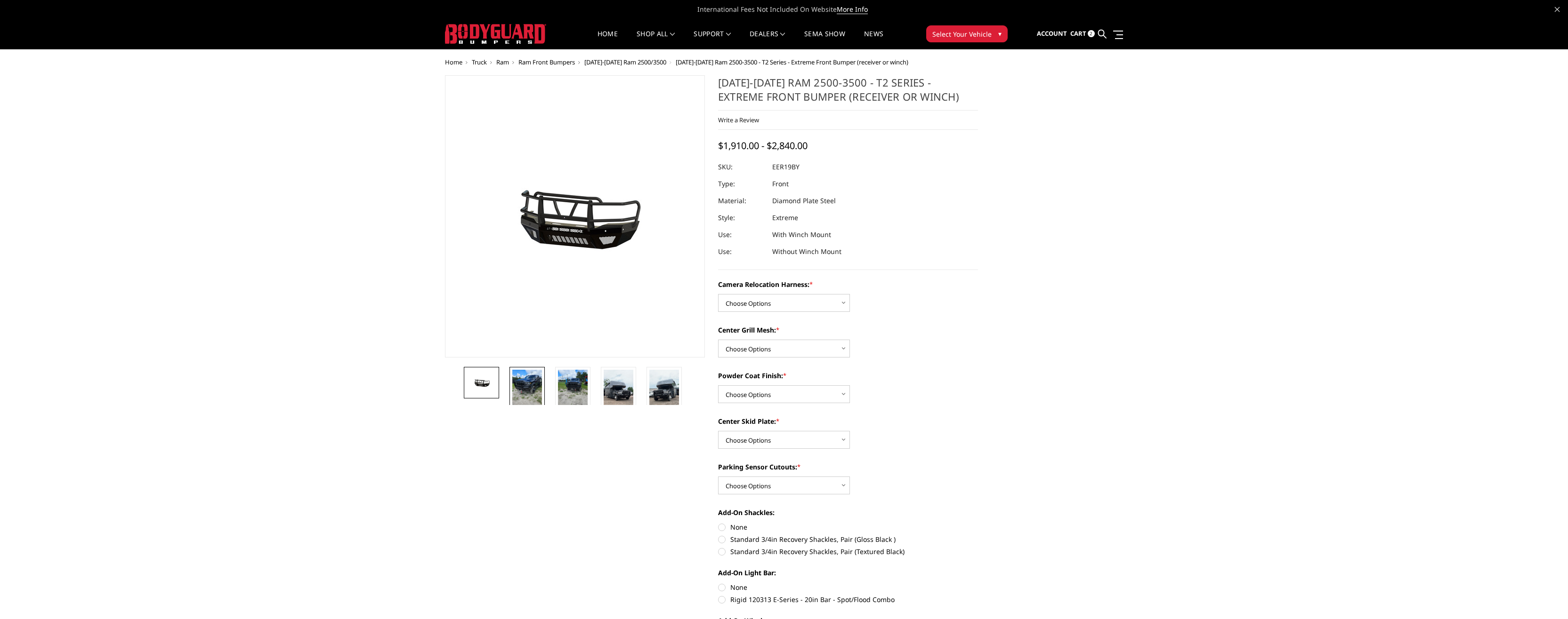
drag, startPoint x: 538, startPoint y: 385, endPoint x: 543, endPoint y: 385, distance: 5.0
click at [539, 385] on img at bounding box center [527, 390] width 30 height 40
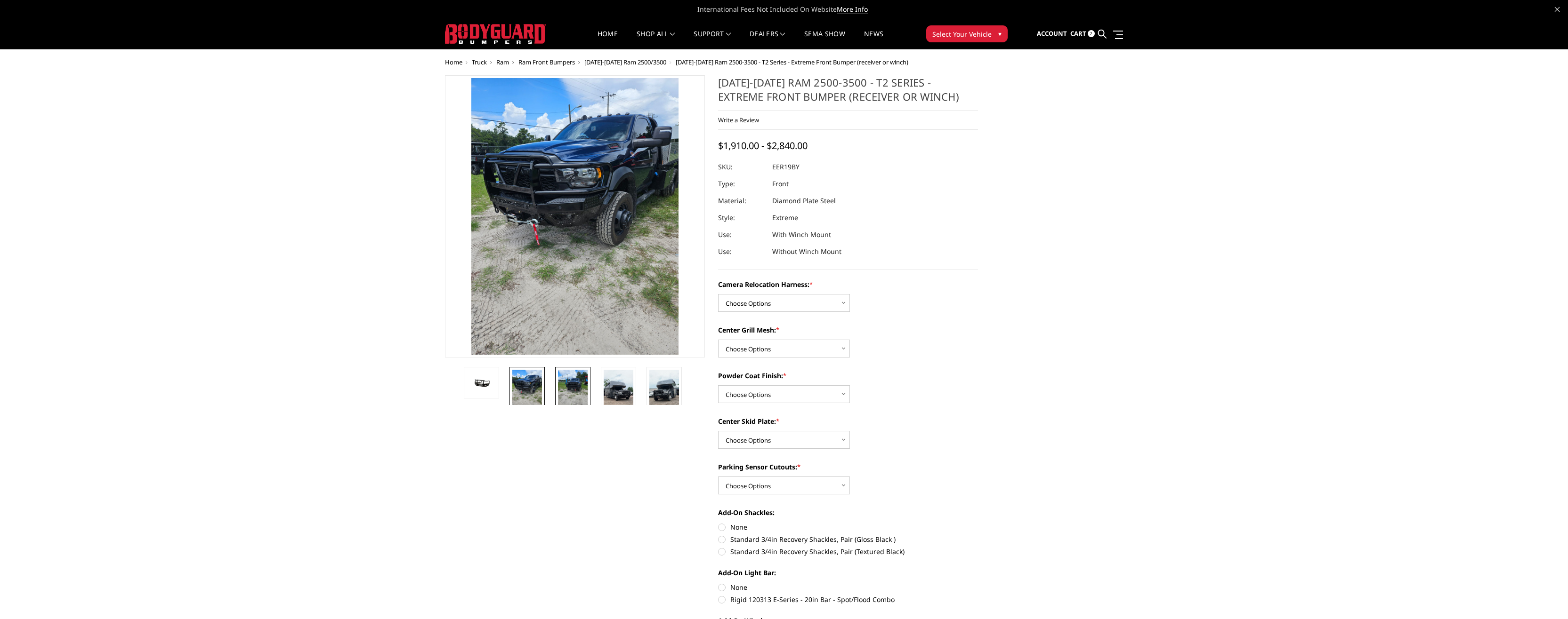
click at [581, 386] on img at bounding box center [573, 390] width 30 height 40
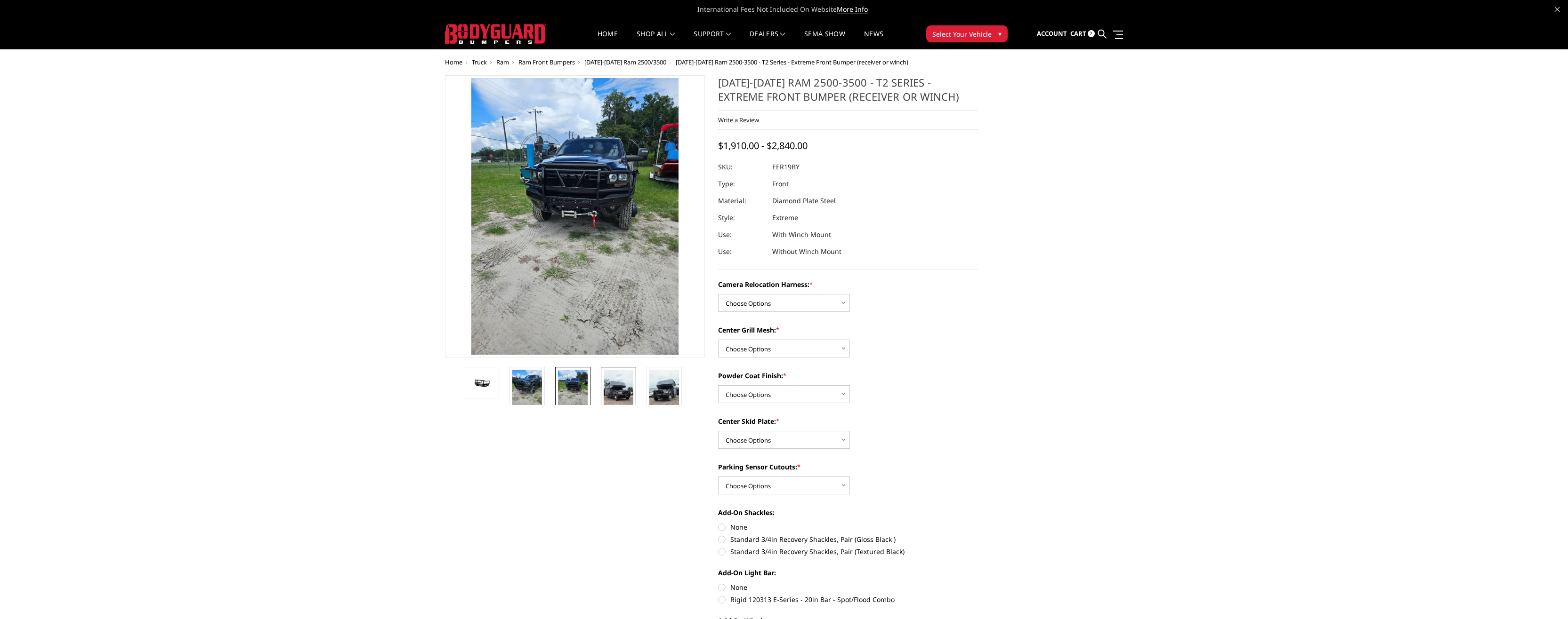
drag, startPoint x: 619, startPoint y: 386, endPoint x: 649, endPoint y: 387, distance: 30.0
click at [619, 386] on img at bounding box center [618, 396] width 30 height 53
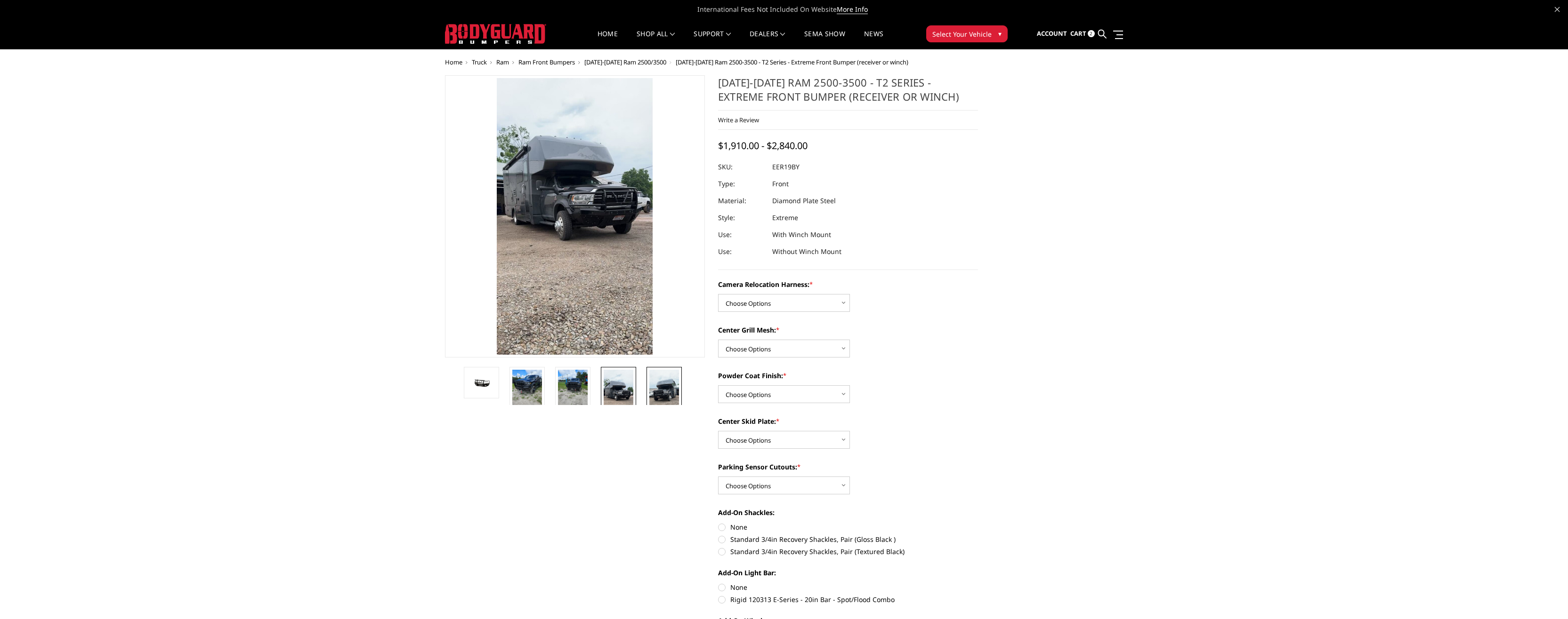
click at [656, 387] on img at bounding box center [664, 396] width 30 height 53
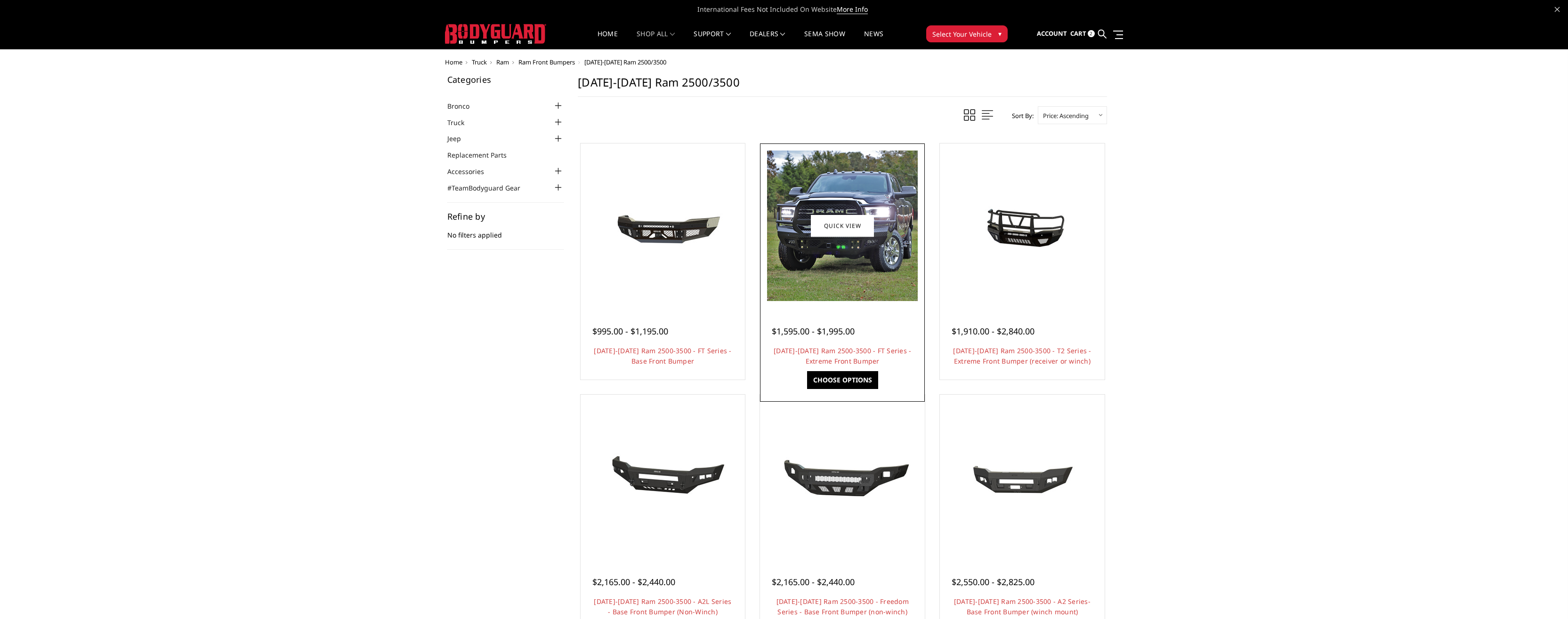
click at [846, 263] on img at bounding box center [842, 226] width 151 height 151
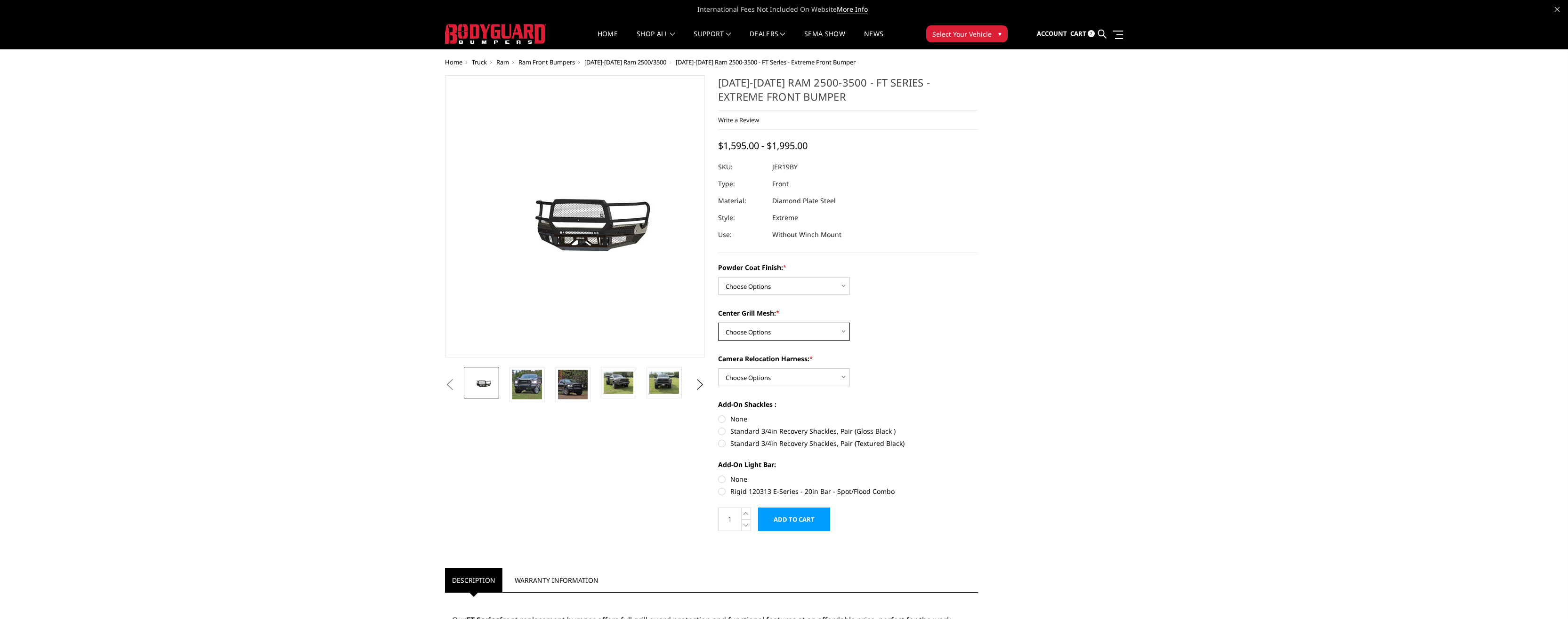
click at [769, 334] on select "Choose Options WITH Expanded Metal in Center Grill WITHOUT Expanded Metal in Ce…" at bounding box center [784, 332] width 132 height 18
select select "3218"
click at [718, 323] on select "Choose Options WITH Expanded Metal in Center Grill WITHOUT Expanded Metal in Ce…" at bounding box center [784, 332] width 132 height 18
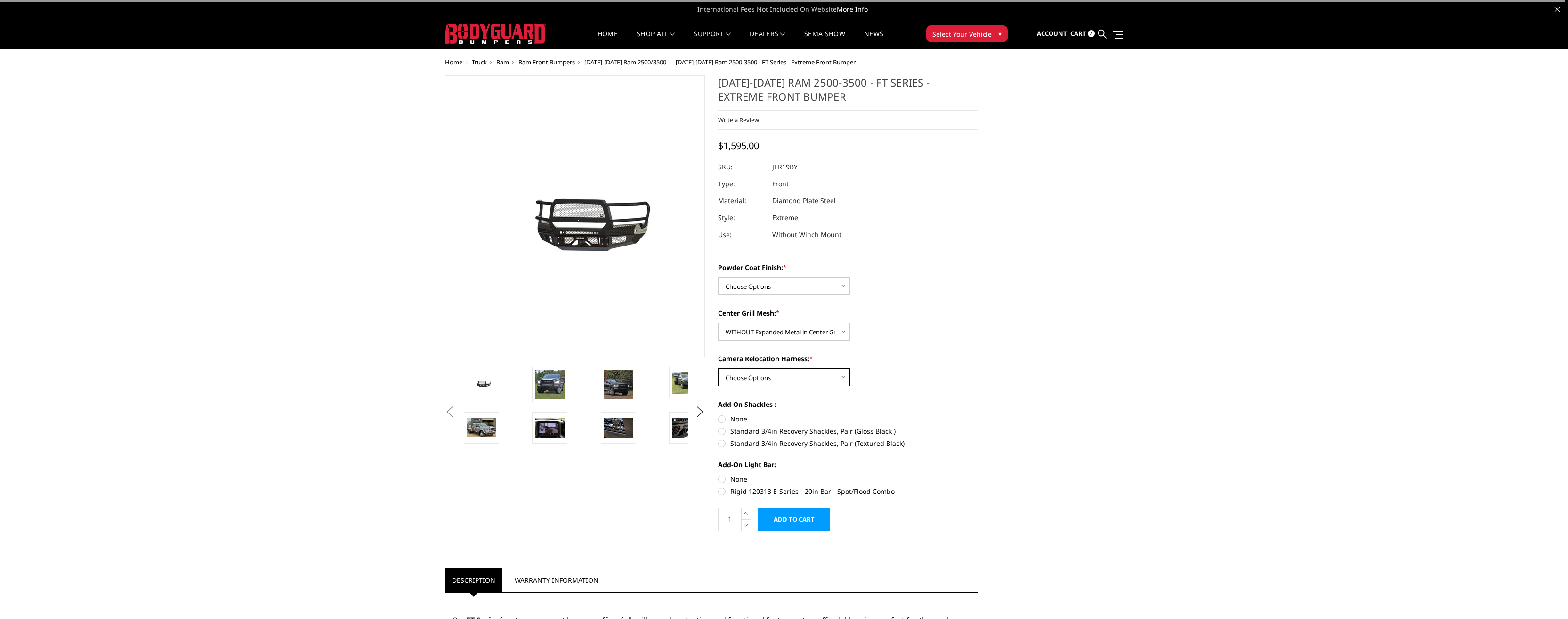
click at [765, 379] on select "Choose Options WITH Camera Relocation Harness WITHOUT Camera Relocation Harness" at bounding box center [784, 377] width 132 height 18
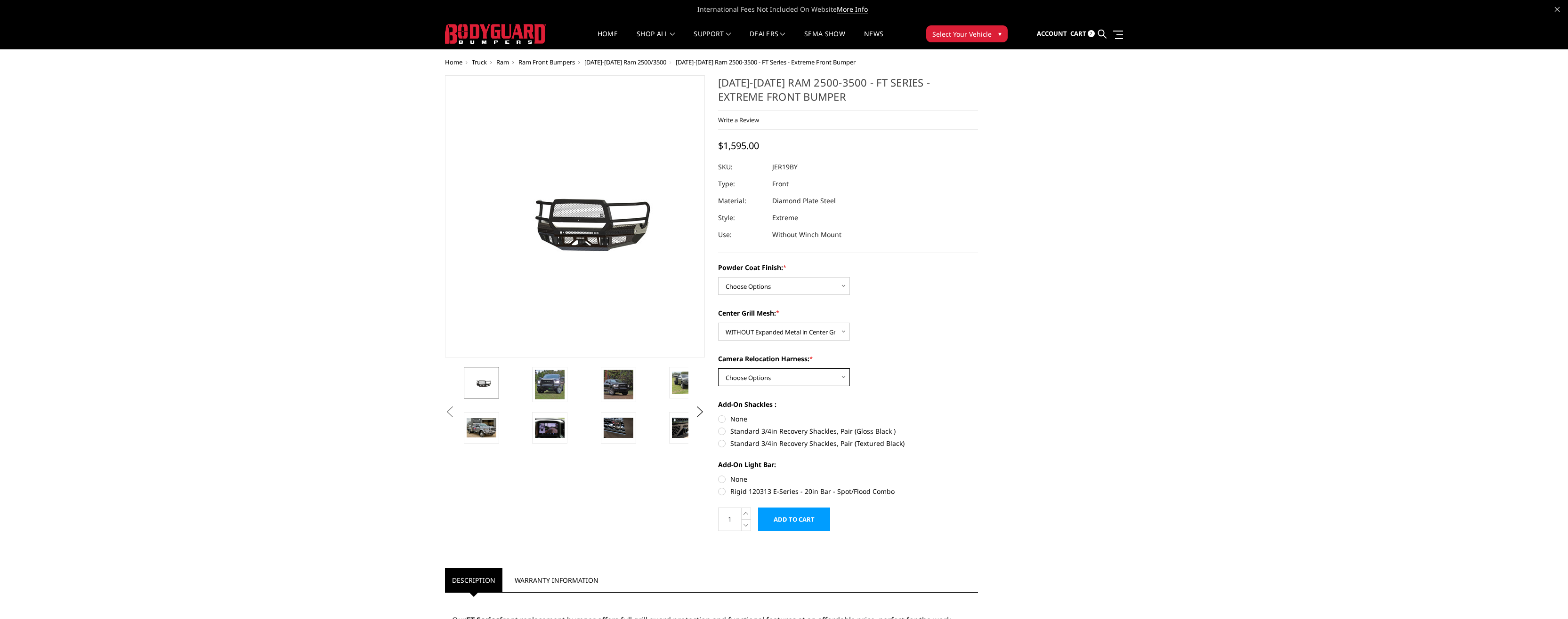
select select "3220"
click at [718, 368] on select "Choose Options WITH Camera Relocation Harness WITHOUT Camera Relocation Harness" at bounding box center [784, 377] width 132 height 18
click at [776, 282] on select "Choose Options Bare Metal Gloss Black Powder Coat Textured Black Powder Coat" at bounding box center [784, 286] width 132 height 18
select select "3215"
click at [718, 277] on select "Choose Options Bare Metal Gloss Black Powder Coat Textured Black Powder Coat" at bounding box center [784, 286] width 132 height 18
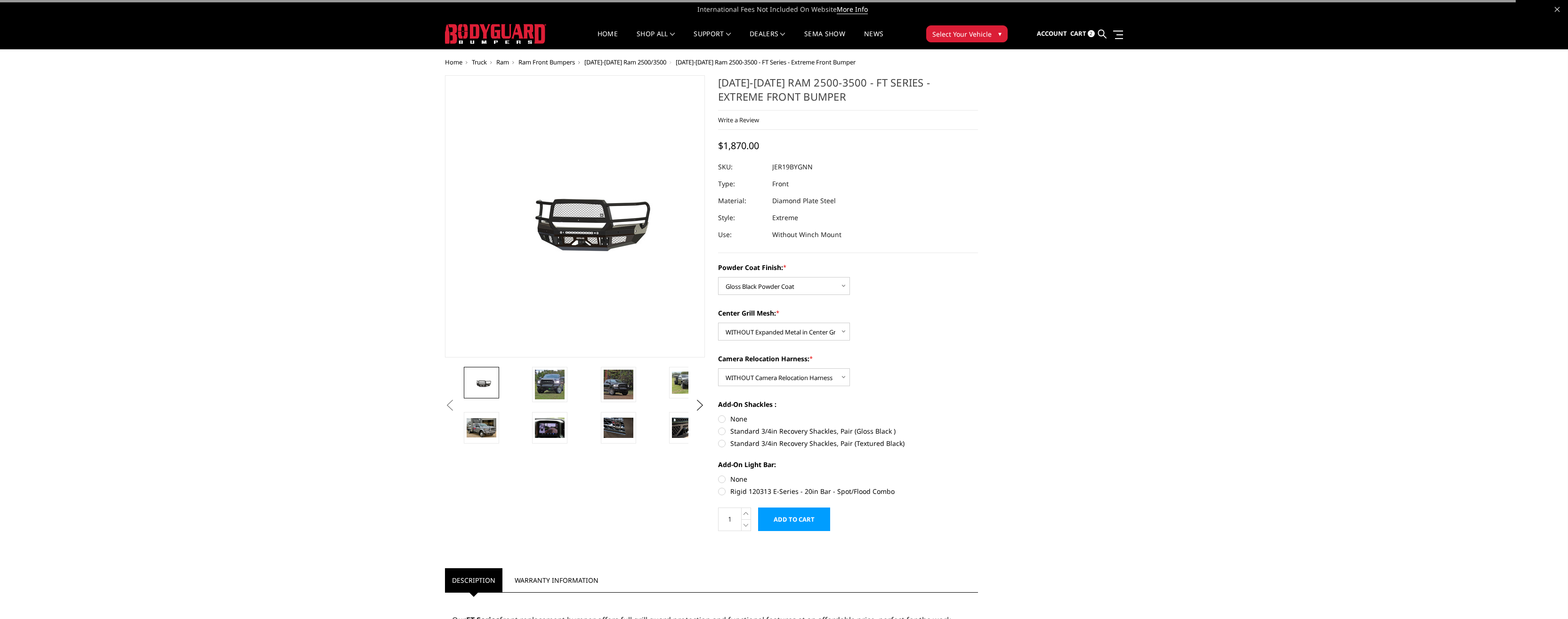
click at [317, 279] on div "Home Truck Ram Ram Front Bumpers [DATE]-[DATE] Ram 2500/3500 [DATE]-[DATE] Ram …" at bounding box center [784, 581] width 1568 height 1046
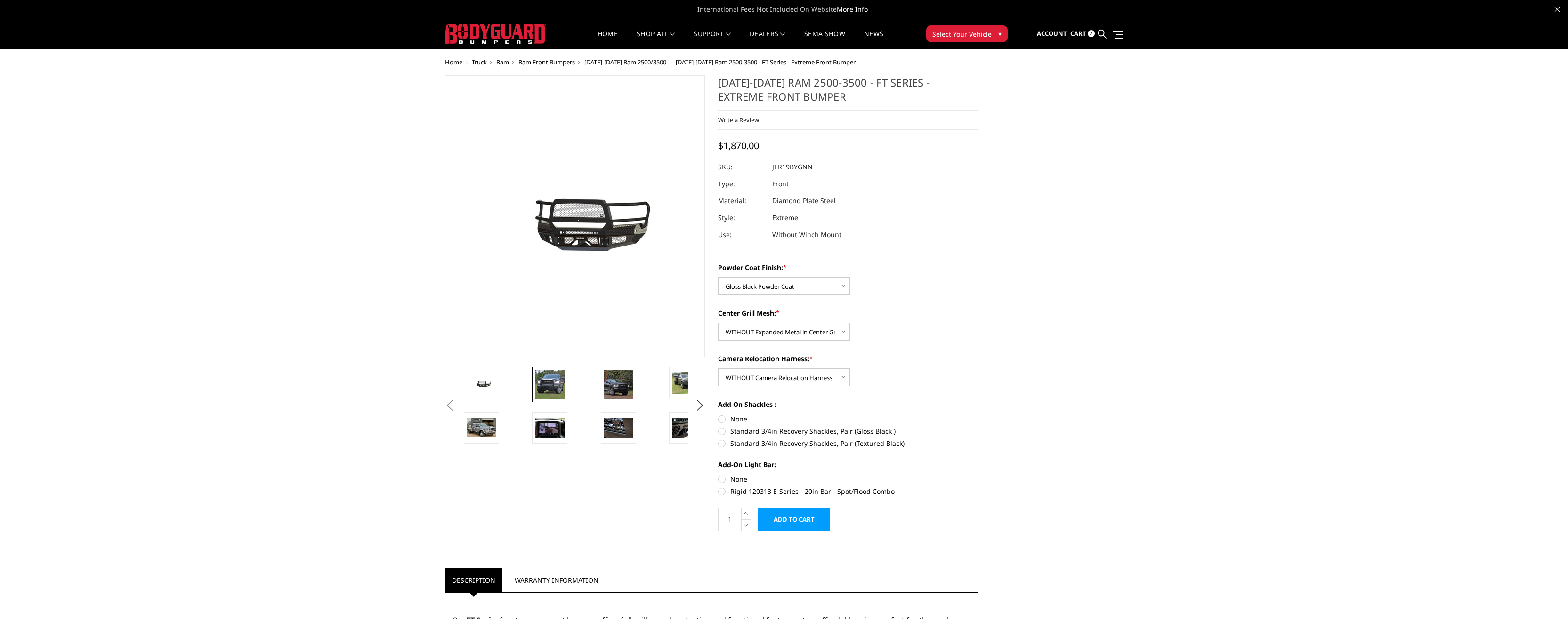
click at [557, 391] on img at bounding box center [549, 385] width 30 height 30
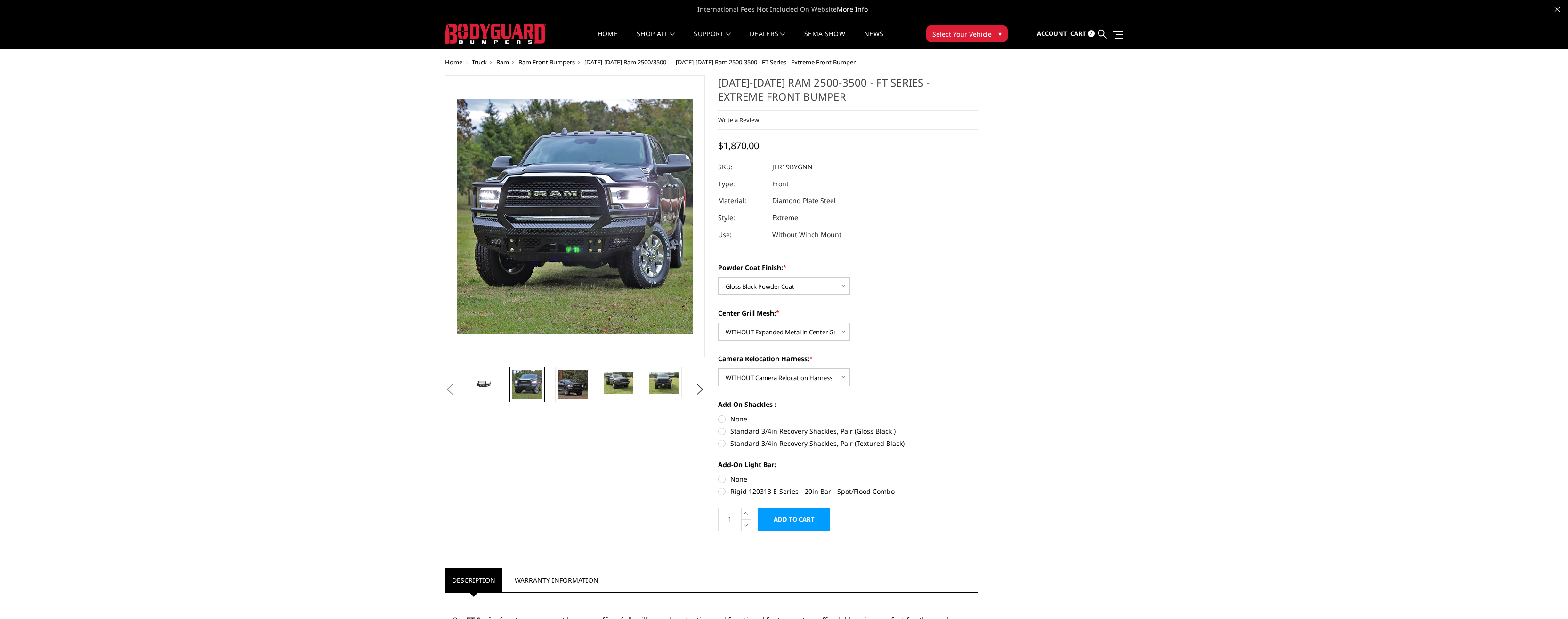
click at [613, 387] on img at bounding box center [618, 383] width 30 height 22
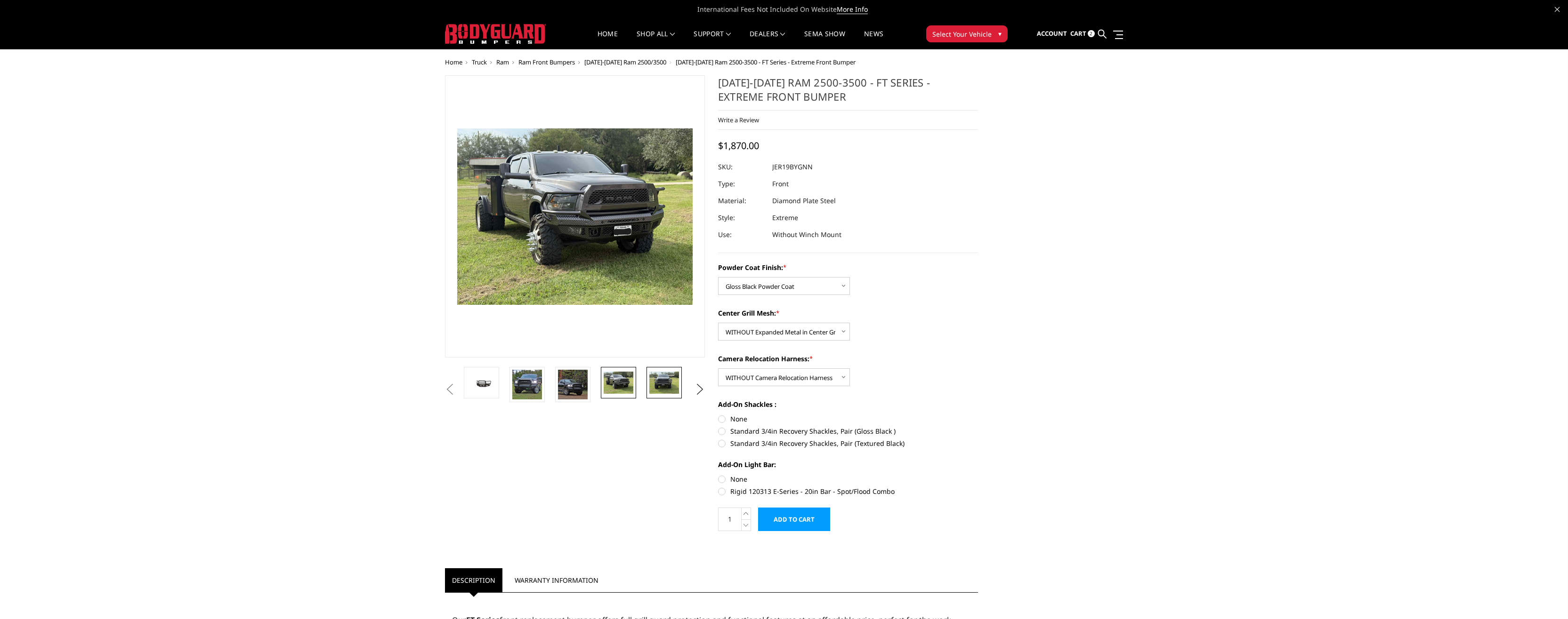
click at [663, 384] on img at bounding box center [664, 383] width 30 height 22
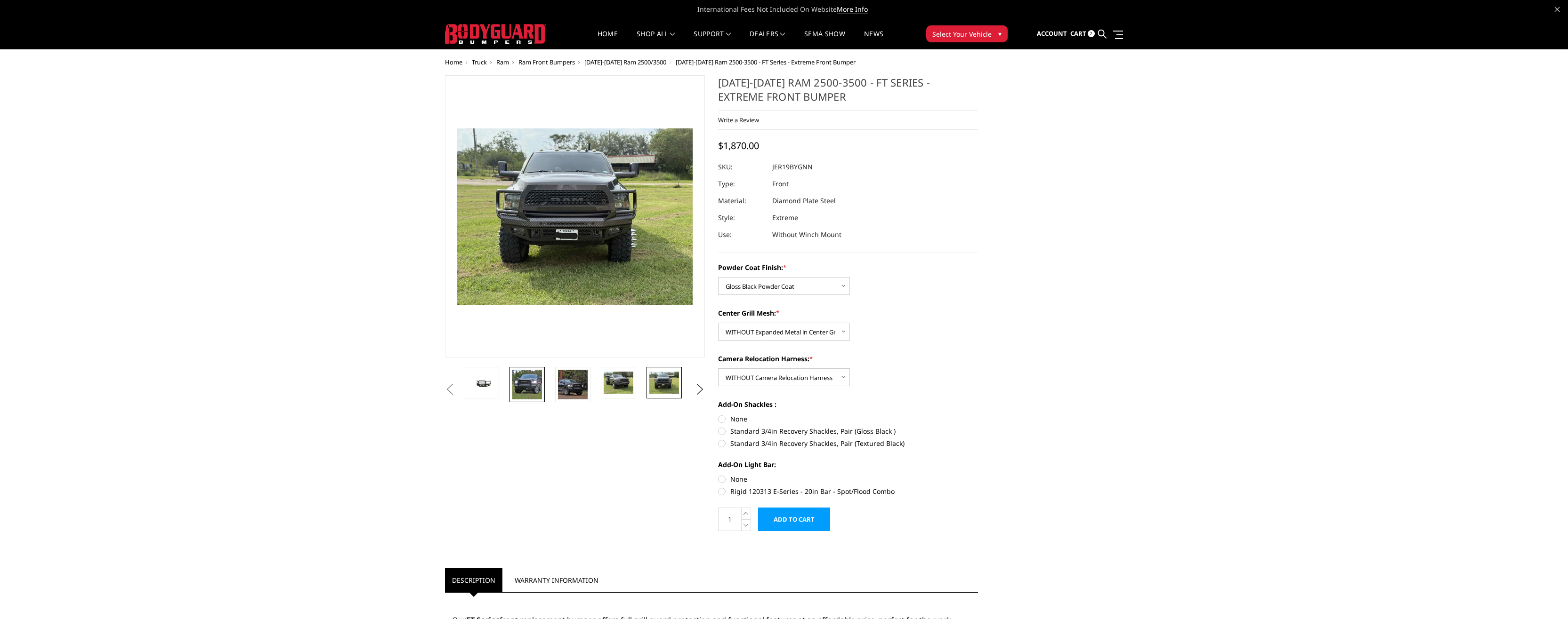
click at [495, 387] on img at bounding box center [481, 382] width 30 height 13
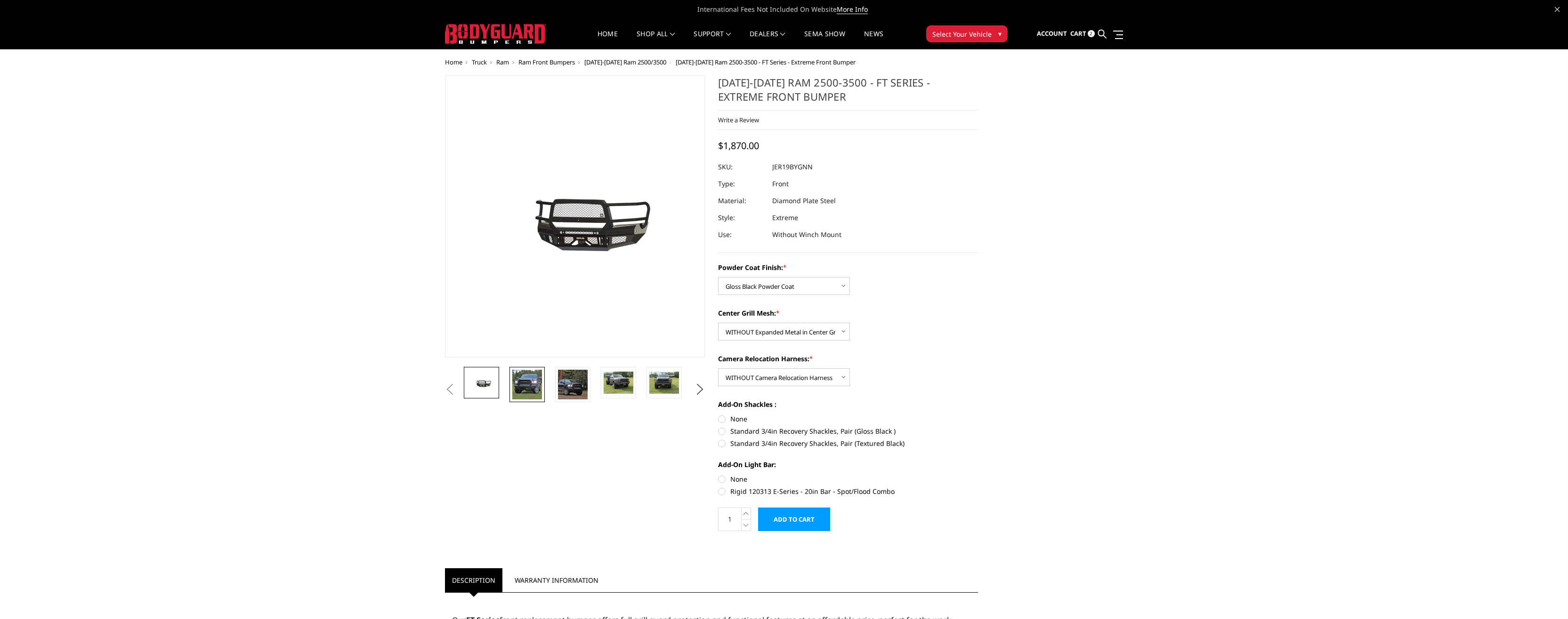
click at [530, 382] on img at bounding box center [527, 385] width 30 height 30
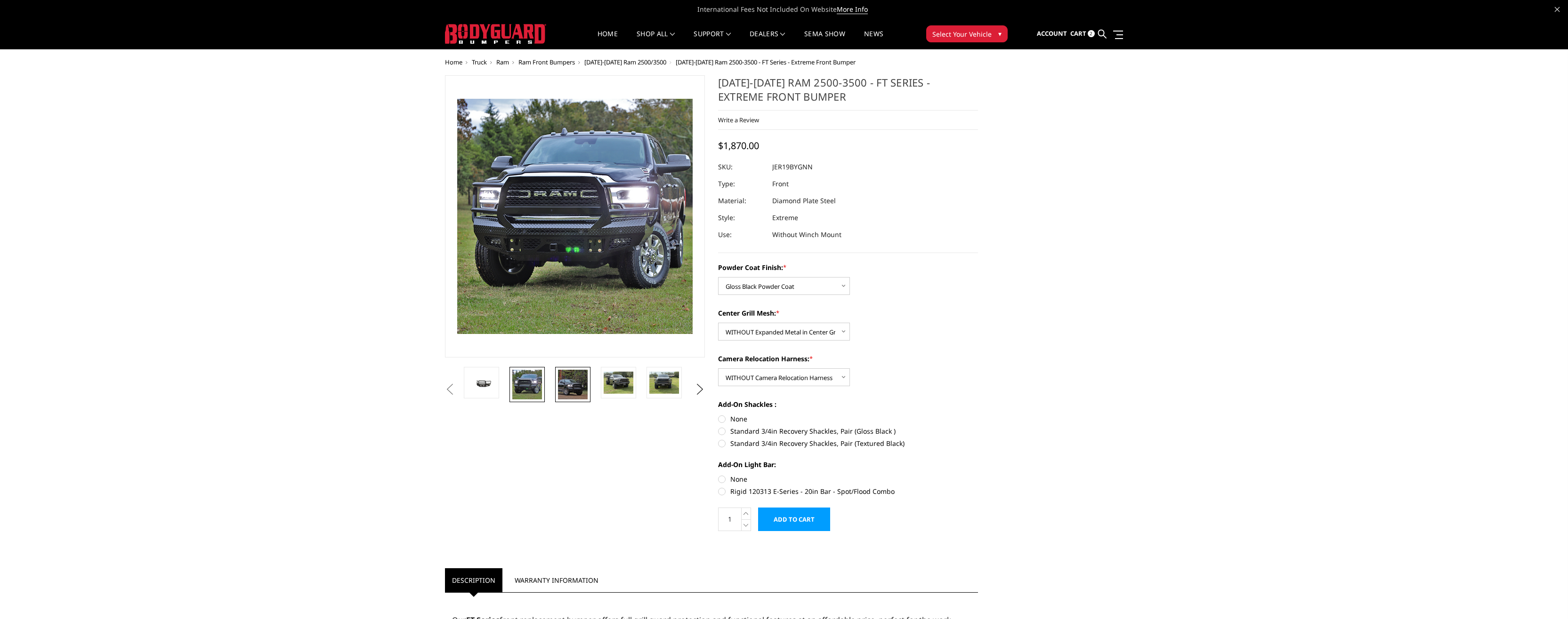
click at [566, 381] on img at bounding box center [573, 385] width 30 height 30
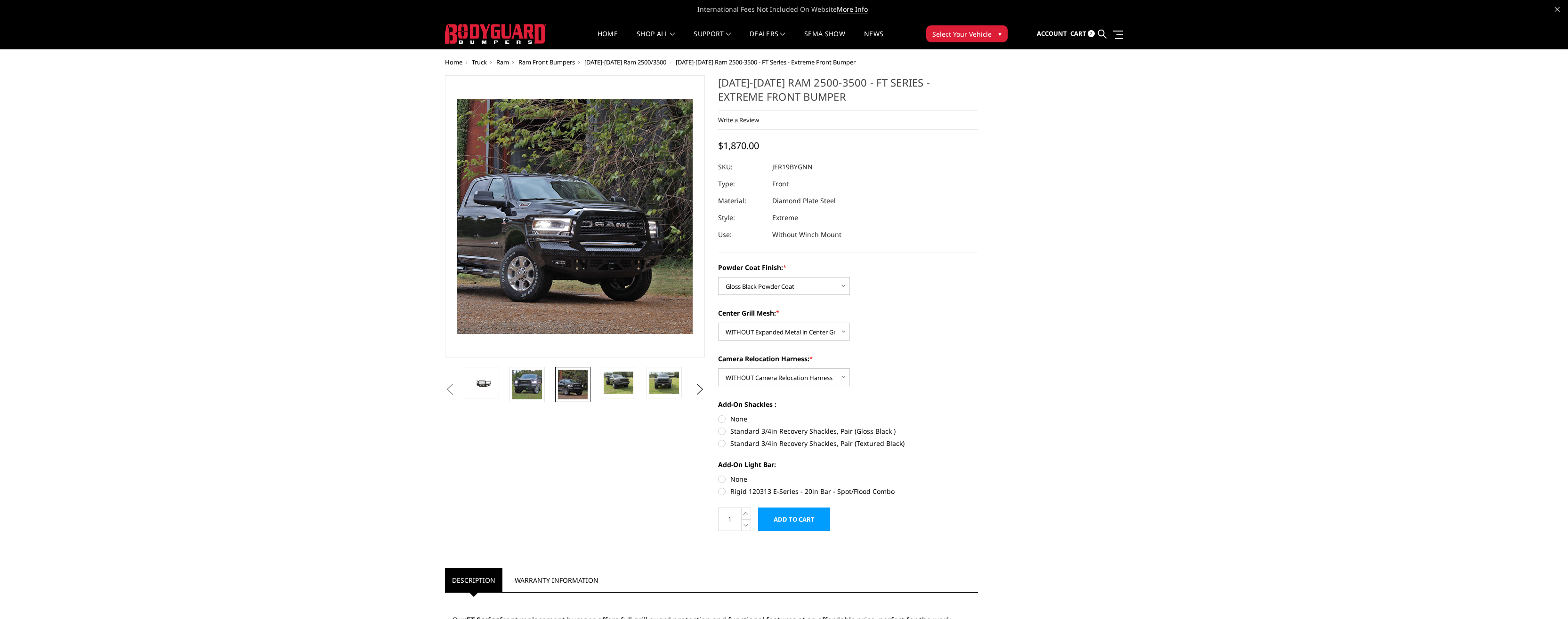
drag, startPoint x: 507, startPoint y: 385, endPoint x: 500, endPoint y: 385, distance: 7.0
click at [507, 385] on li at bounding box center [530, 390] width 46 height 45
click at [491, 385] on img at bounding box center [481, 382] width 30 height 13
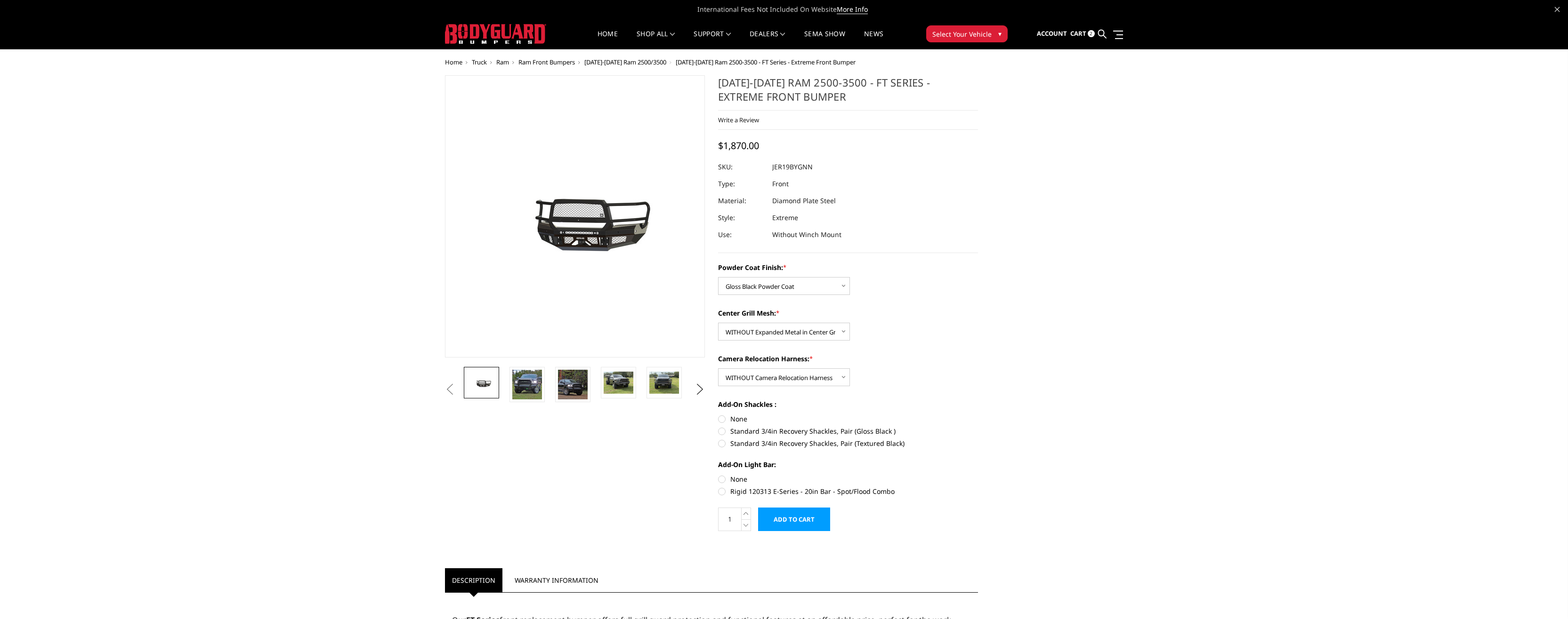
click at [245, 319] on div "Home Truck Ram Ram Front Bumpers 2019-2025 Ram 2500/3500 2019-2025 Ram 2500-350…" at bounding box center [784, 581] width 1568 height 1046
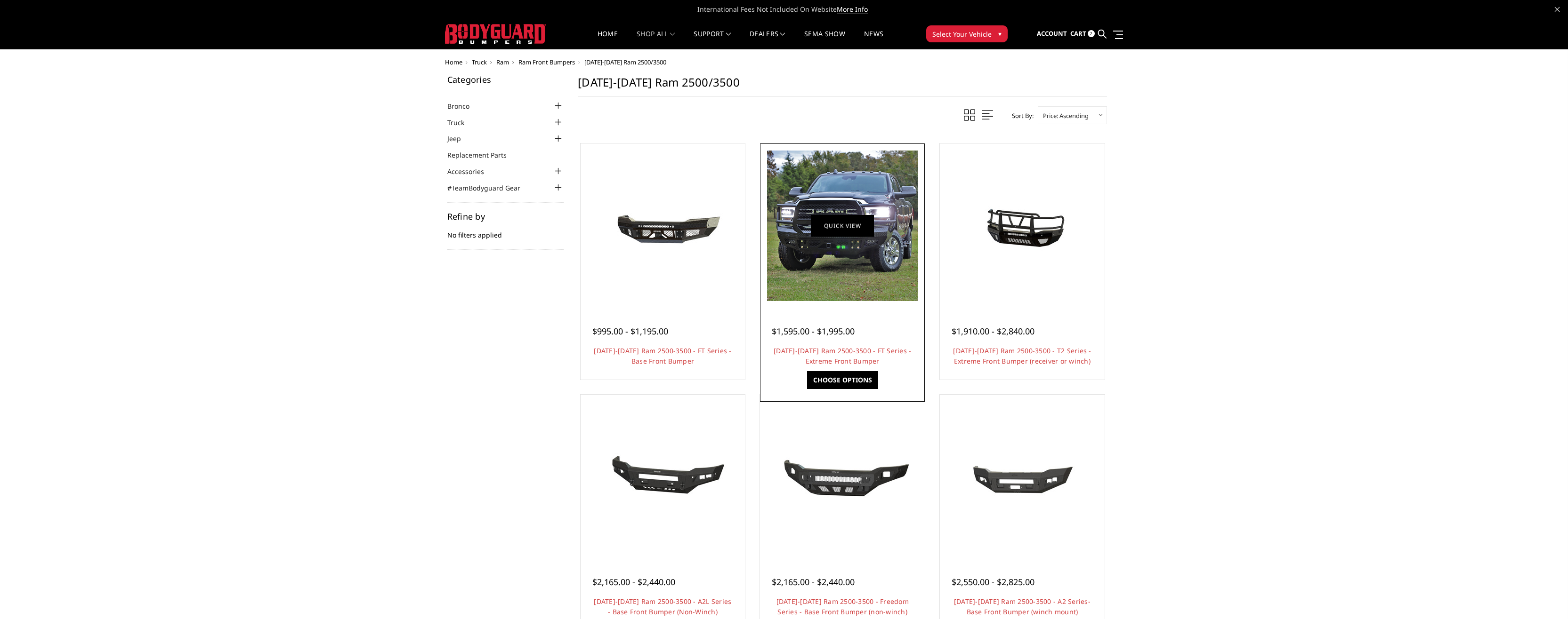
click at [848, 227] on link "Quick view" at bounding box center [842, 225] width 63 height 22
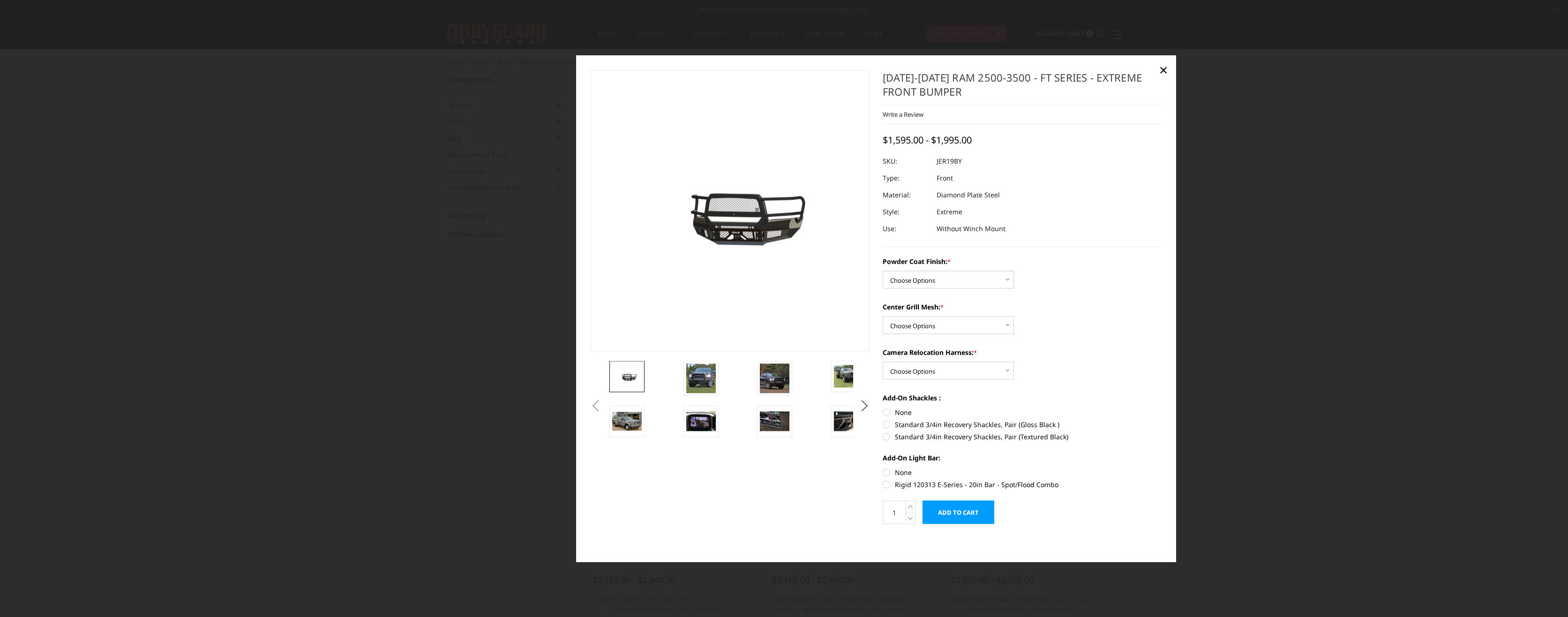
drag, startPoint x: 686, startPoint y: 372, endPoint x: 720, endPoint y: 390, distance: 38.5
click at [687, 373] on img at bounding box center [701, 378] width 30 height 30
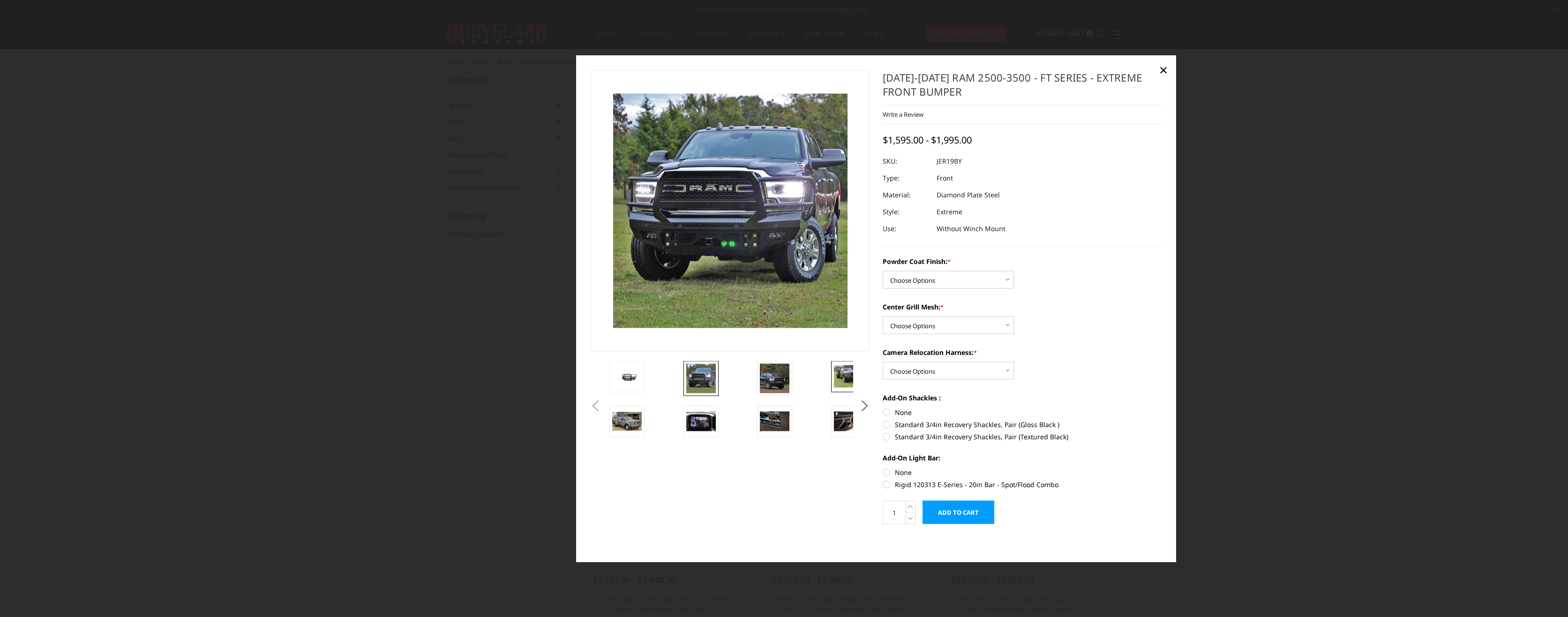
click at [771, 387] on div at bounding box center [902, 406] width 591 height 90
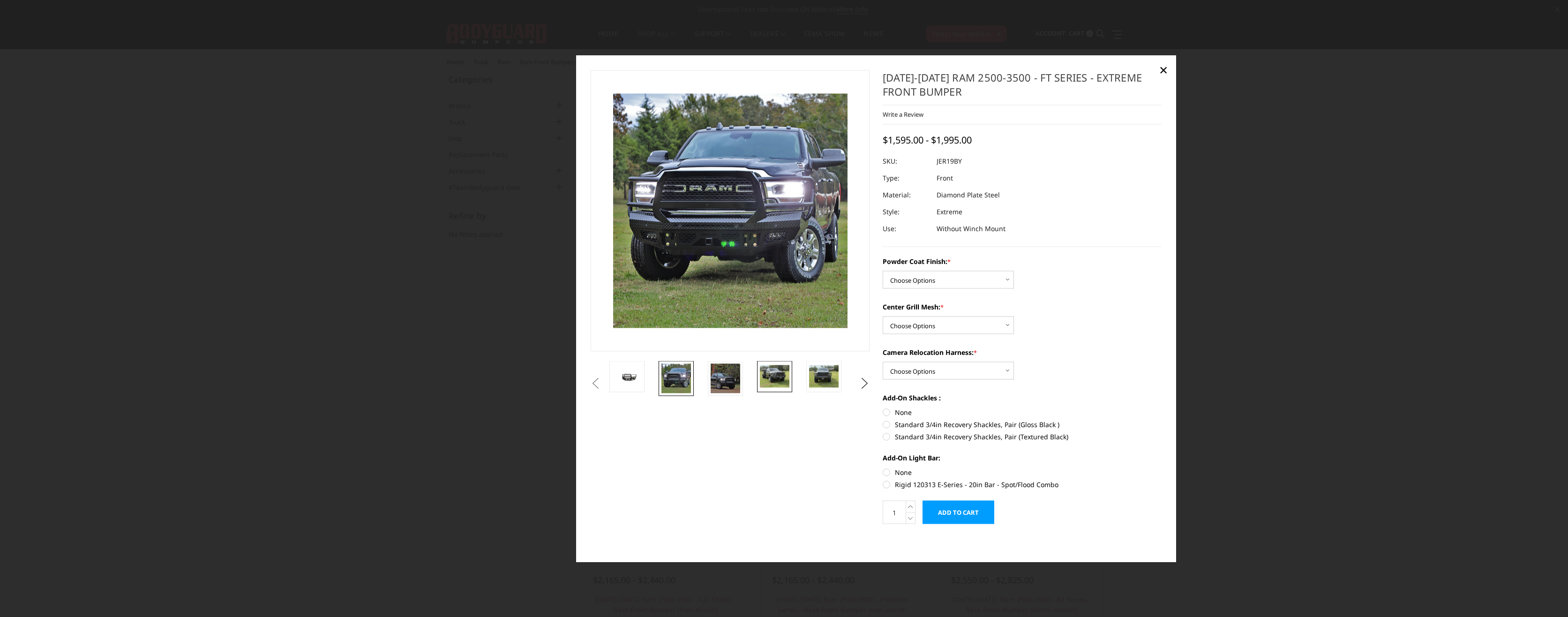
click at [772, 379] on img at bounding box center [774, 376] width 30 height 22
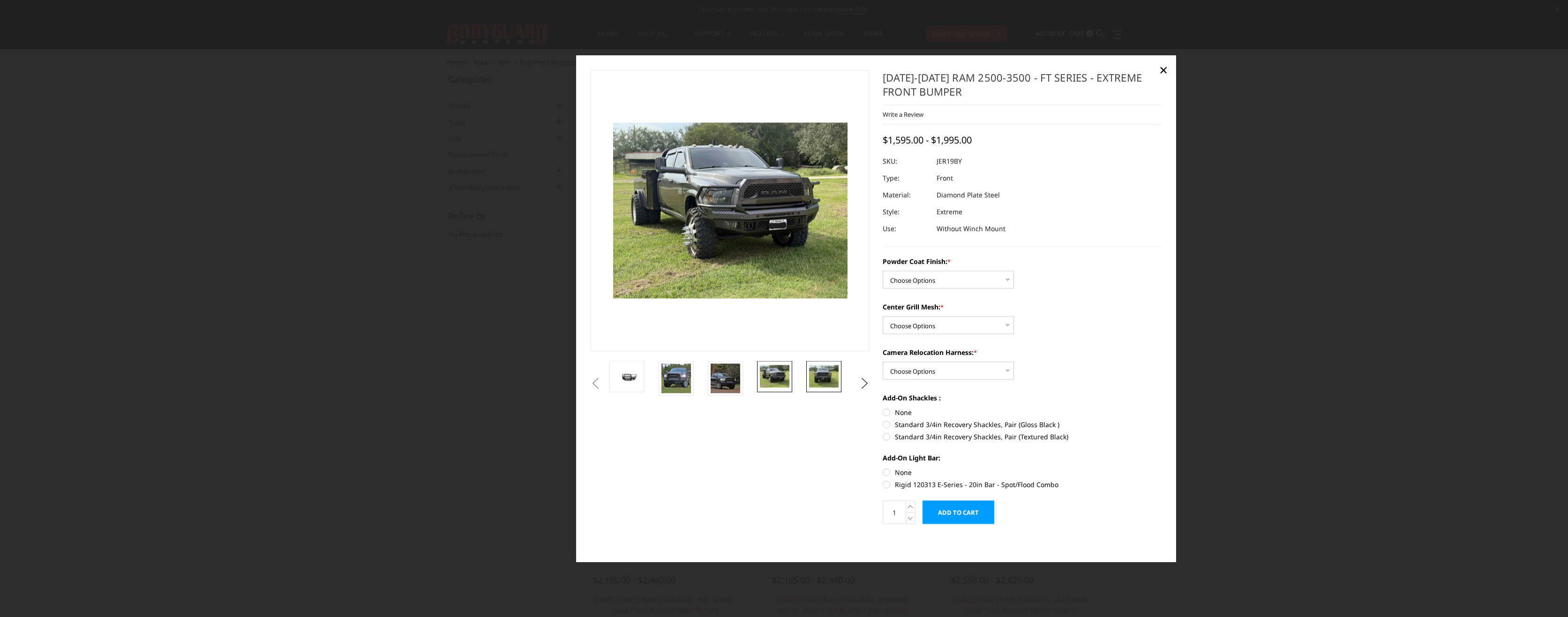
click at [823, 374] on img at bounding box center [823, 376] width 30 height 22
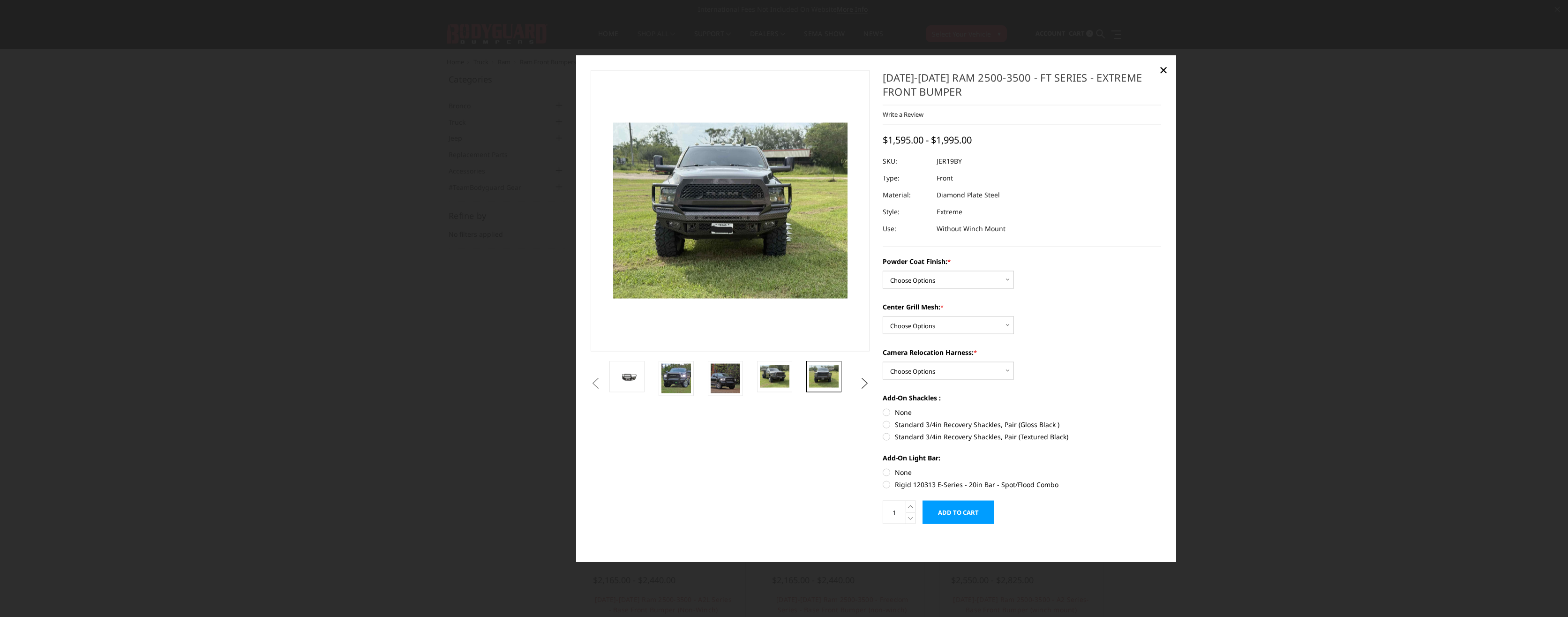
click at [861, 381] on button "Next" at bounding box center [865, 383] width 14 height 14
click at [781, 374] on img at bounding box center [774, 376] width 30 height 22
click at [824, 377] on img at bounding box center [824, 383] width 30 height 39
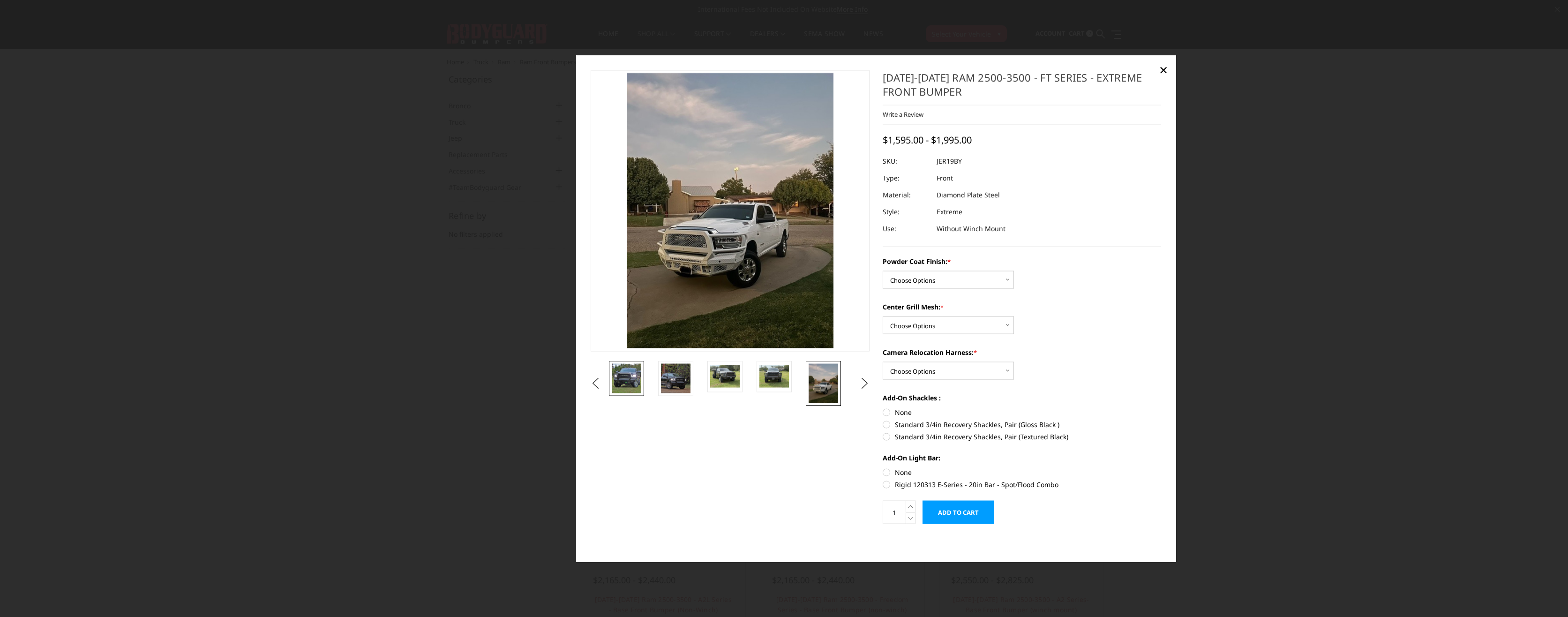
click at [629, 374] on img at bounding box center [626, 378] width 30 height 30
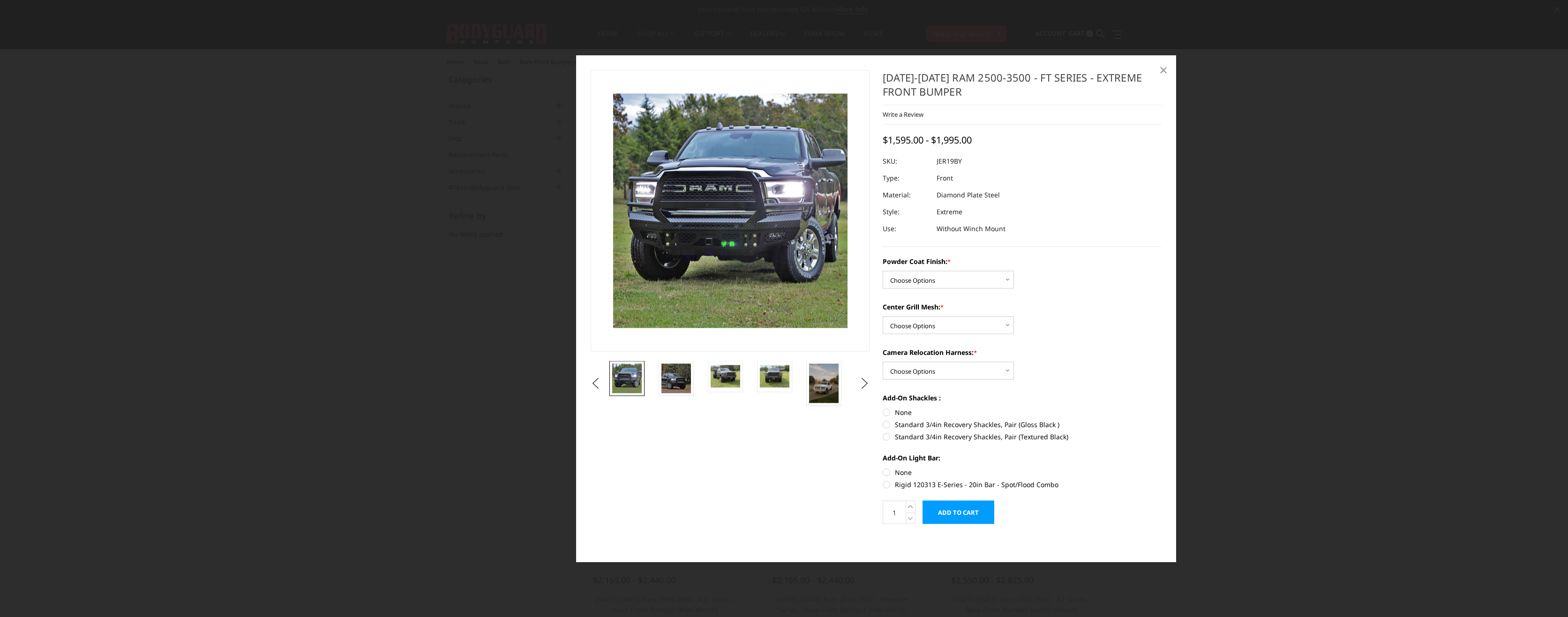
click at [1161, 68] on span "×" at bounding box center [1163, 69] width 8 height 21
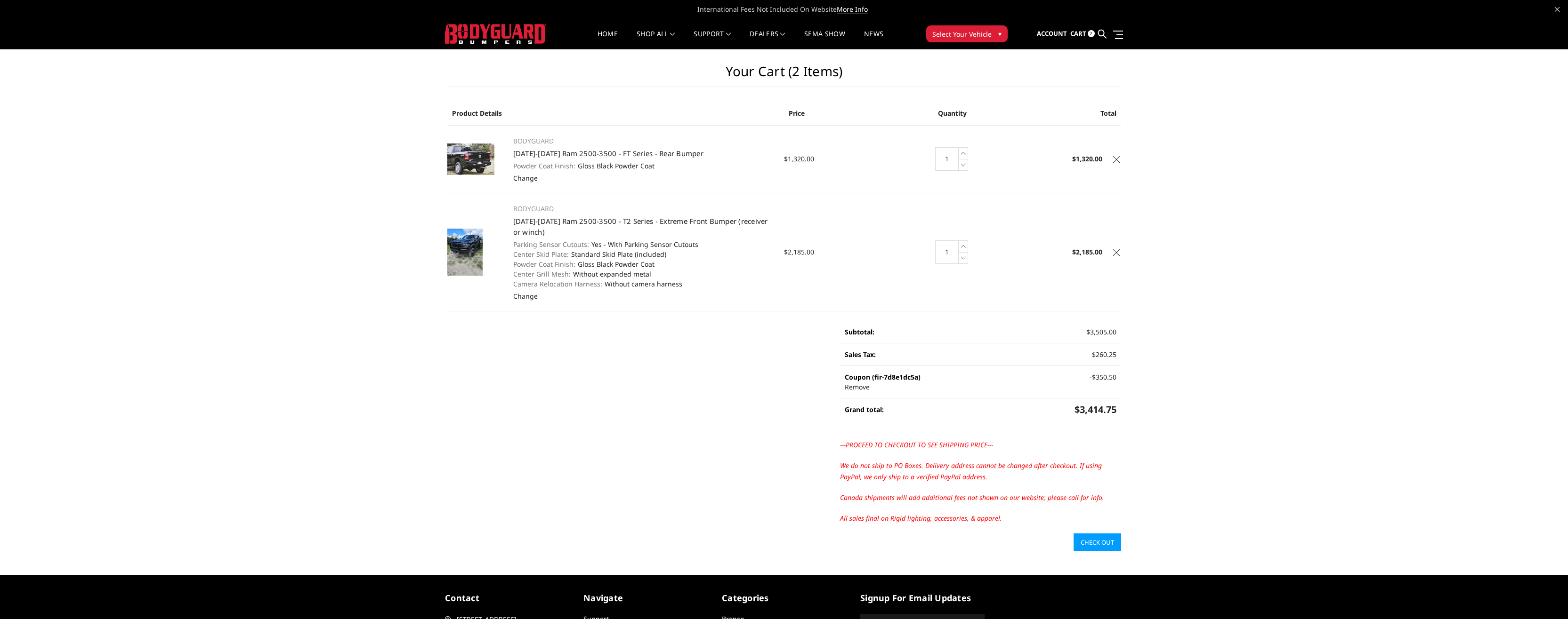
click at [1246, 375] on div "Your Cart (2 items) Product Details Price Quantity Total BODYGUARD 2019-2025 Ra…" at bounding box center [784, 300] width 1568 height 502
click at [1093, 547] on link "Check out" at bounding box center [1097, 543] width 48 height 18
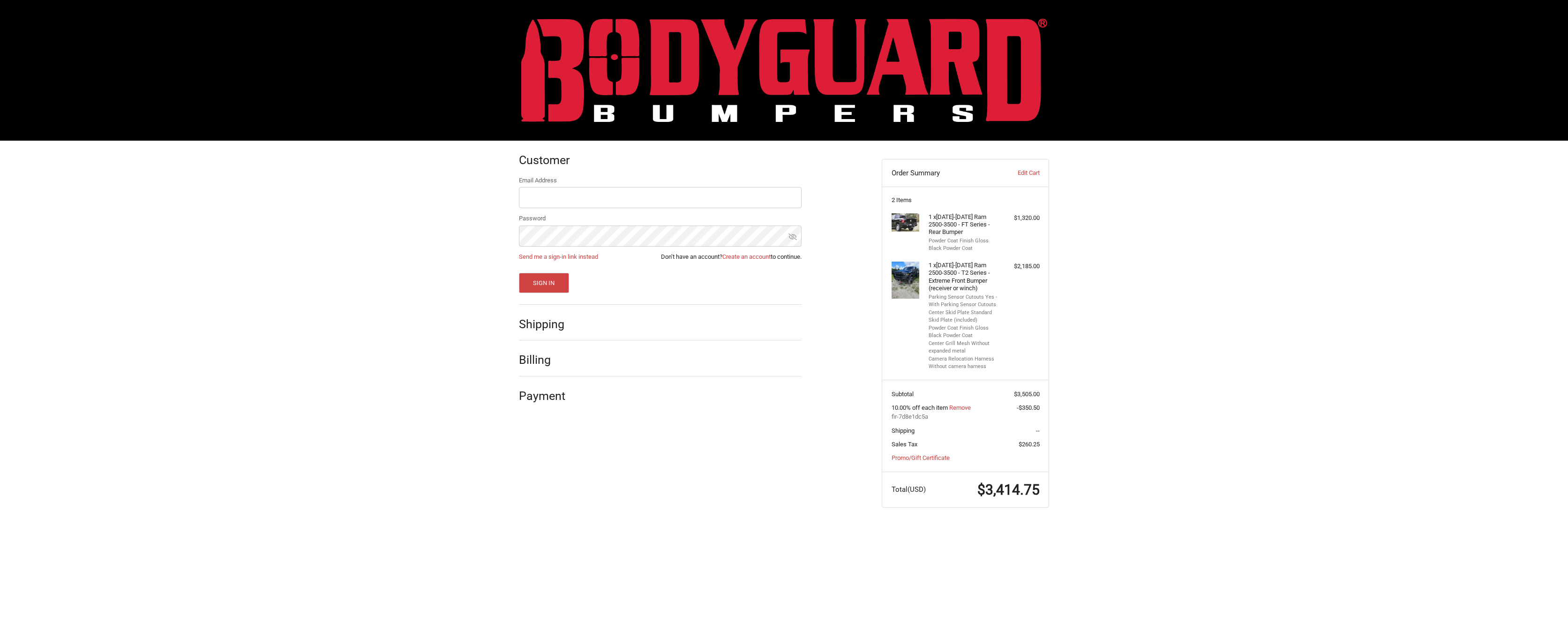
click at [555, 336] on div "Shipping" at bounding box center [660, 325] width 283 height 32
click at [551, 194] on input "Email Address" at bounding box center [660, 198] width 283 height 21
click at [551, 193] on input "Email Address" at bounding box center [660, 198] width 283 height 21
type input "batmat731@aol.com"
click at [749, 257] on link "Create an account" at bounding box center [746, 257] width 48 height 7
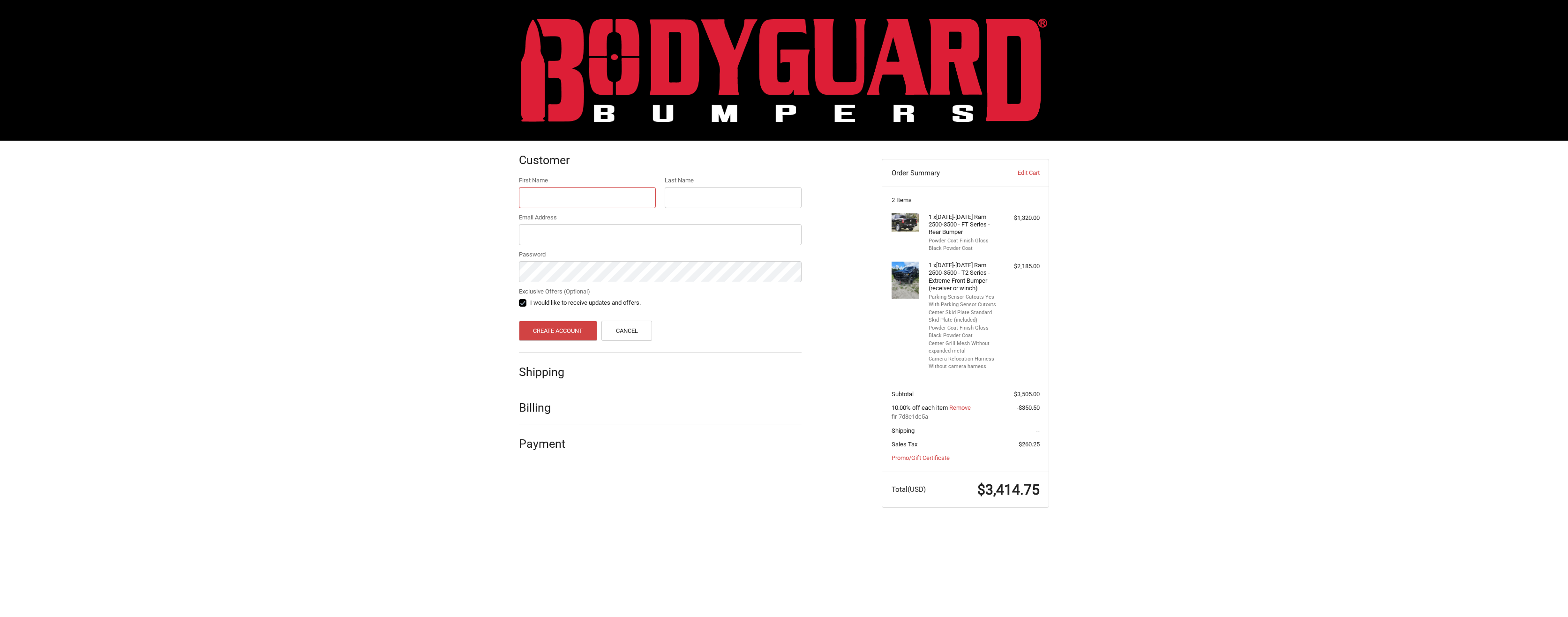
click at [549, 189] on input "First Name" at bounding box center [587, 198] width 137 height 21
drag, startPoint x: 549, startPoint y: 189, endPoint x: 549, endPoint y: 195, distance: 6.0
click at [550, 190] on input "First Name" at bounding box center [587, 198] width 137 height 21
click at [451, 270] on div "Customer First Name Last Name Email Address Password Exclusive Offers (Optional…" at bounding box center [784, 333] width 1568 height 386
drag, startPoint x: 550, startPoint y: 372, endPoint x: 551, endPoint y: 377, distance: 5.1
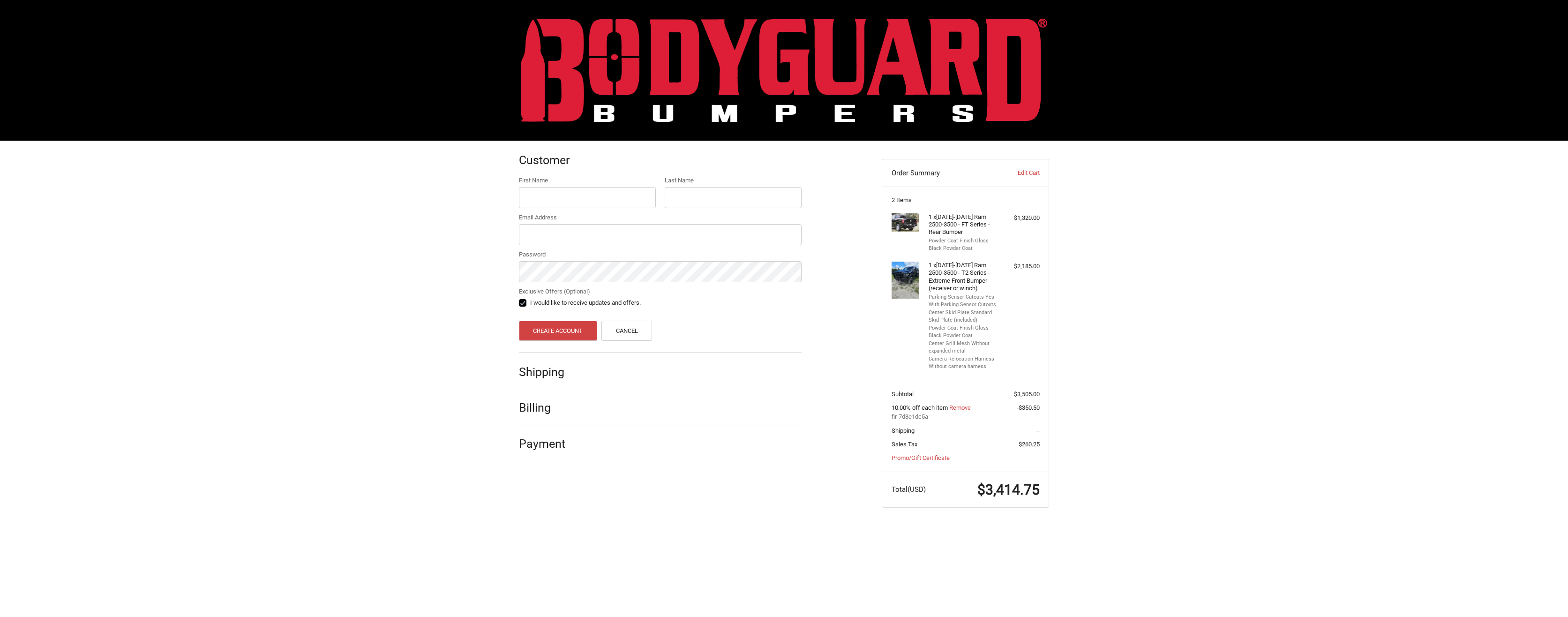
click at [551, 372] on h2 "Shipping" at bounding box center [546, 372] width 55 height 14
click at [540, 407] on h2 "Billing" at bounding box center [546, 407] width 55 height 14
drag, startPoint x: 1029, startPoint y: 433, endPoint x: 1039, endPoint y: 433, distance: 10.0
click at [1039, 433] on span "--" at bounding box center [1028, 431] width 21 height 9
drag, startPoint x: 1039, startPoint y: 433, endPoint x: 1113, endPoint y: 425, distance: 74.4
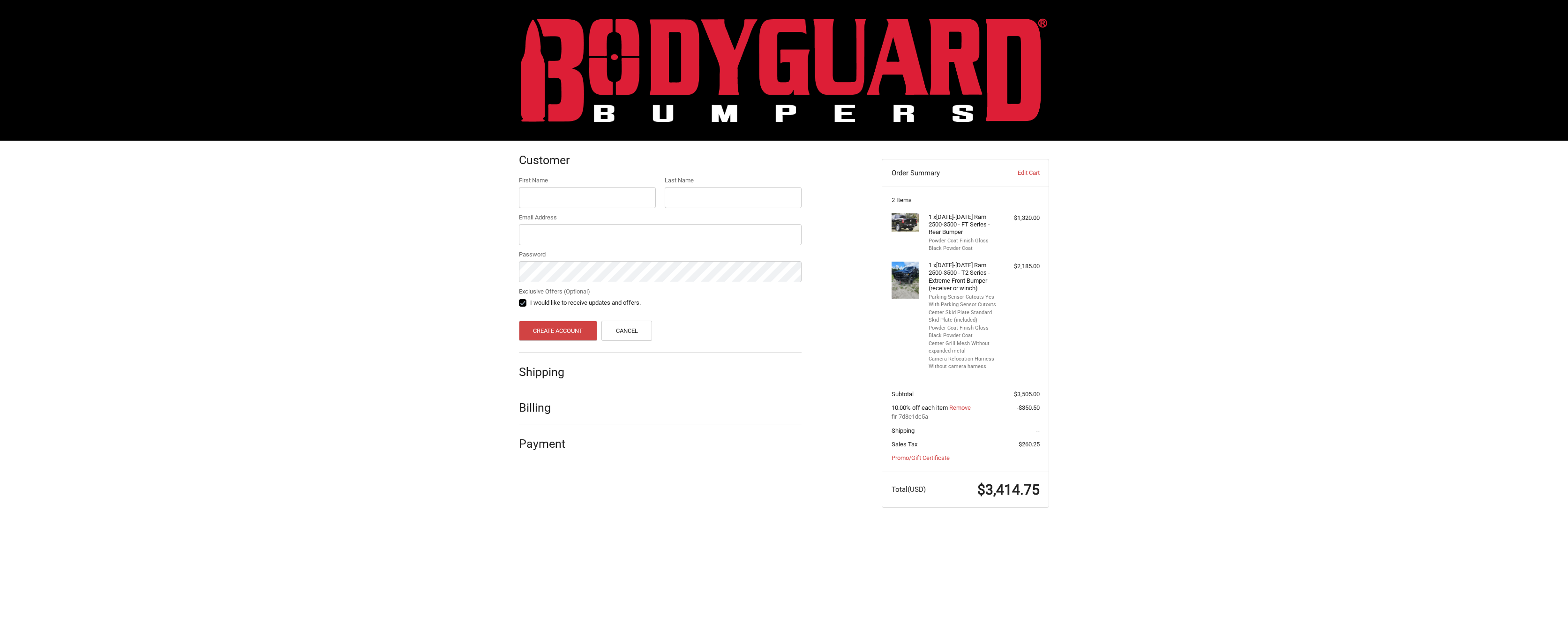
click at [1113, 425] on div "Customer First Name Last Name Email Address Password Exclusive Offers (Optional…" at bounding box center [784, 333] width 1568 height 386
click at [913, 271] on img at bounding box center [905, 279] width 28 height 37
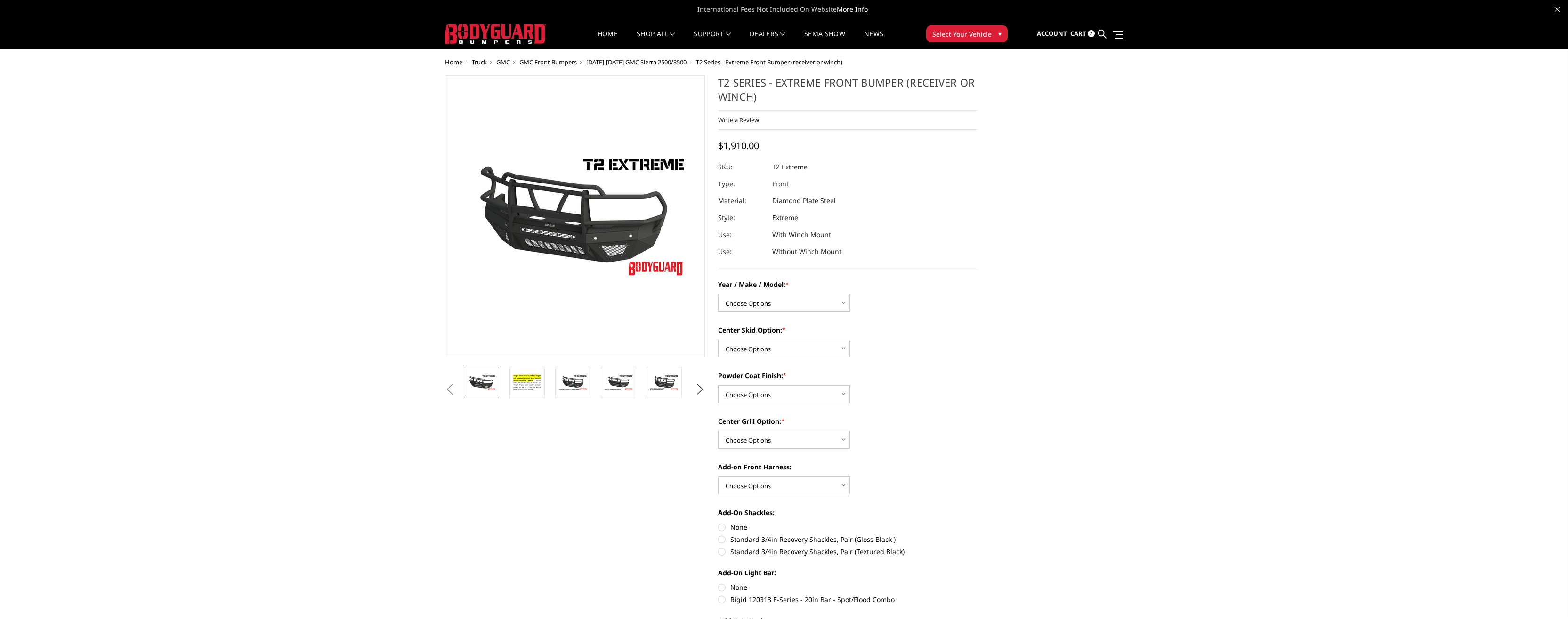
click at [699, 385] on button "Next" at bounding box center [700, 390] width 14 height 14
click at [699, 388] on button "Next" at bounding box center [700, 390] width 14 height 14
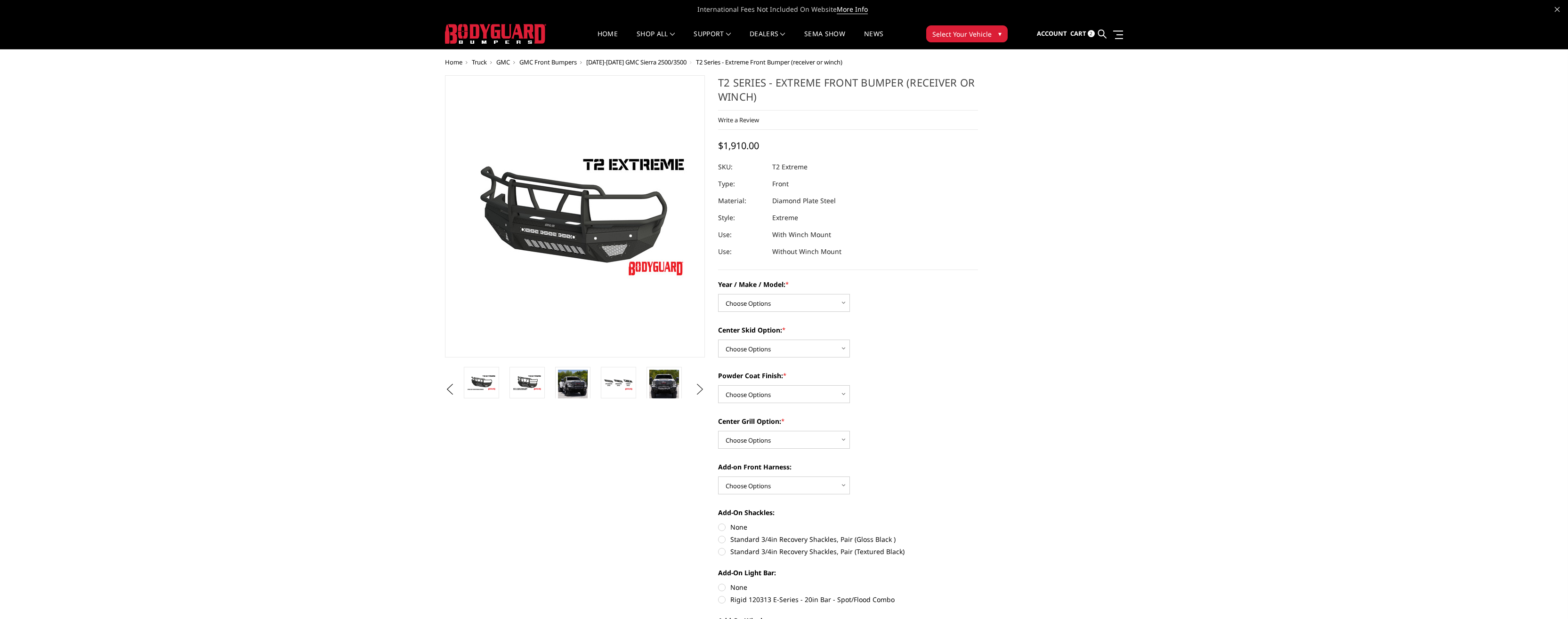
click at [699, 388] on button "Next" at bounding box center [700, 390] width 14 height 14
click at [698, 388] on button "Next" at bounding box center [700, 390] width 14 height 14
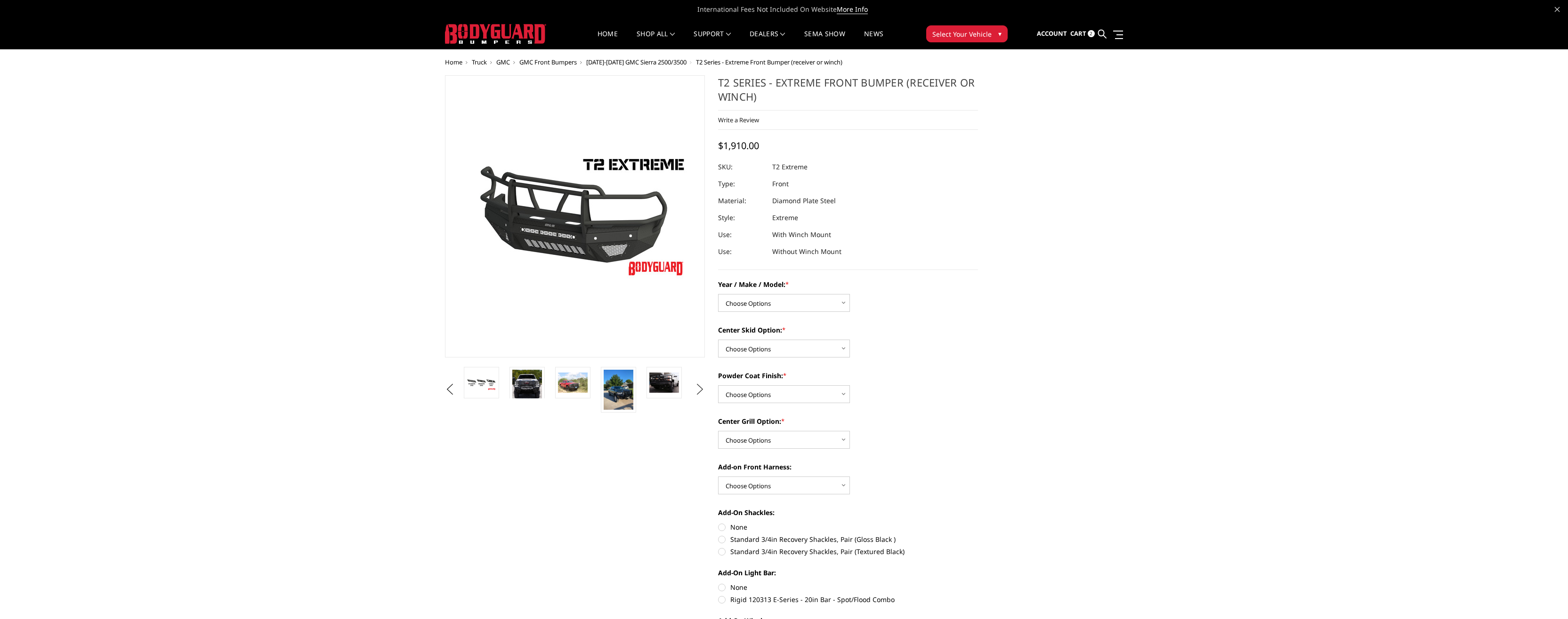
click at [698, 388] on button "Next" at bounding box center [700, 390] width 14 height 14
click at [620, 394] on img at bounding box center [618, 390] width 30 height 40
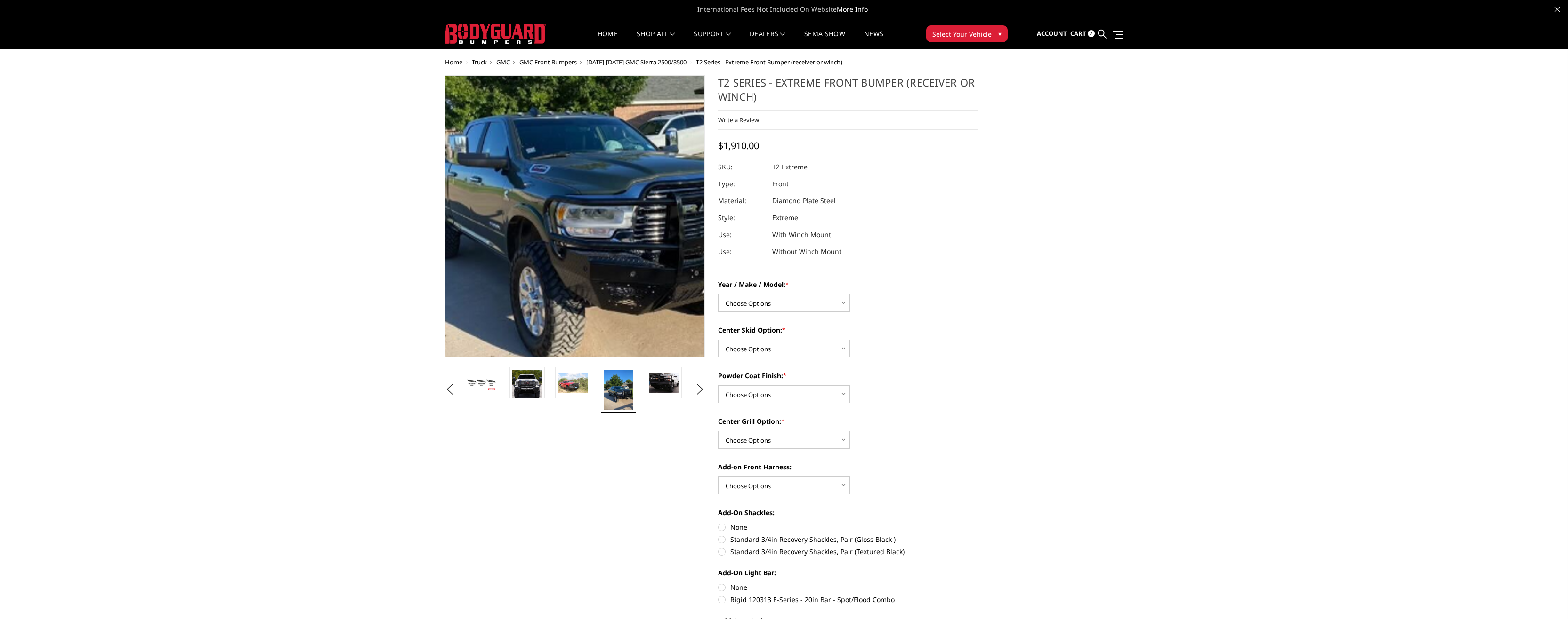
click at [574, 260] on img at bounding box center [575, 168] width 449 height 602
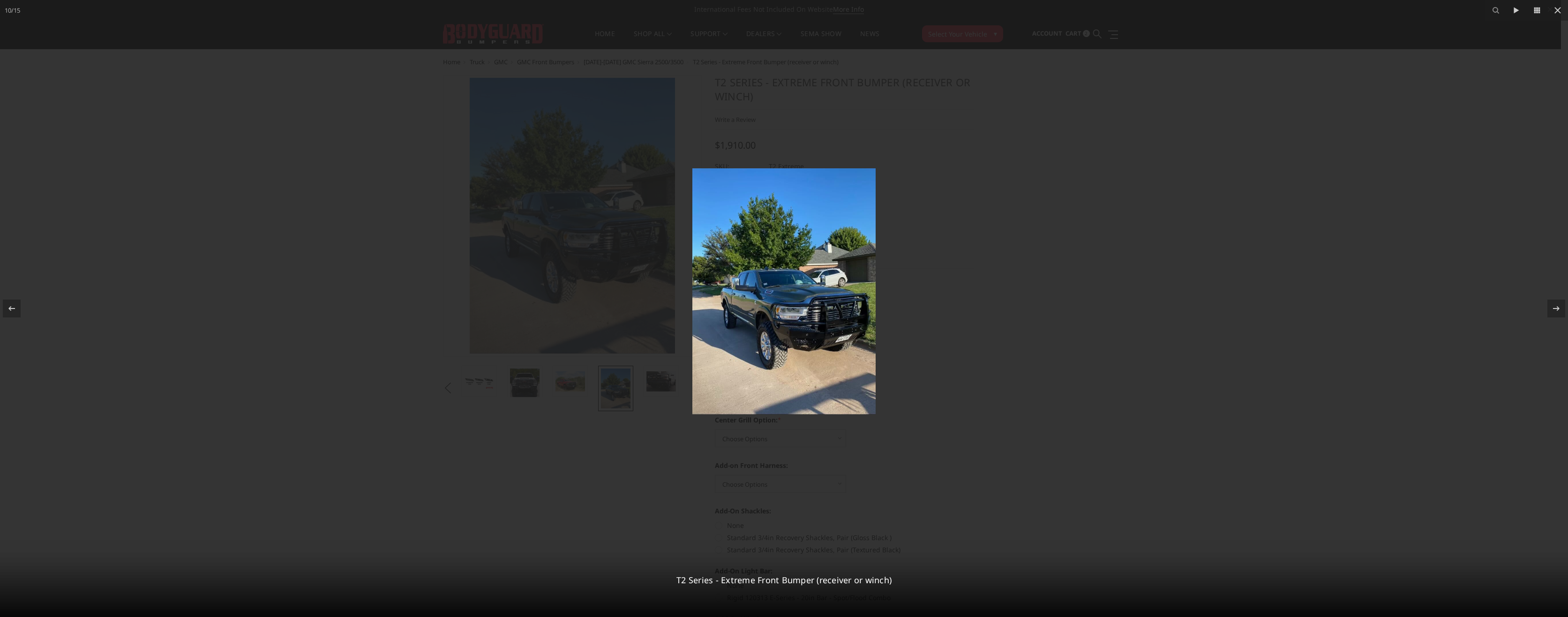
click at [796, 318] on img at bounding box center [784, 291] width 183 height 246
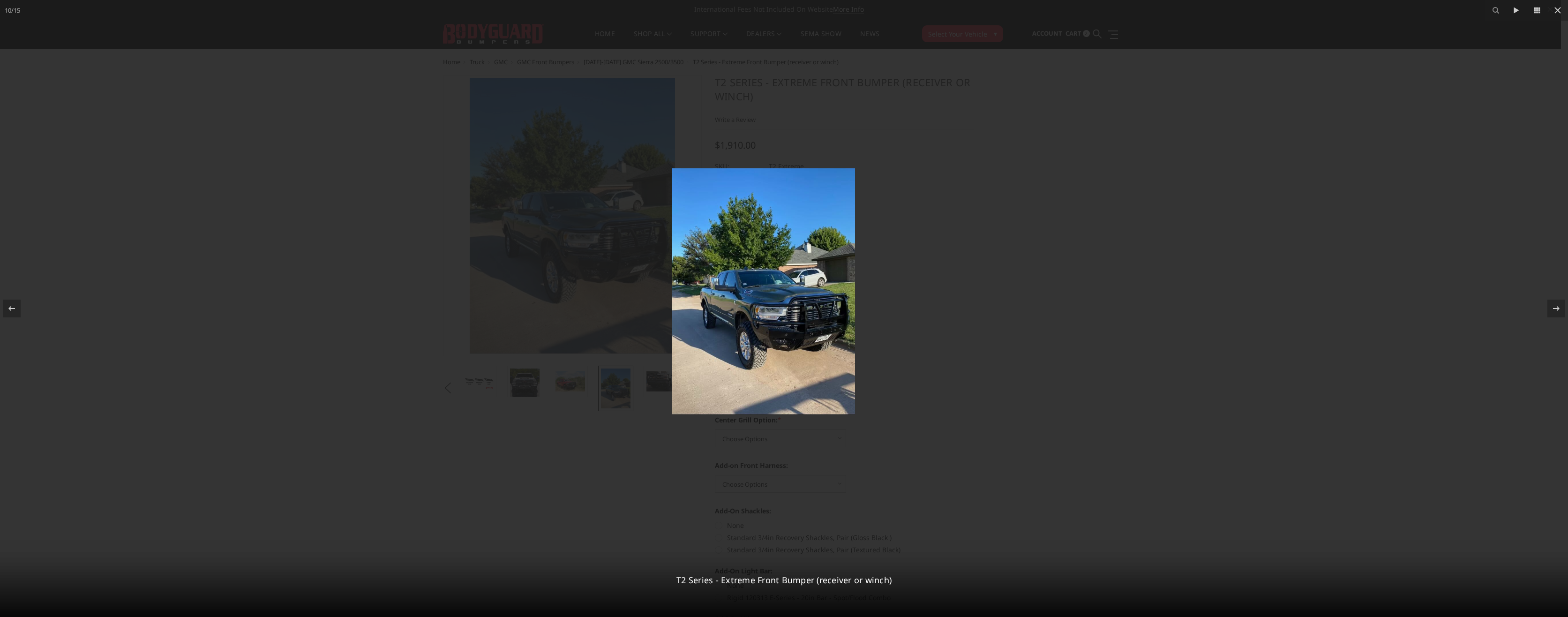
drag, startPoint x: 806, startPoint y: 334, endPoint x: 782, endPoint y: 317, distance: 29.4
click at [782, 317] on img at bounding box center [763, 291] width 183 height 246
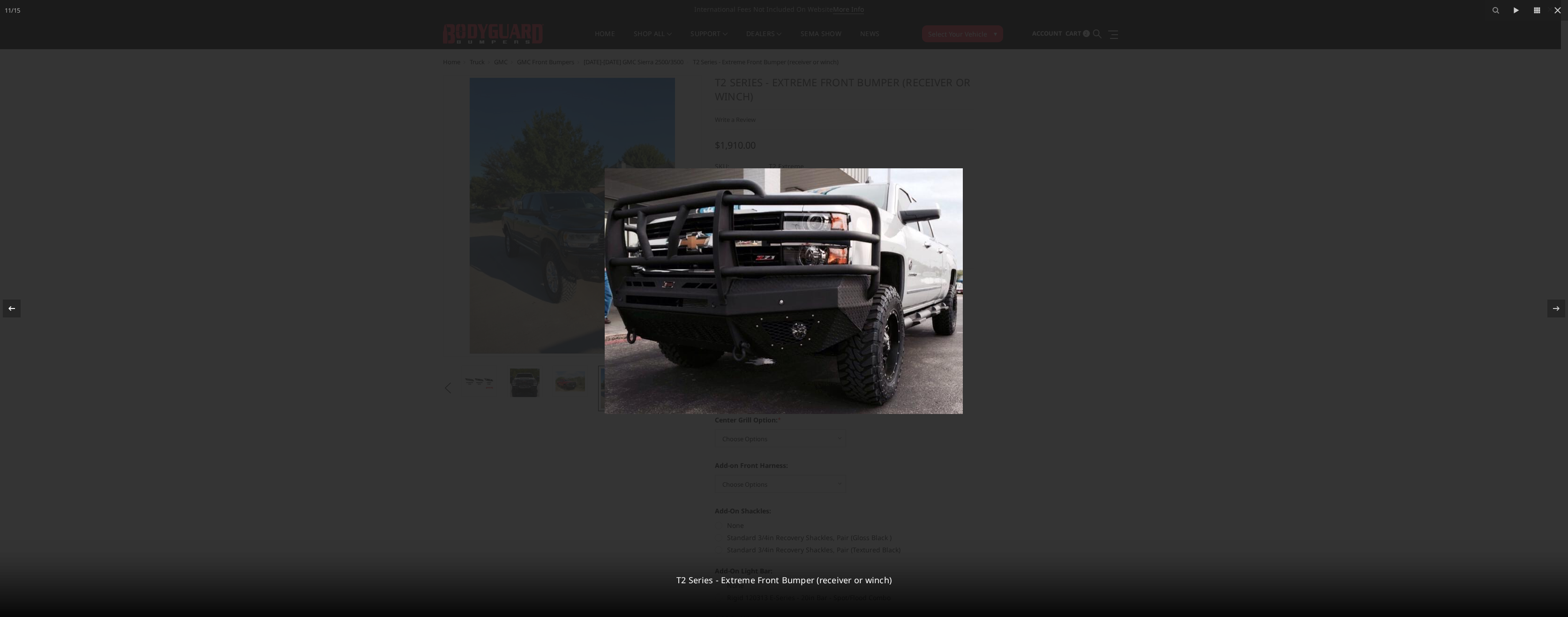
click at [17, 309] on icon at bounding box center [12, 308] width 12 height 12
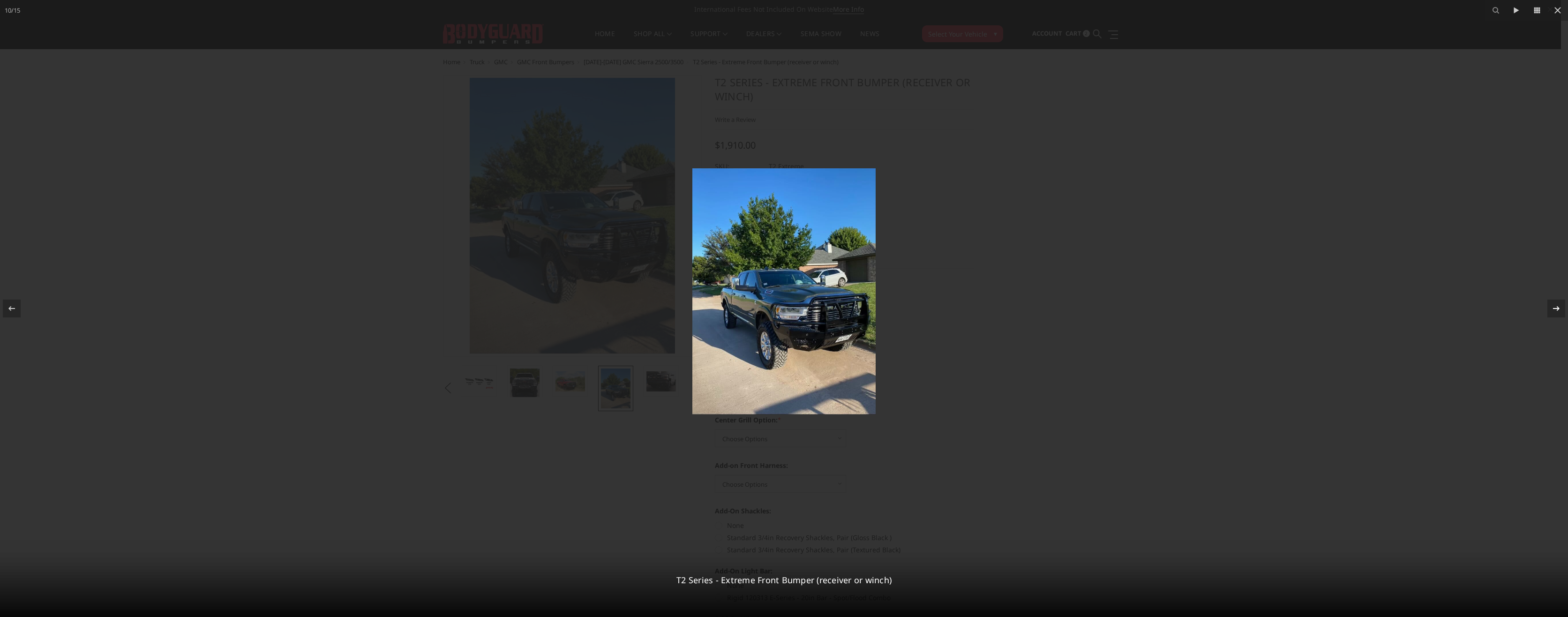
click at [1554, 308] on icon at bounding box center [1556, 308] width 12 height 12
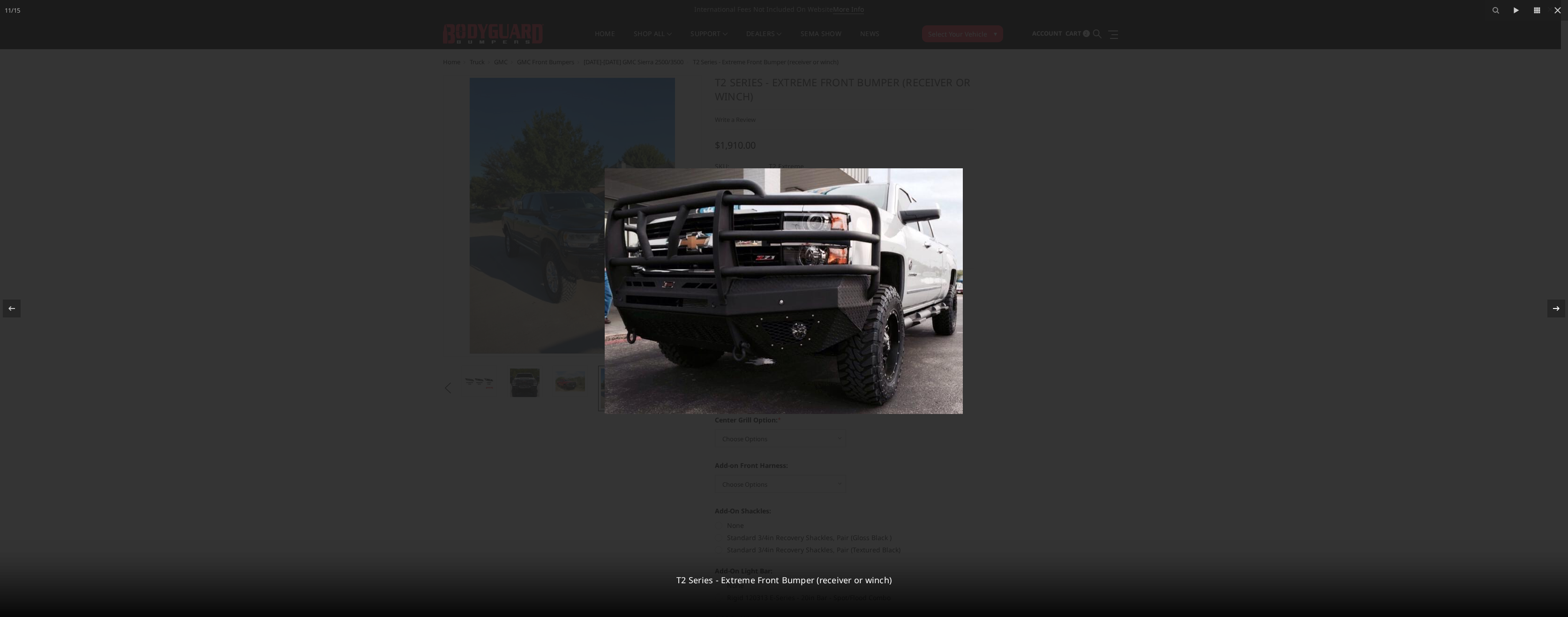
click at [1554, 308] on icon at bounding box center [1556, 308] width 12 height 12
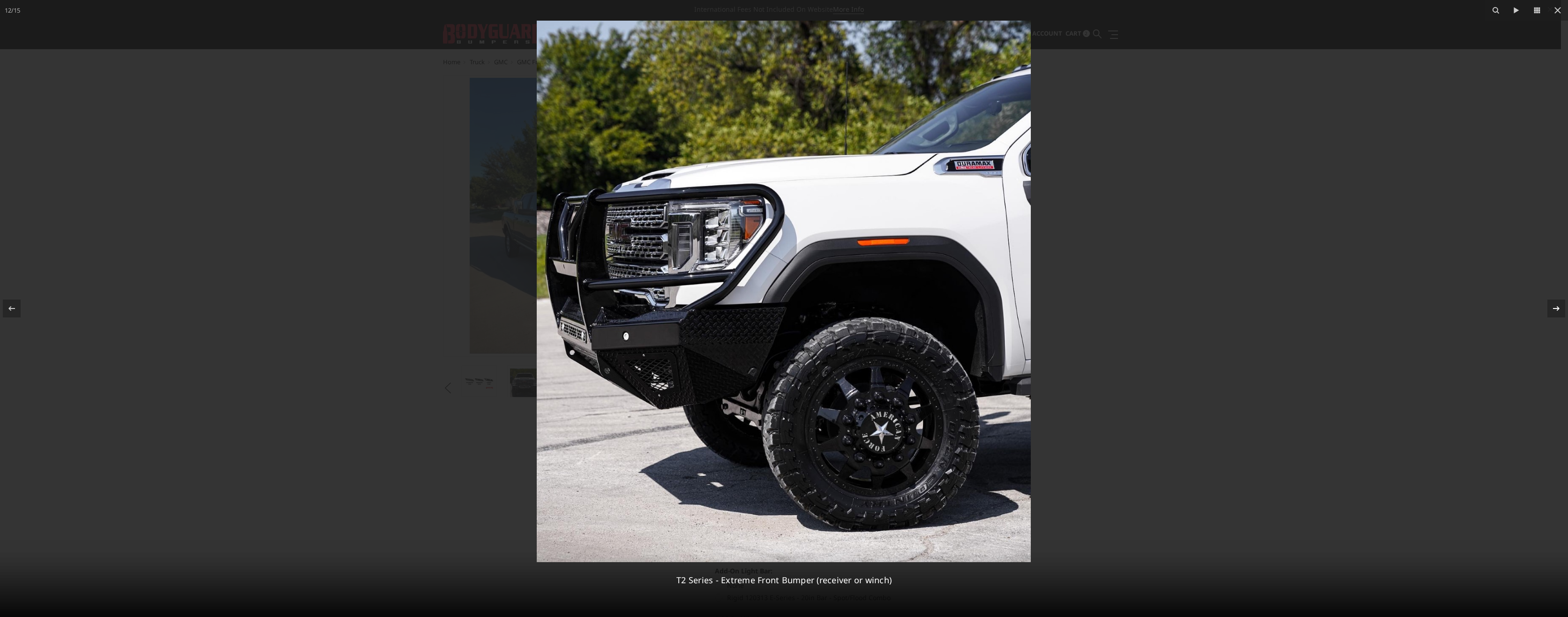
click at [1554, 308] on icon at bounding box center [1556, 308] width 12 height 12
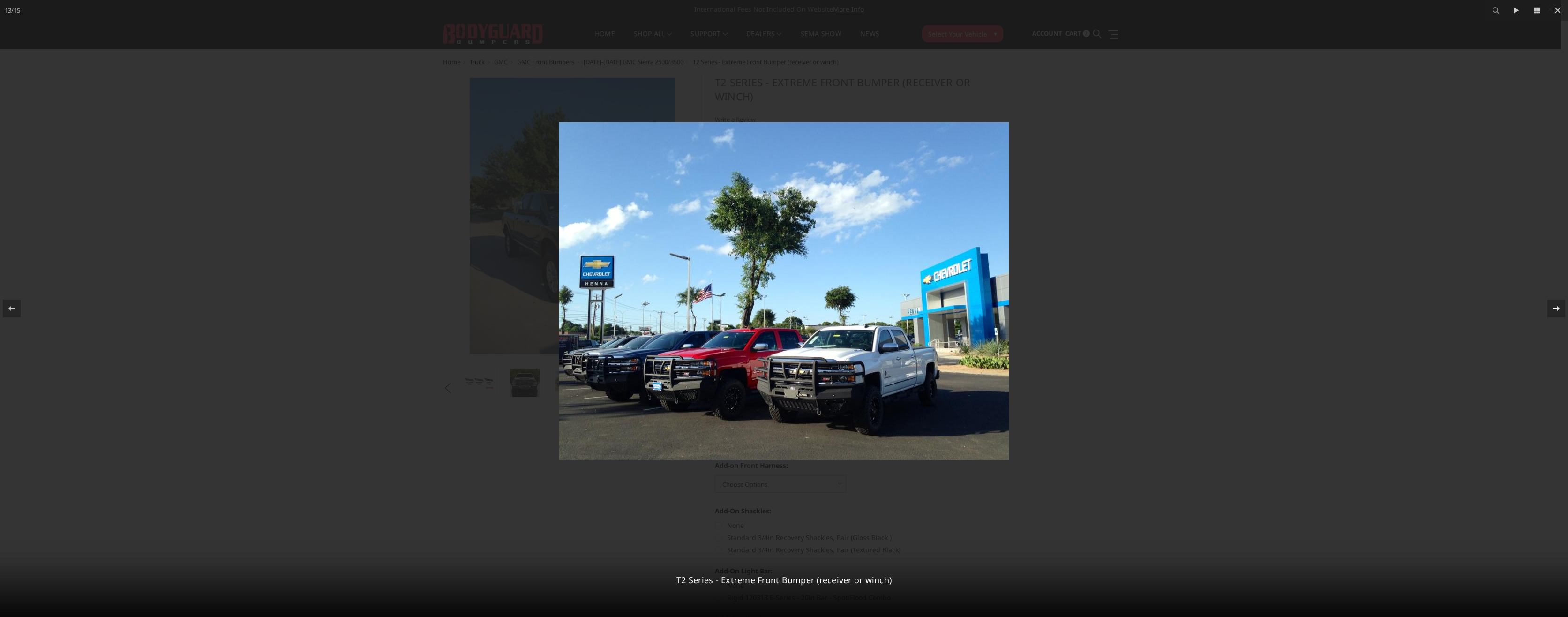
click at [1554, 308] on icon at bounding box center [1556, 308] width 12 height 12
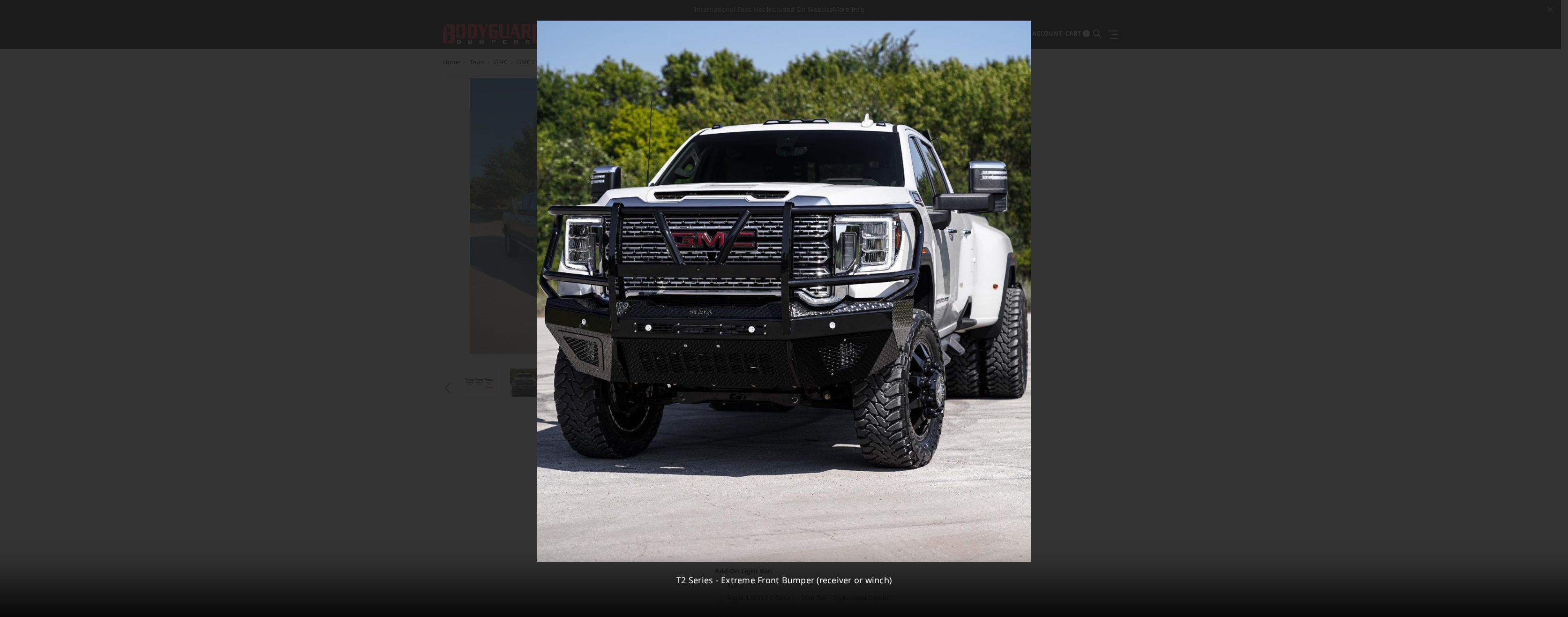
click at [1554, 308] on div "14 / 15 T2 Series - Extreme Front Bumper (receiver or winch)" at bounding box center [784, 308] width 1568 height 617
click at [1559, 307] on icon at bounding box center [1556, 308] width 12 height 12
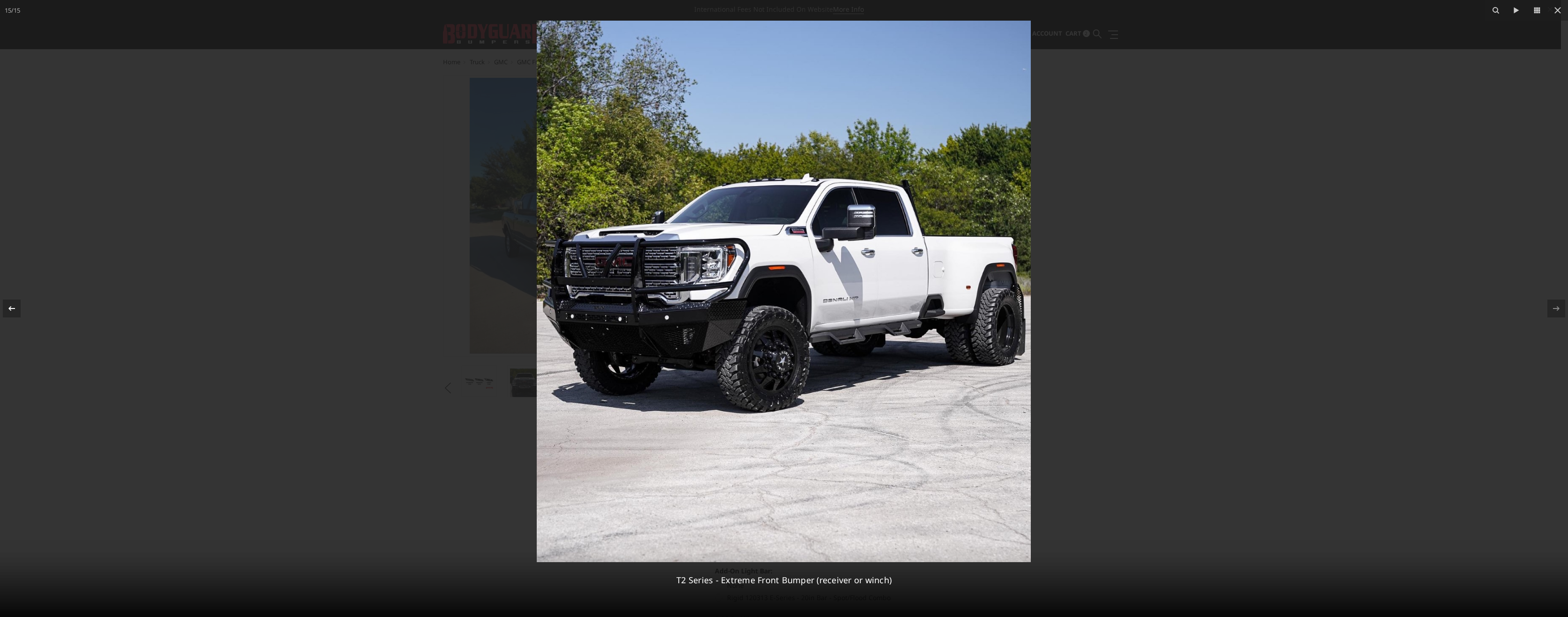
click at [14, 309] on icon at bounding box center [11, 308] width 6 height 4
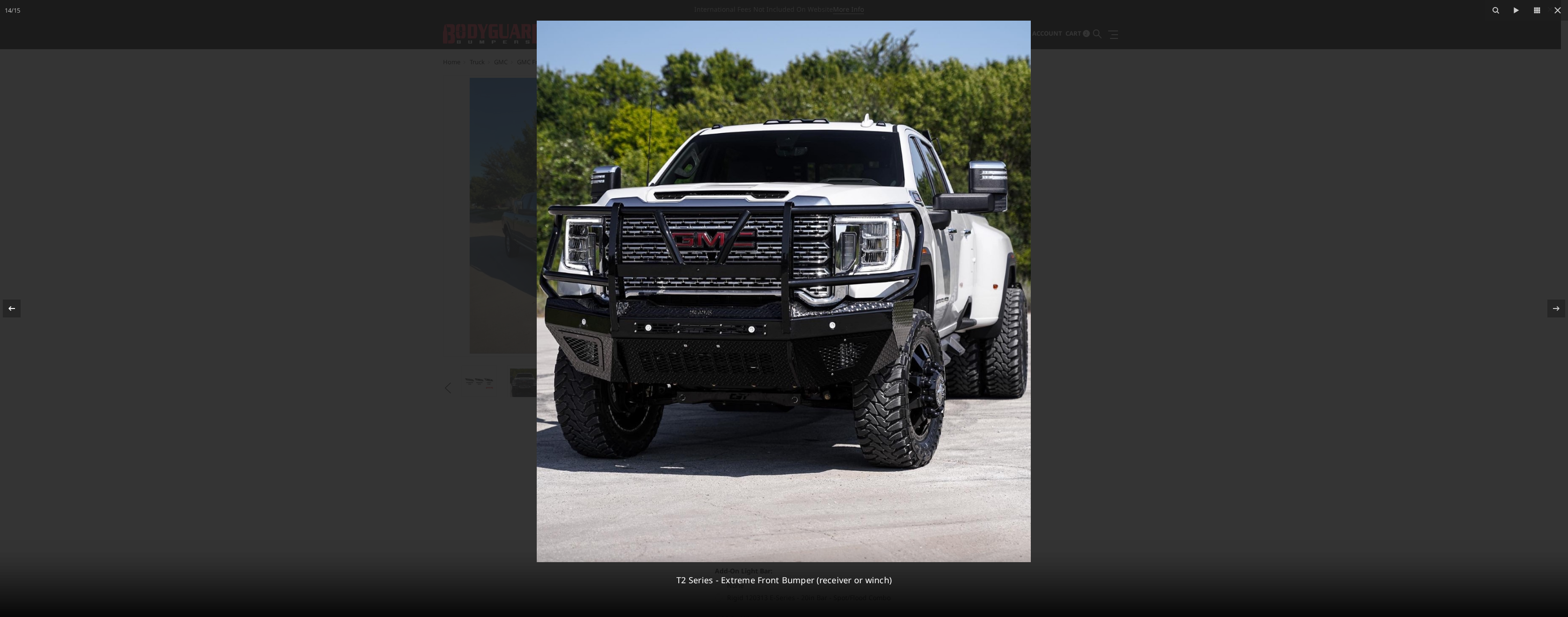
click at [16, 309] on icon at bounding box center [12, 308] width 12 height 12
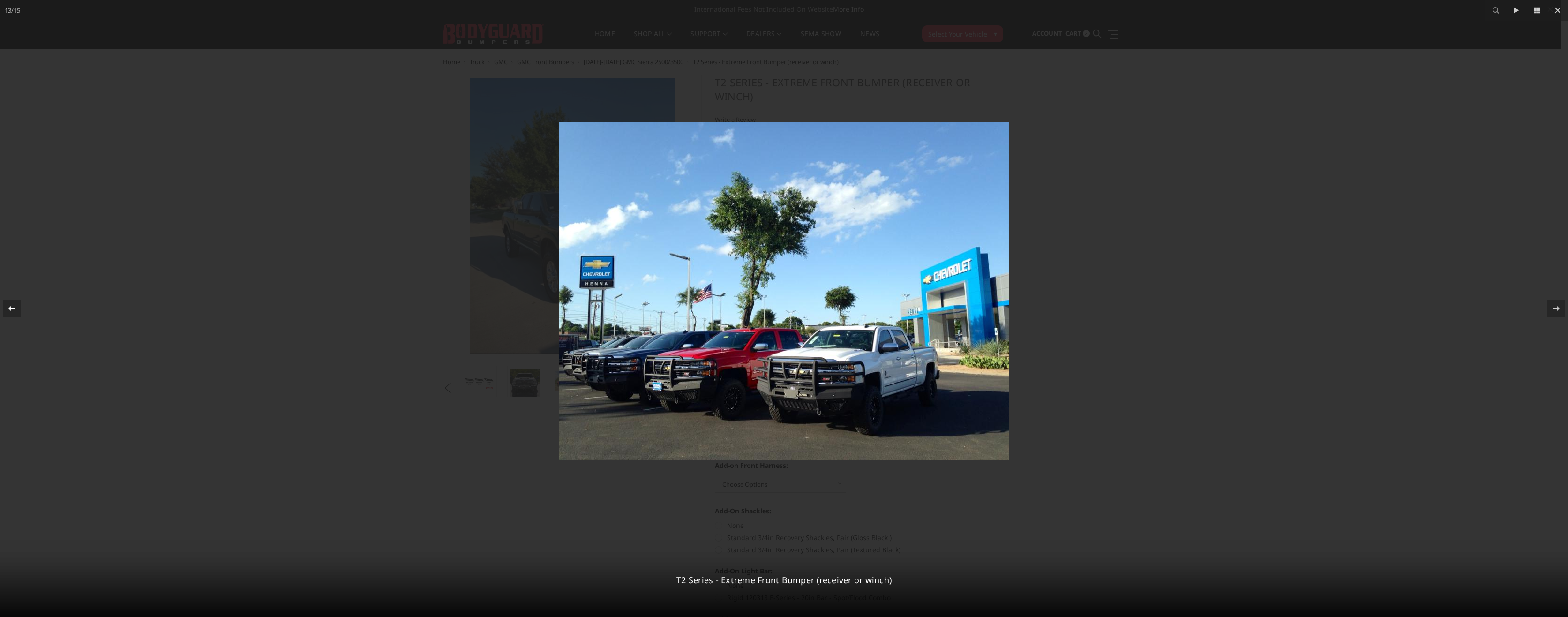
click at [17, 308] on div at bounding box center [12, 309] width 18 height 18
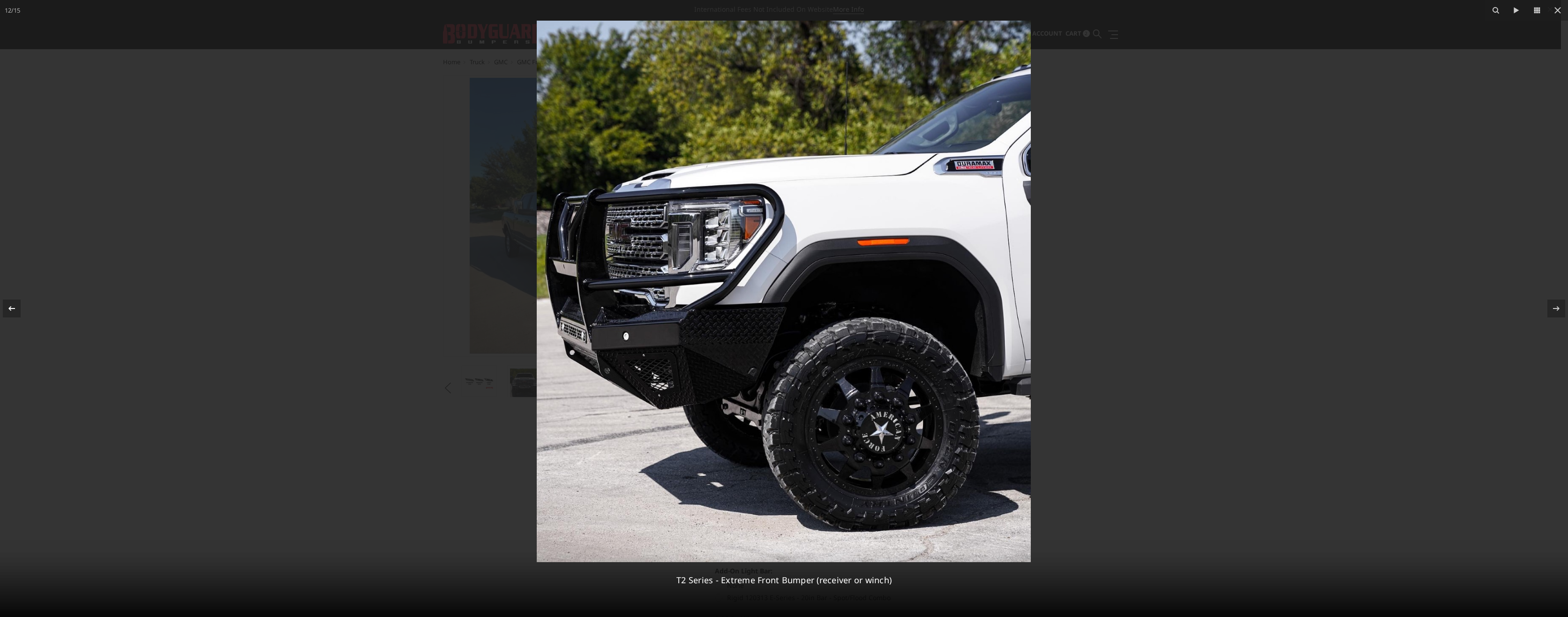
click at [17, 308] on div at bounding box center [12, 309] width 18 height 18
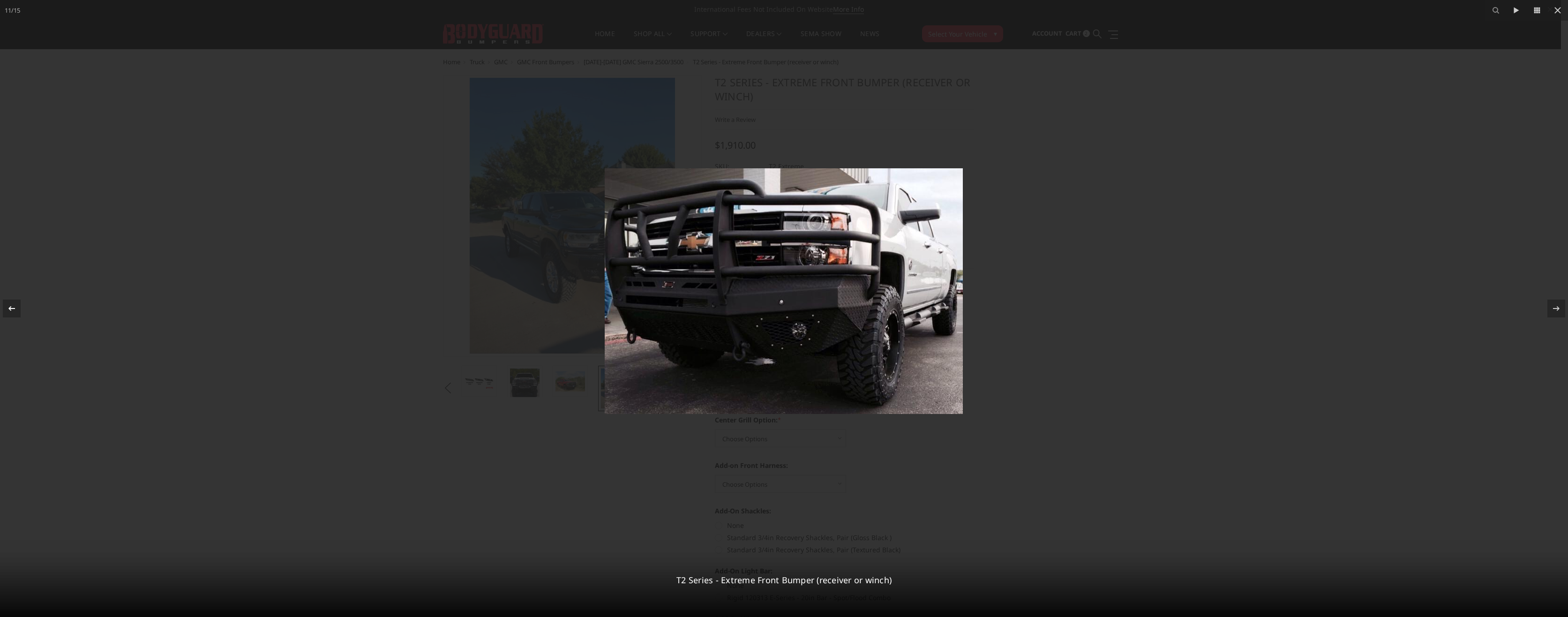
click at [17, 308] on div at bounding box center [12, 309] width 18 height 18
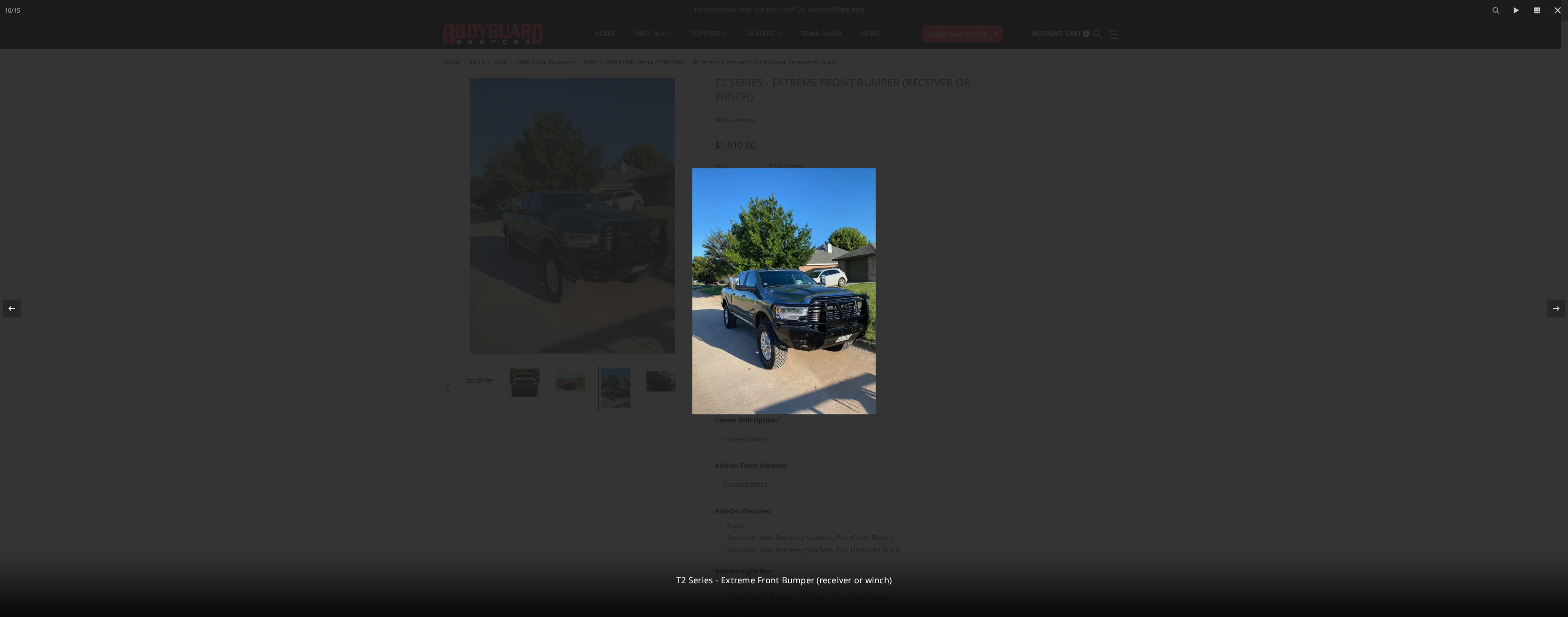
click at [17, 308] on div at bounding box center [12, 309] width 18 height 18
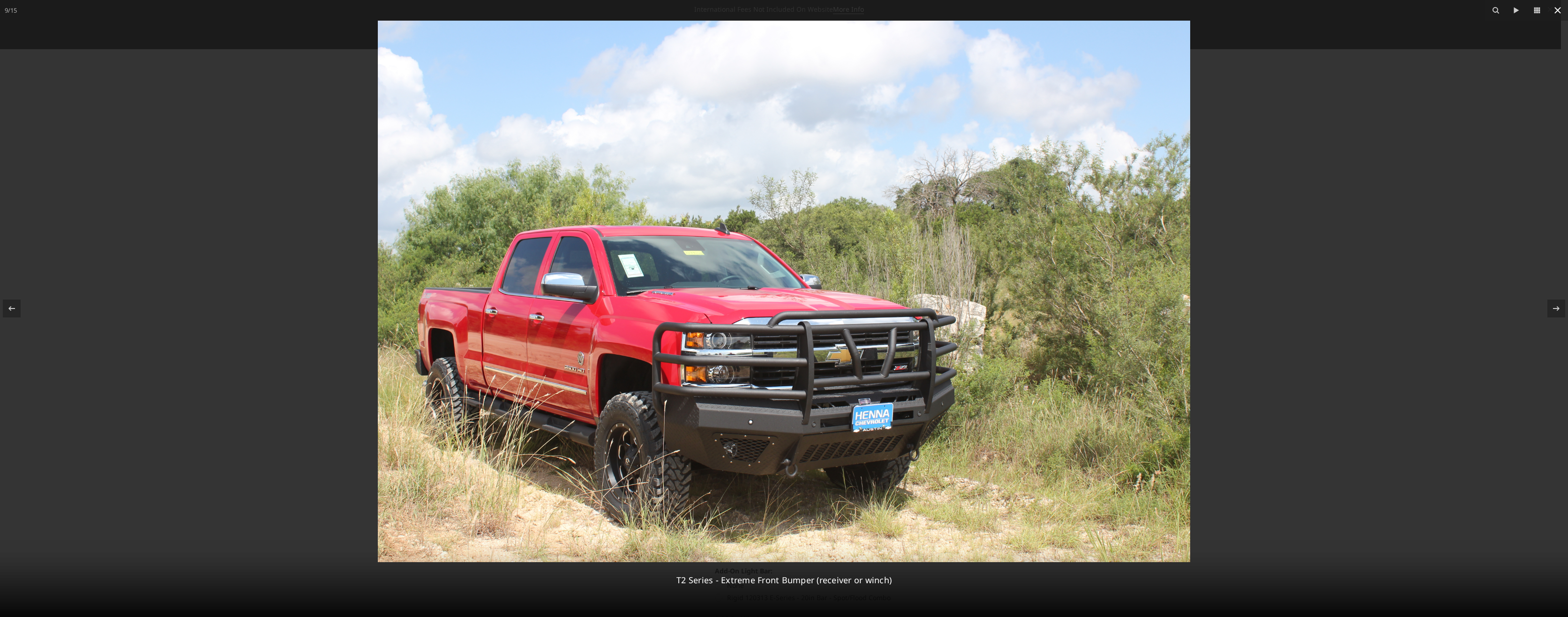
click at [1561, 8] on icon at bounding box center [1557, 10] width 12 height 12
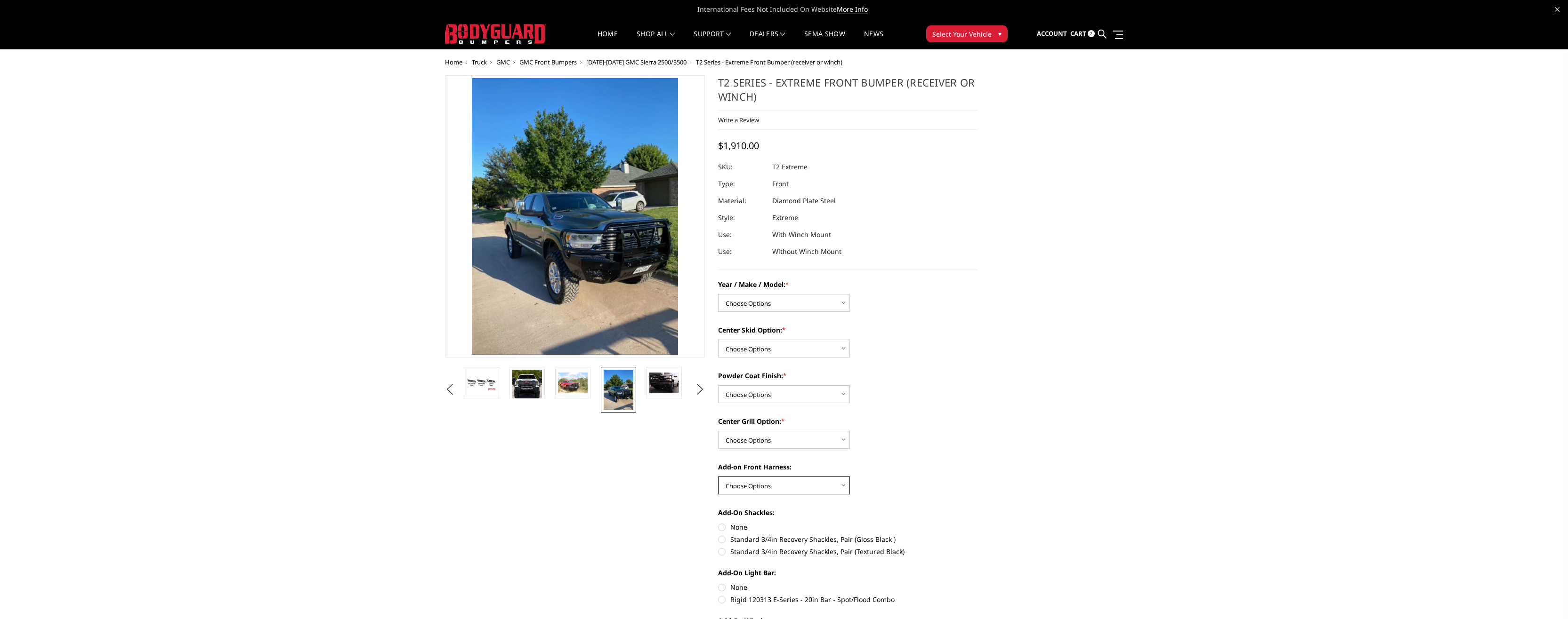
click at [780, 485] on select "Choose Options WITH front camera harness WITHOUT front camera harness" at bounding box center [784, 486] width 132 height 18
click at [984, 411] on section "T2 Series - Extreme Front Bumper (receiver or winch) Write a Review Write a Rev…" at bounding box center [848, 447] width 273 height 745
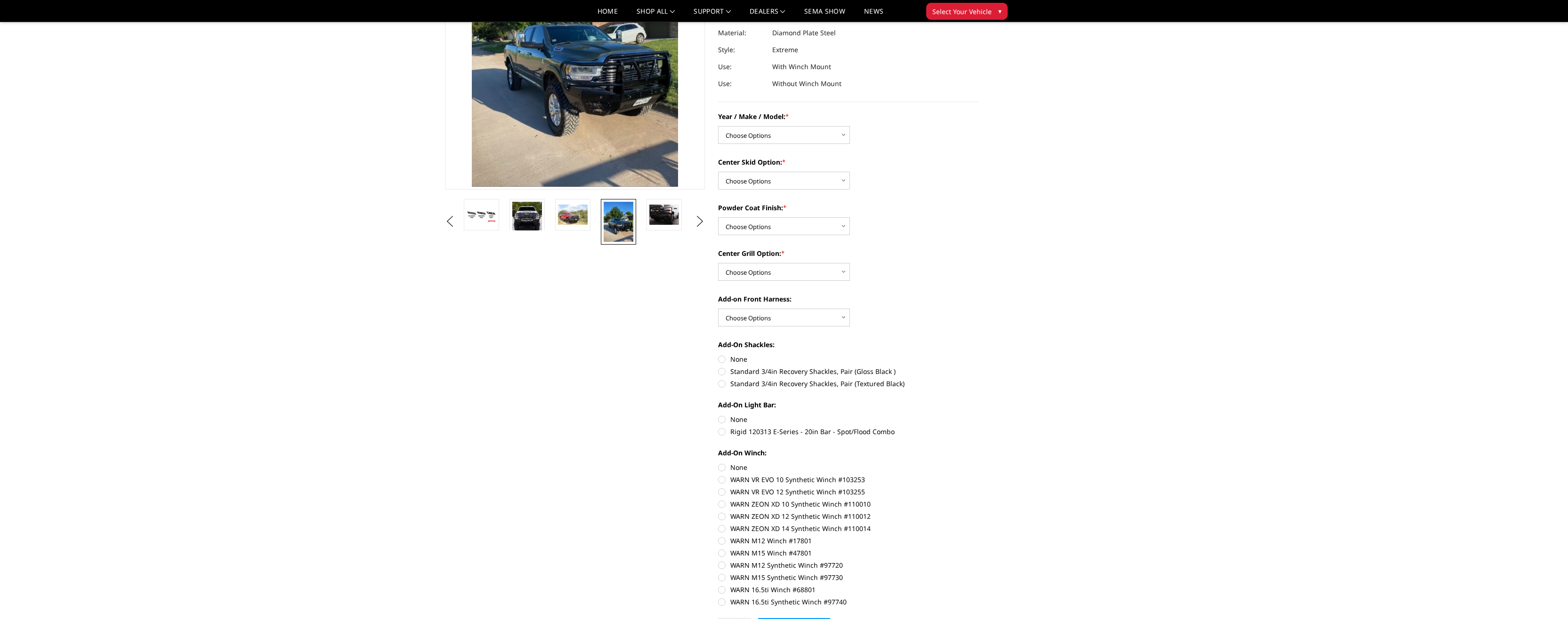
scroll to position [141, 0]
